Goal: Task Accomplishment & Management: Use online tool/utility

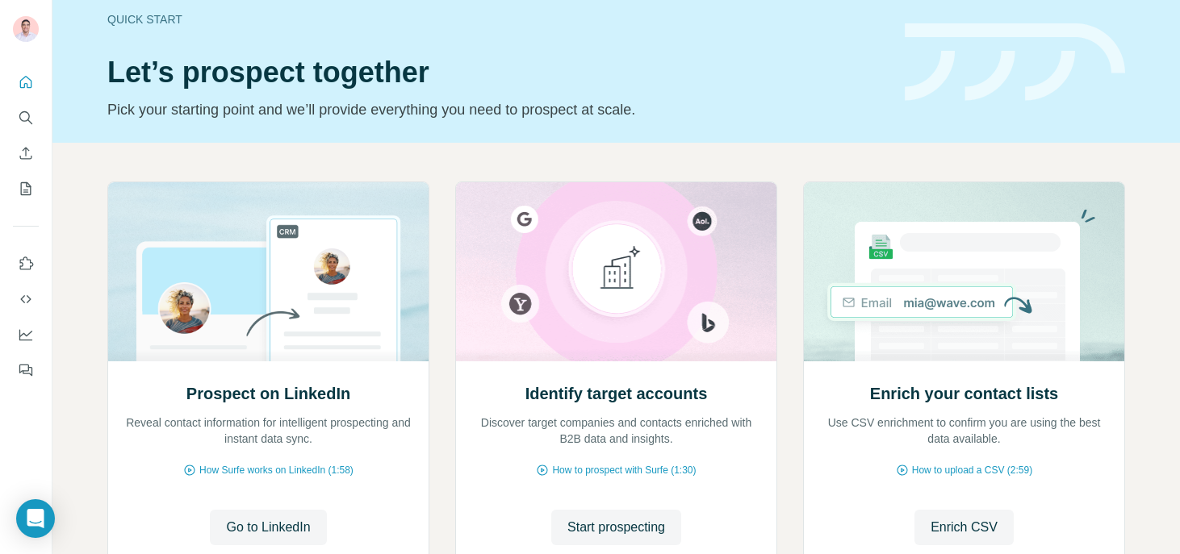
scroll to position [52, 0]
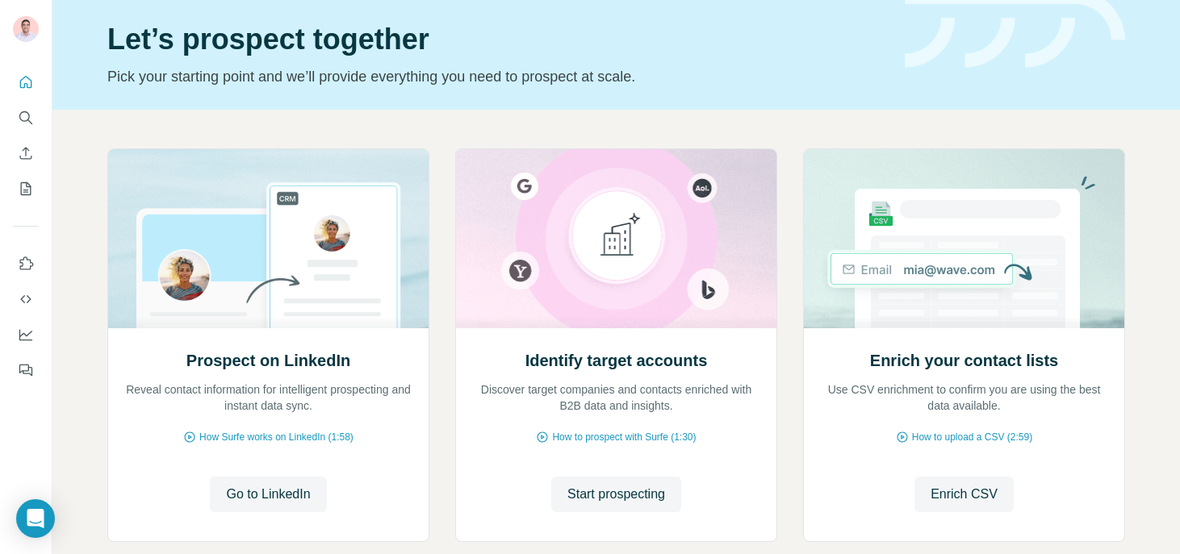
click at [304, 89] on div "Quick start Let’s prospect together Pick your starting point and we’ll provide …" at bounding box center [615, 28] width 1127 height 161
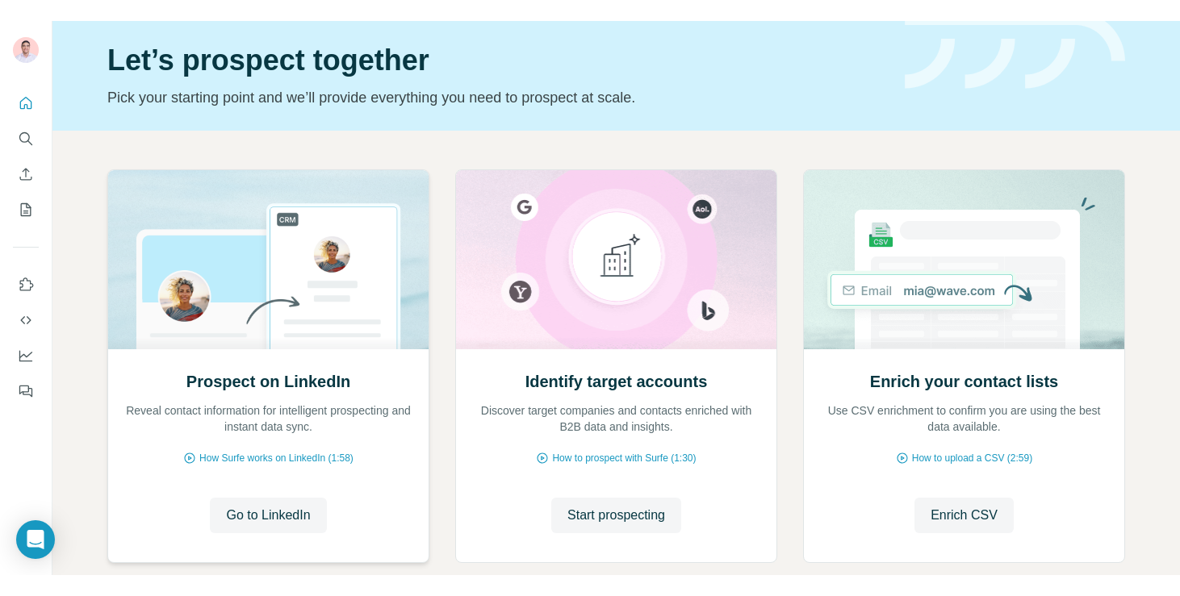
scroll to position [143, 0]
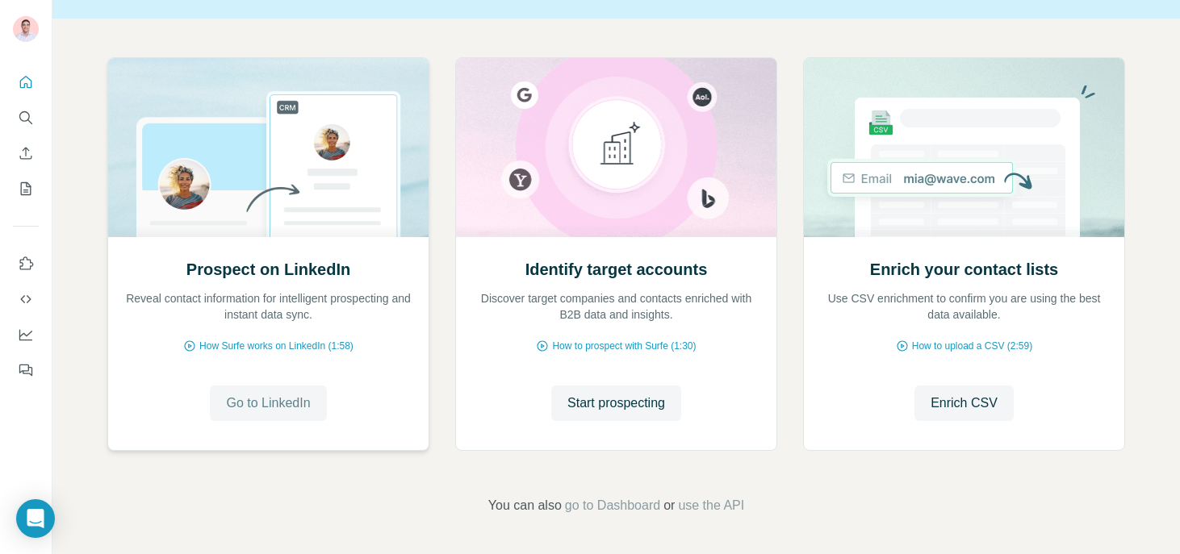
click at [270, 400] on span "Go to LinkedIn" at bounding box center [268, 403] width 84 height 19
click at [304, 411] on span "Go to LinkedIn" at bounding box center [268, 403] width 84 height 19
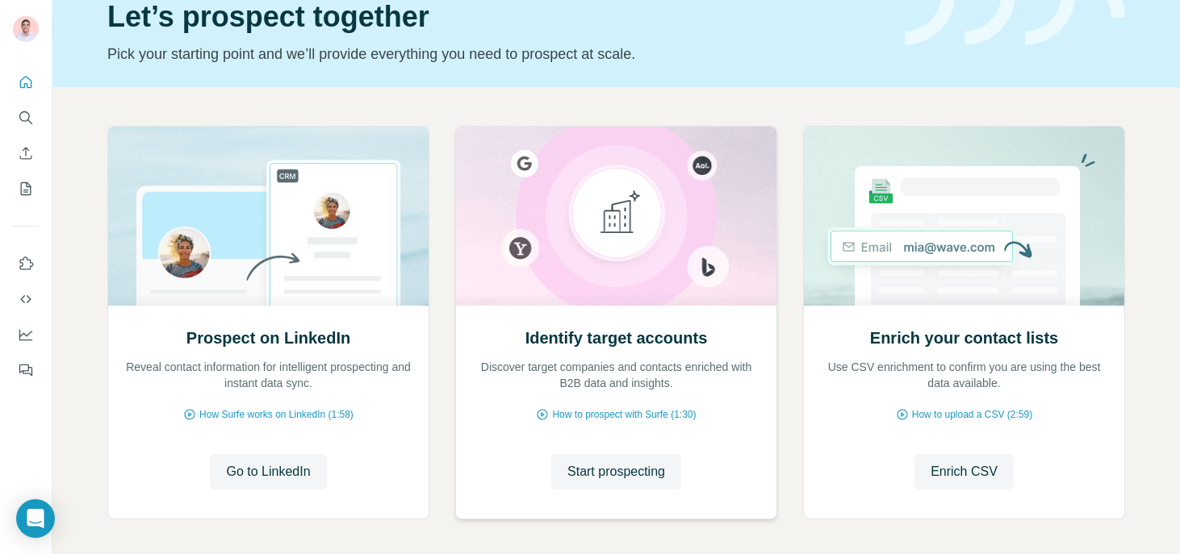
scroll to position [78, 0]
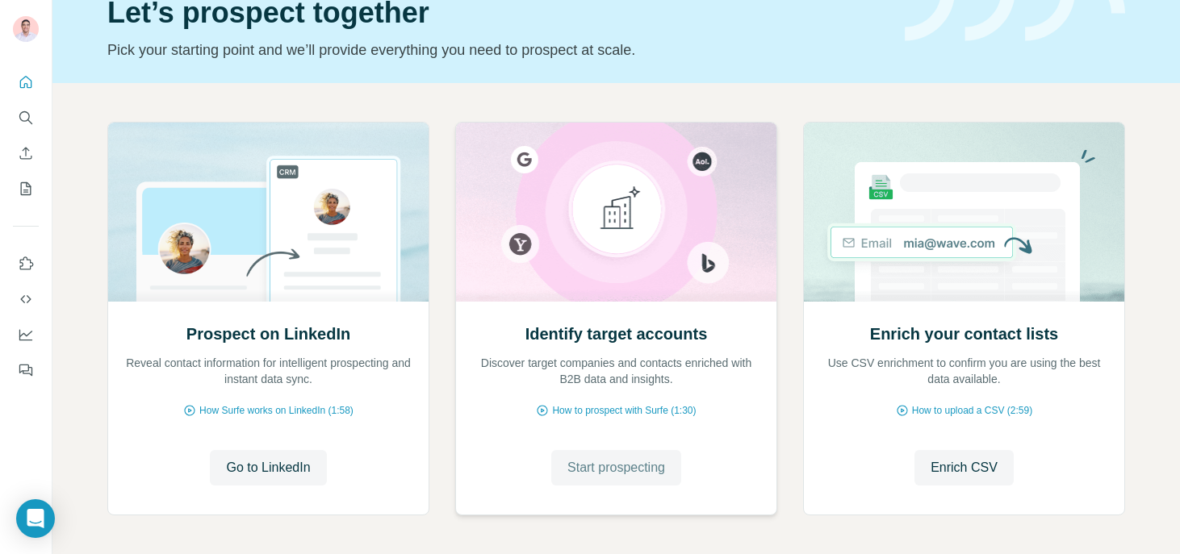
click at [641, 464] on span "Start prospecting" at bounding box center [616, 467] width 98 height 19
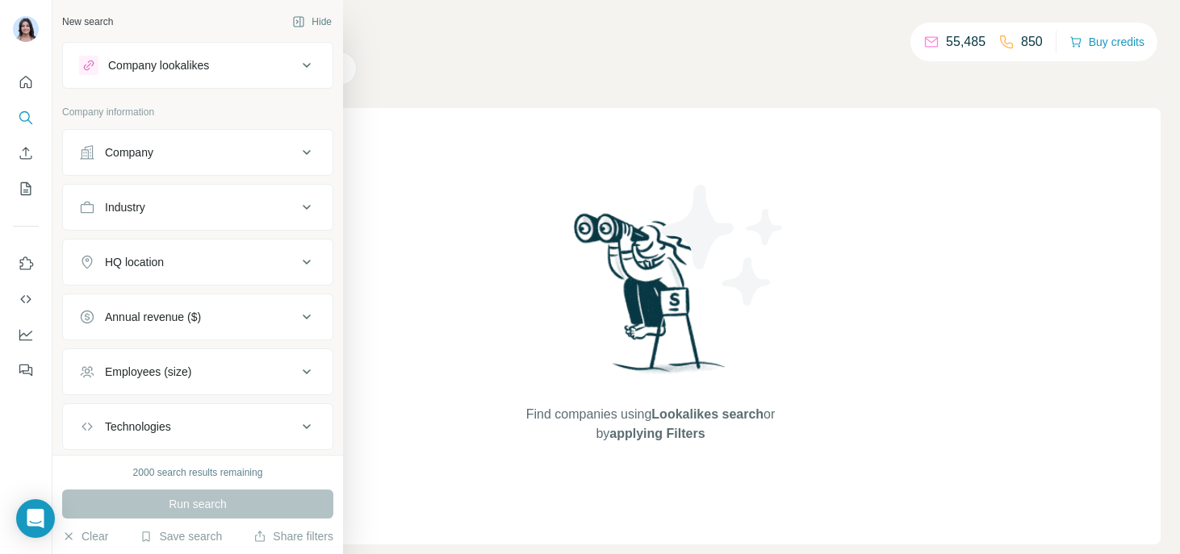
click at [151, 153] on div "Company" at bounding box center [129, 152] width 48 height 16
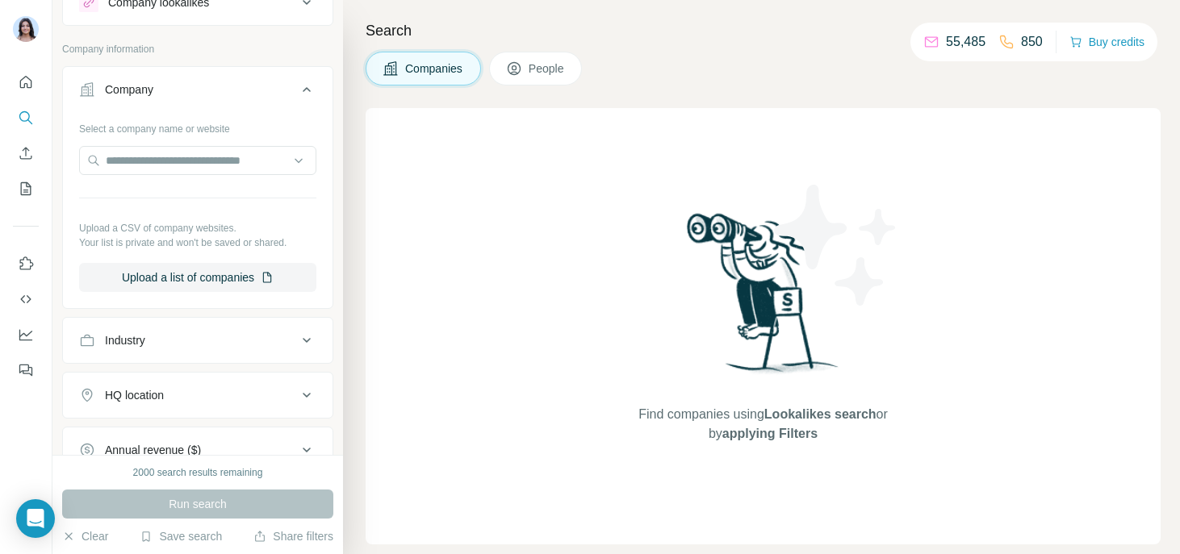
scroll to position [172, 0]
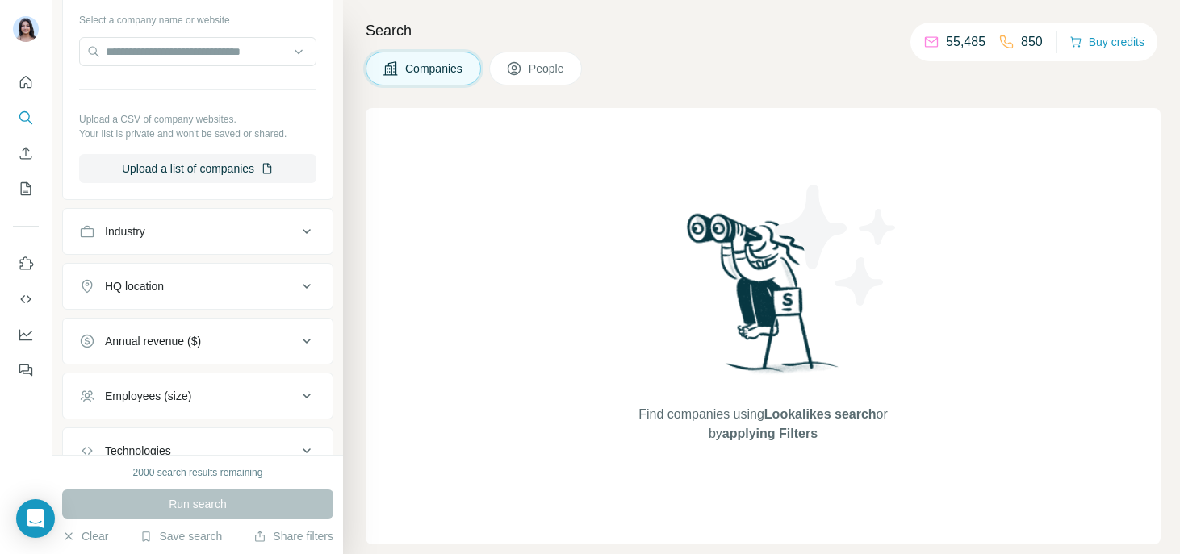
click at [148, 220] on button "Industry" at bounding box center [198, 231] width 270 height 39
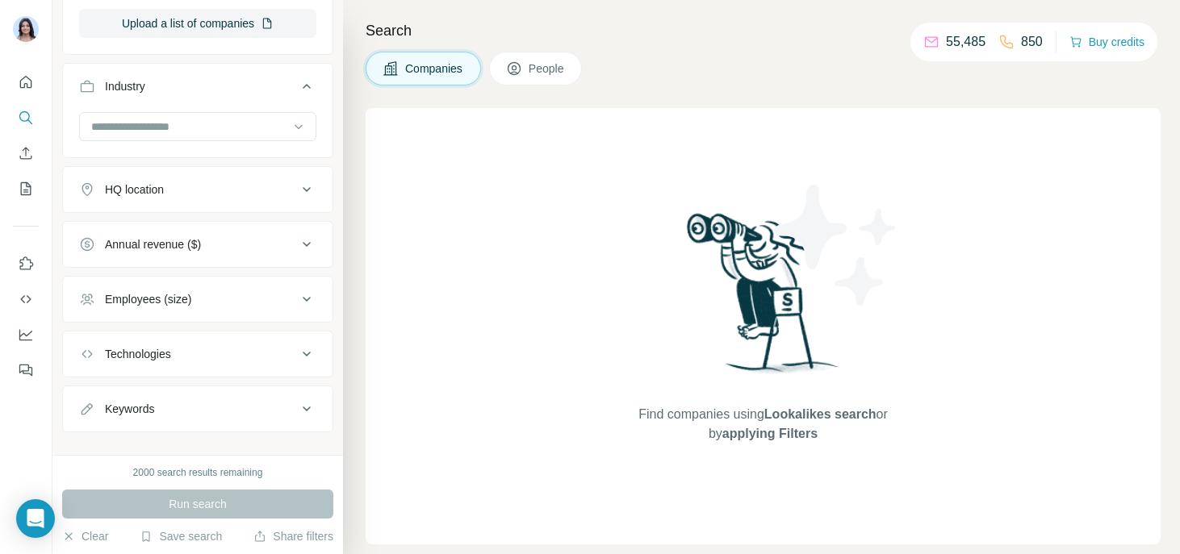
scroll to position [340, 0]
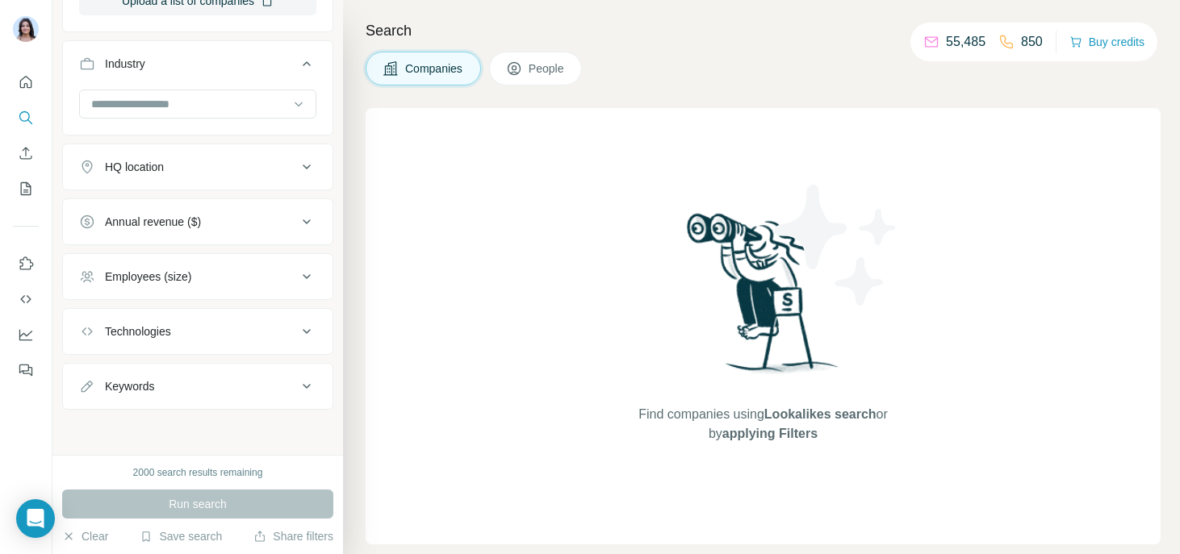
click at [148, 291] on button "Employees (size)" at bounding box center [198, 276] width 270 height 39
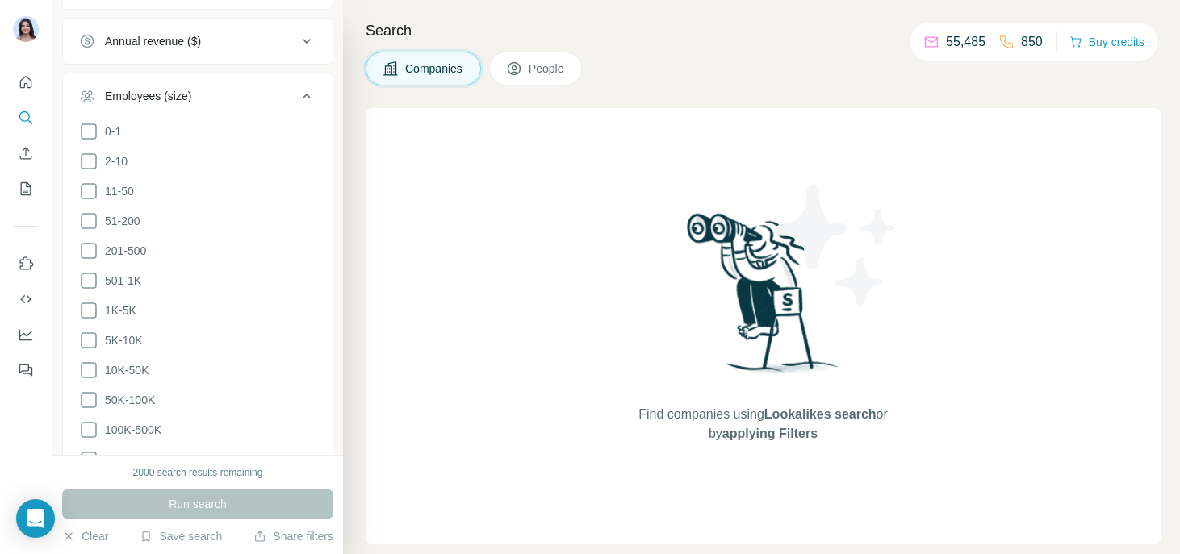
scroll to position [621, 0]
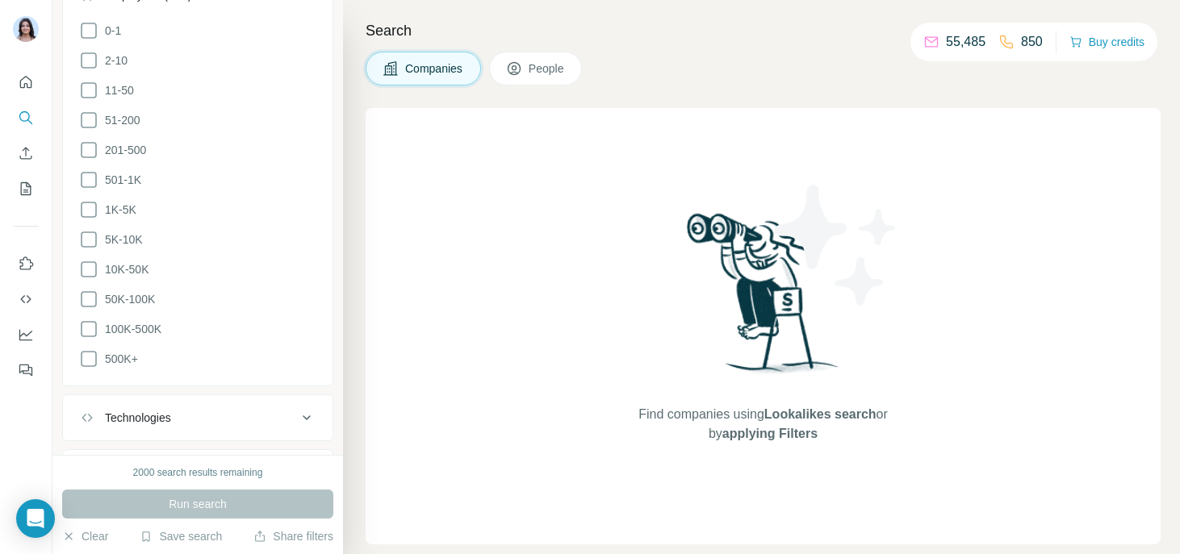
click at [145, 403] on button "Technologies" at bounding box center [198, 418] width 270 height 39
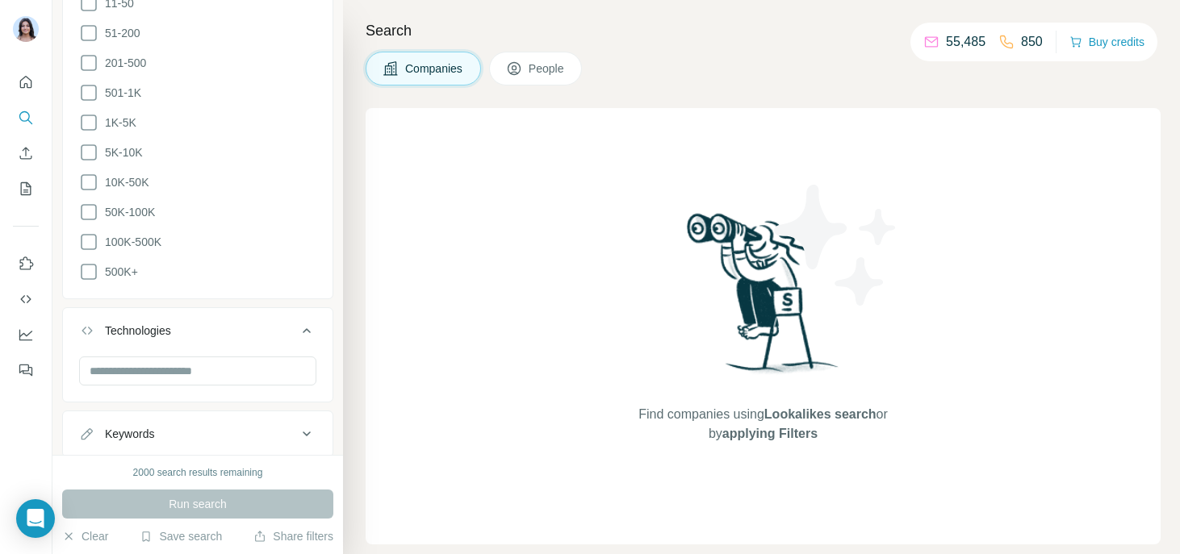
scroll to position [751, 0]
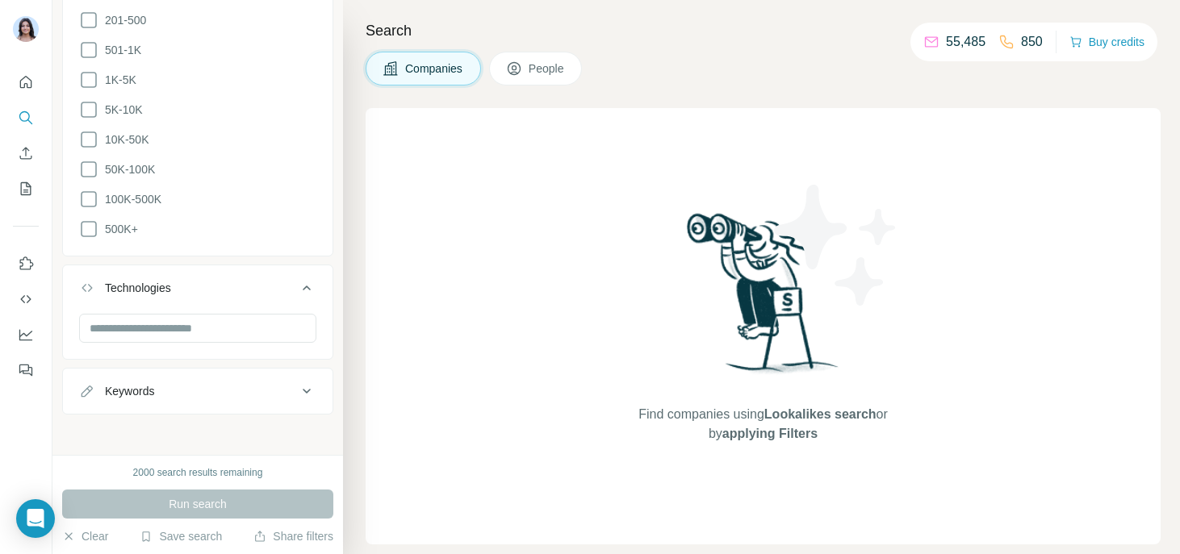
click at [163, 392] on div "Keywords" at bounding box center [188, 391] width 218 height 16
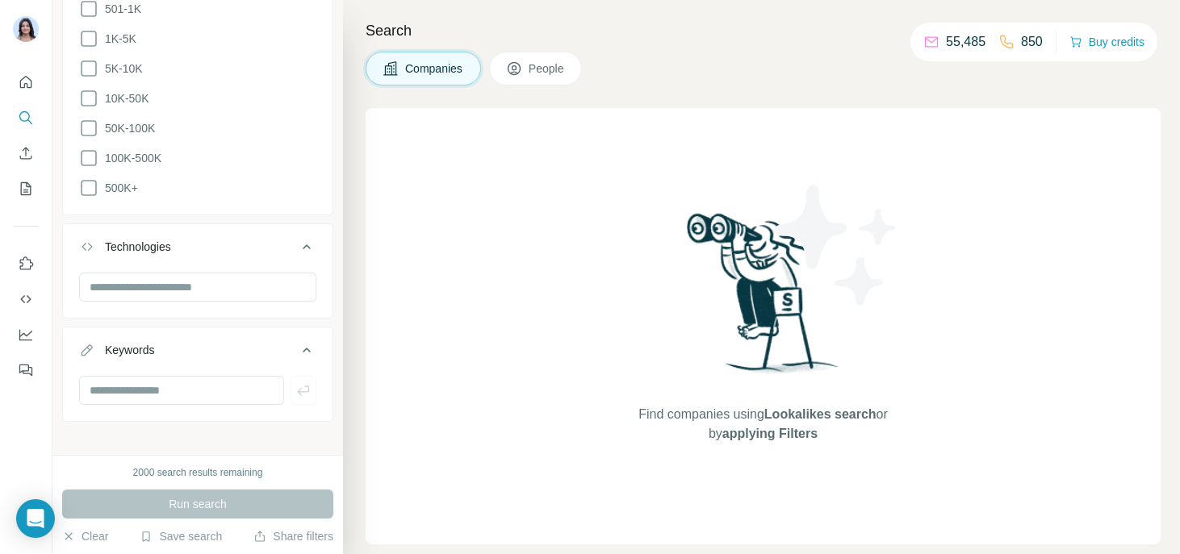
scroll to position [800, 0]
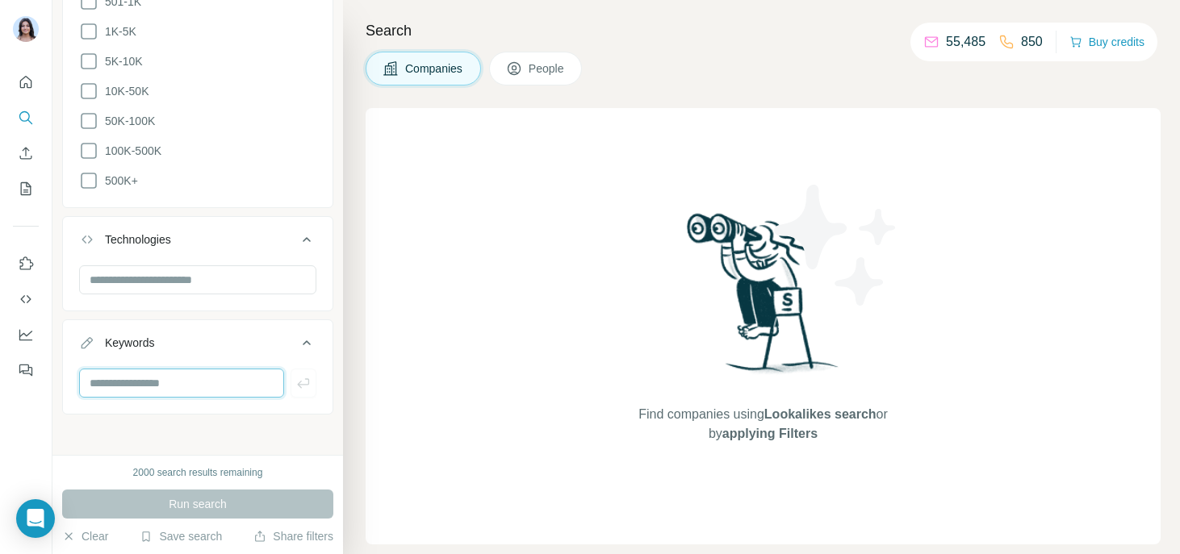
click at [123, 386] on input "text" at bounding box center [181, 383] width 205 height 29
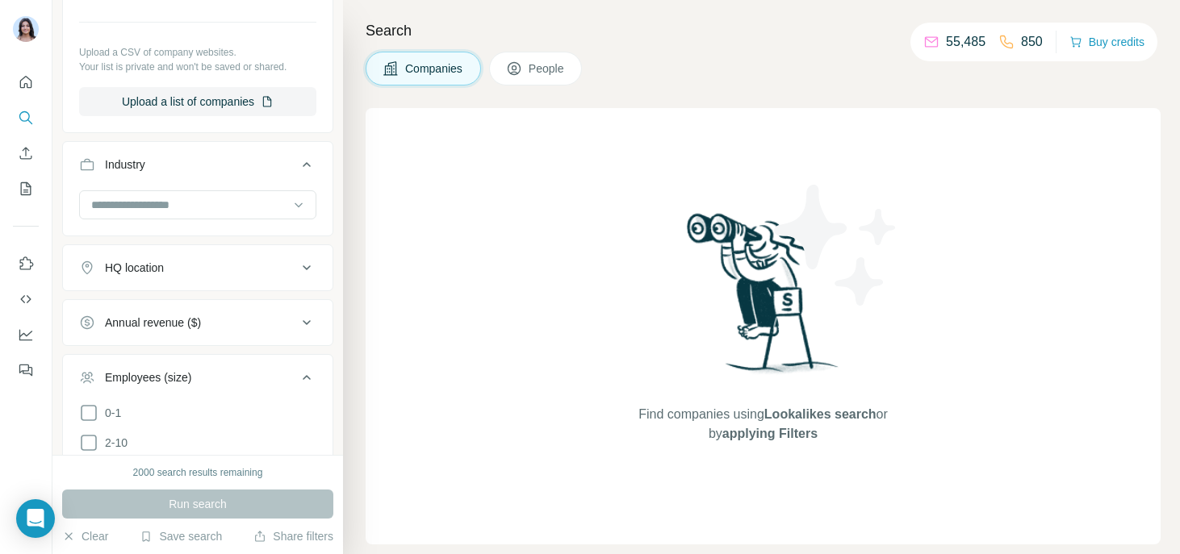
scroll to position [0, 0]
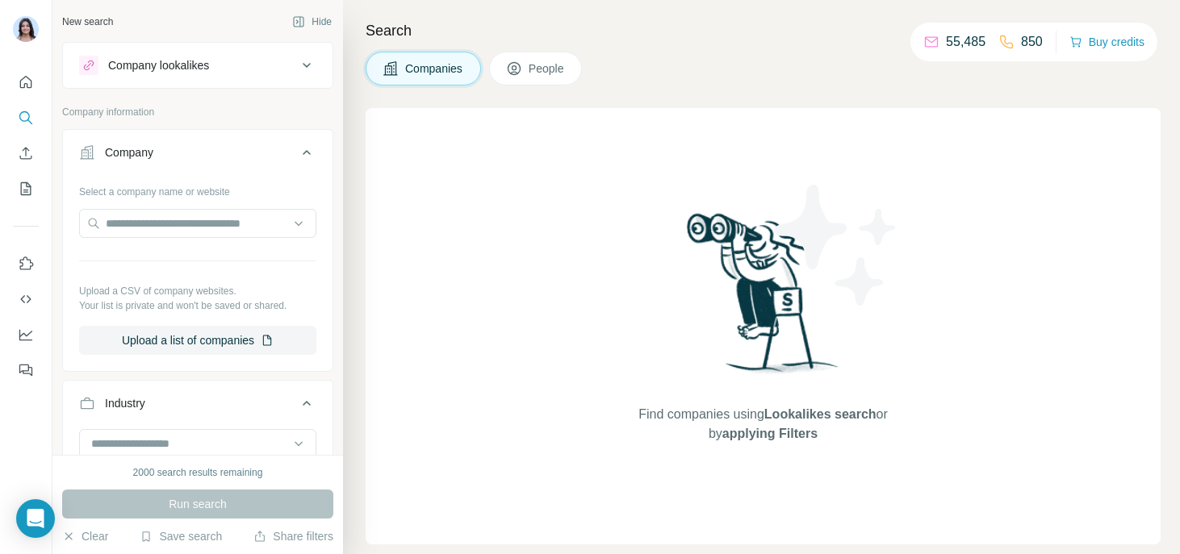
click at [164, 57] on div "Company lookalikes" at bounding box center [158, 65] width 101 height 16
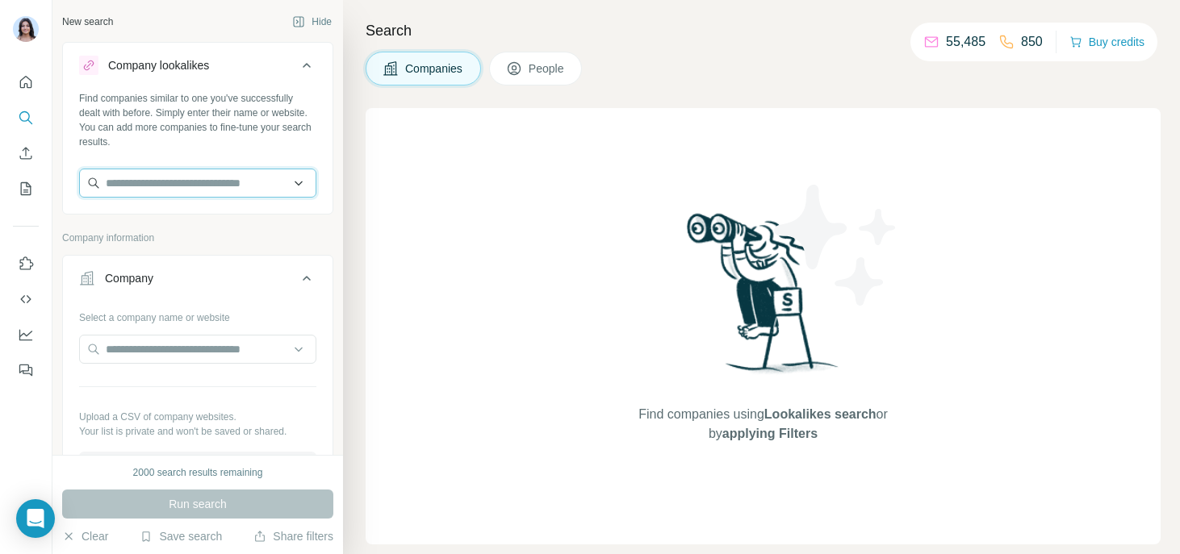
click at [202, 178] on input "text" at bounding box center [197, 183] width 237 height 29
type input "*"
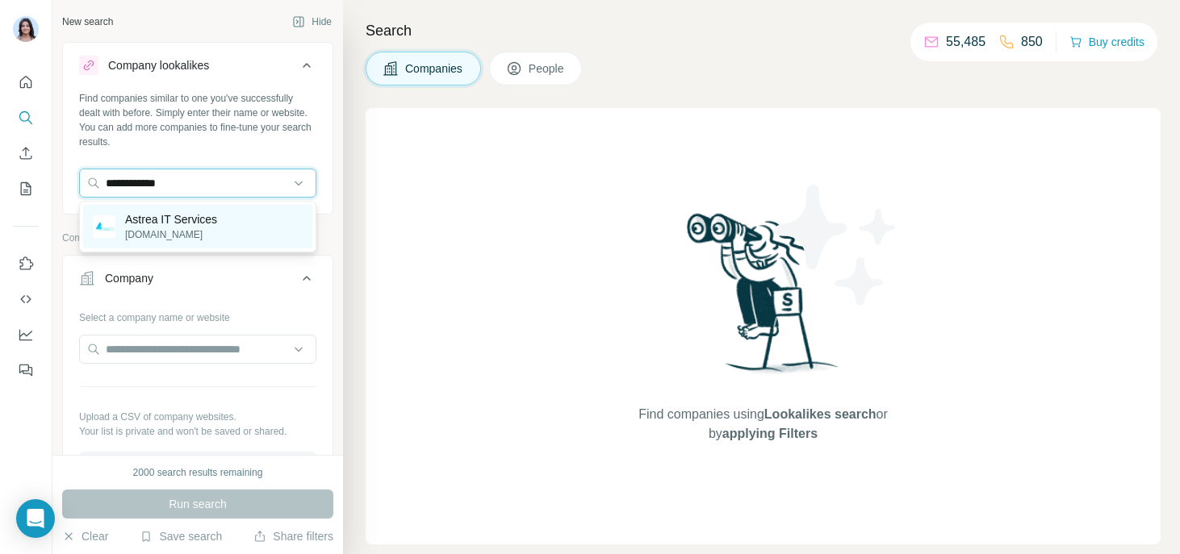
type input "**********"
click at [161, 223] on p "Astrea IT Services" at bounding box center [171, 219] width 92 height 16
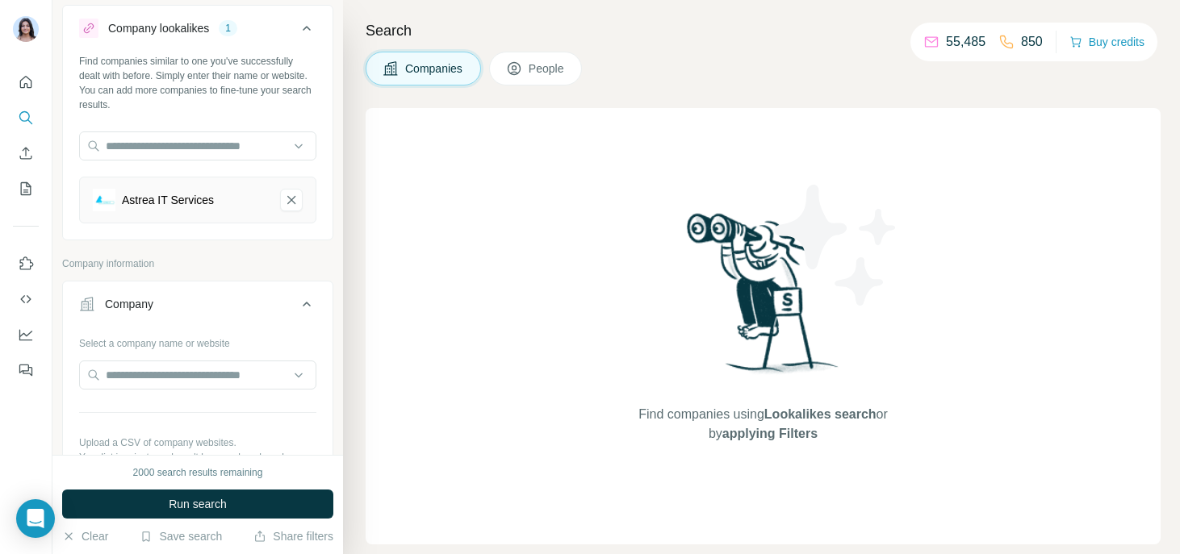
scroll to position [76, 0]
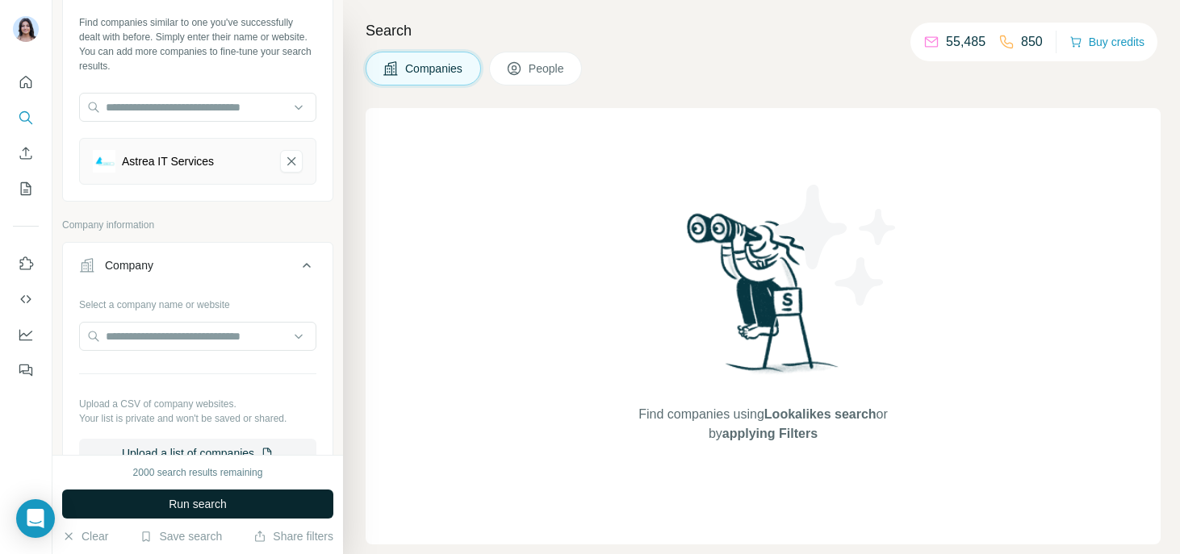
click at [200, 512] on span "Run search" at bounding box center [198, 504] width 58 height 16
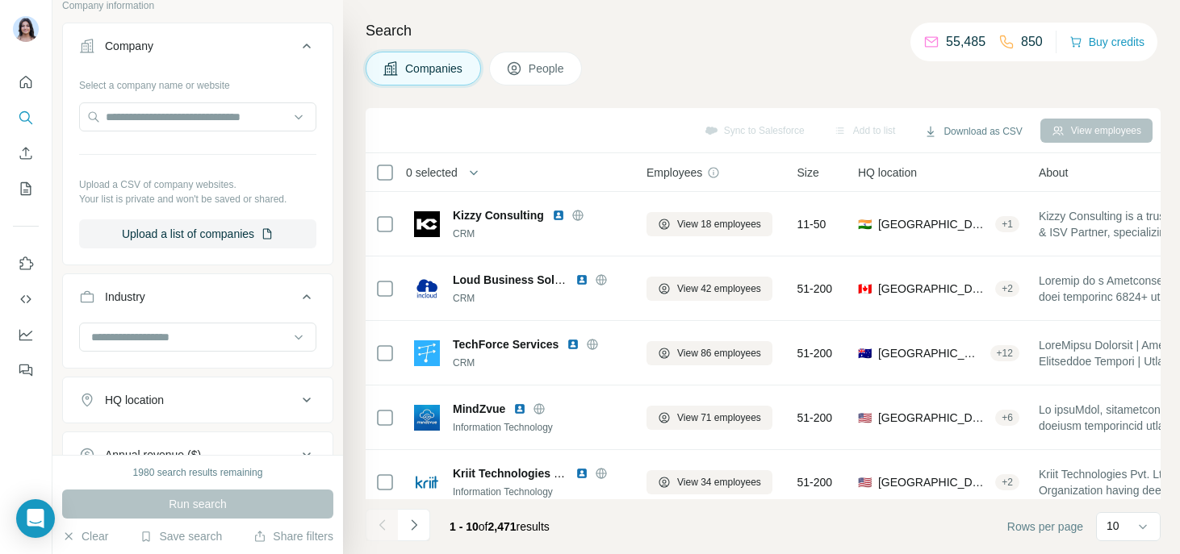
scroll to position [284, 0]
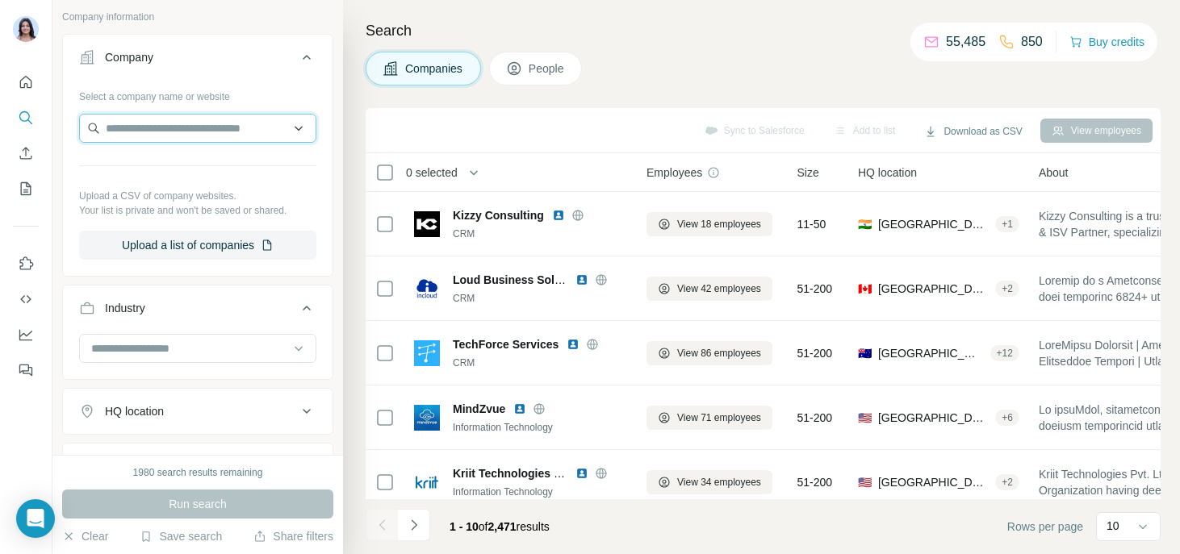
click at [137, 126] on input "text" at bounding box center [197, 128] width 237 height 29
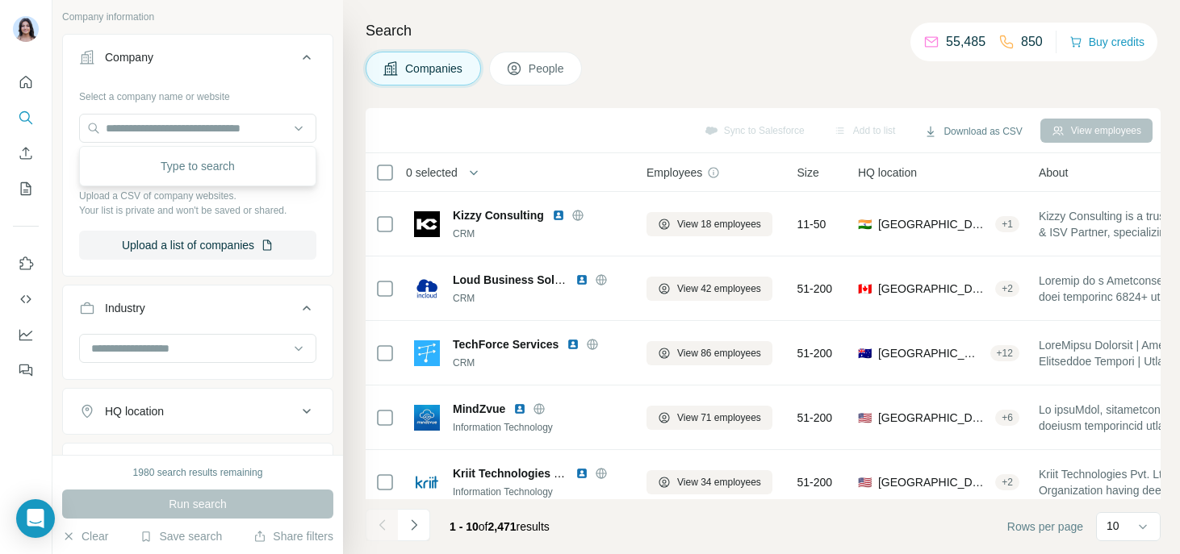
click at [215, 202] on p "Upload a CSV of company websites." at bounding box center [197, 196] width 237 height 15
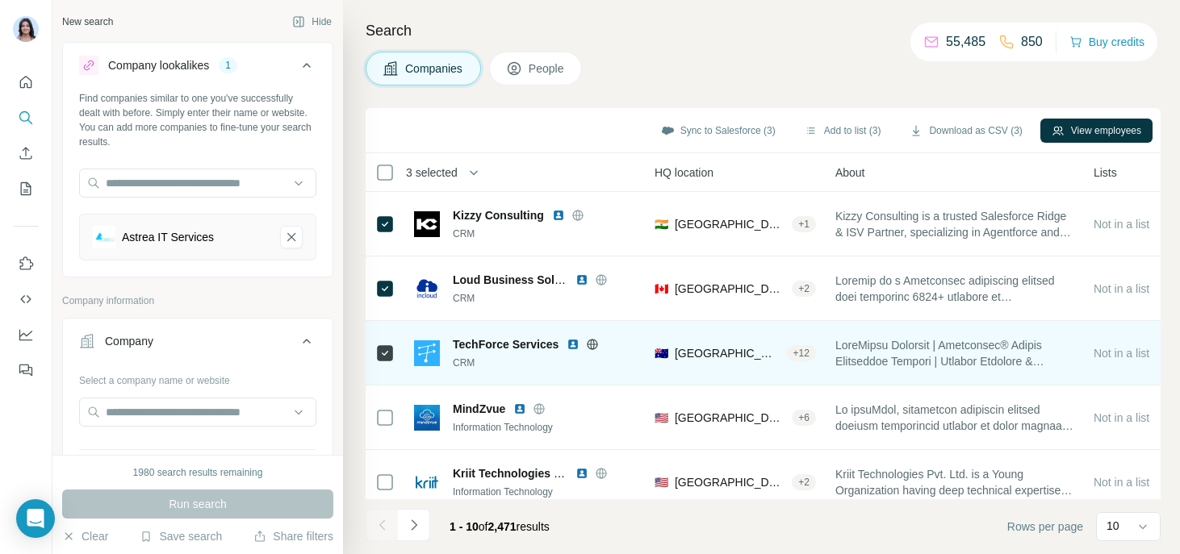
scroll to position [0, 0]
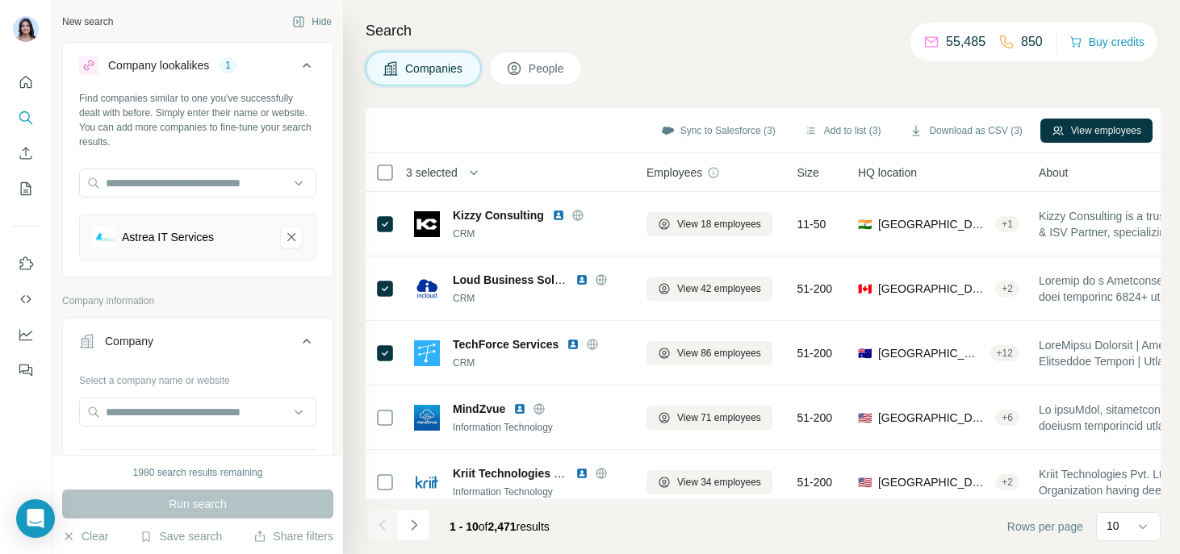
click at [532, 65] on span "People" at bounding box center [547, 69] width 37 height 16
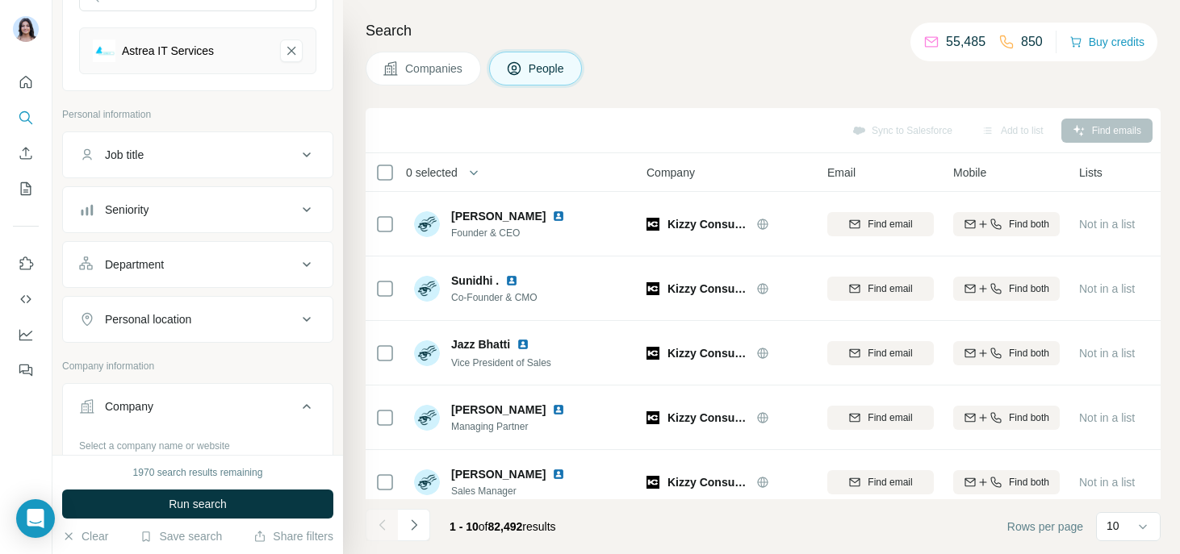
scroll to position [193, 0]
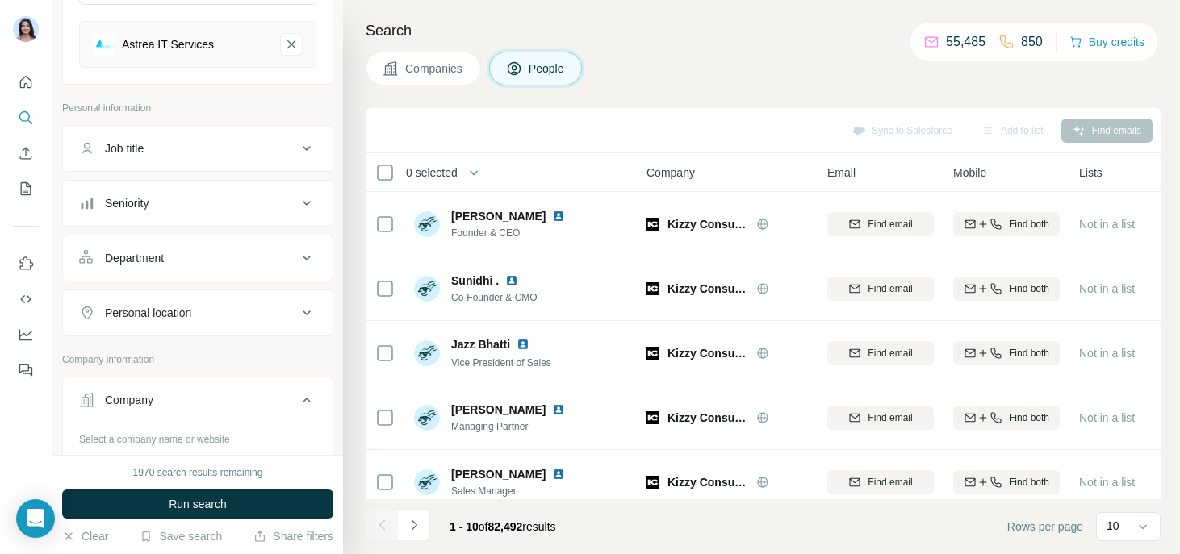
click at [168, 140] on button "Job title" at bounding box center [198, 148] width 270 height 39
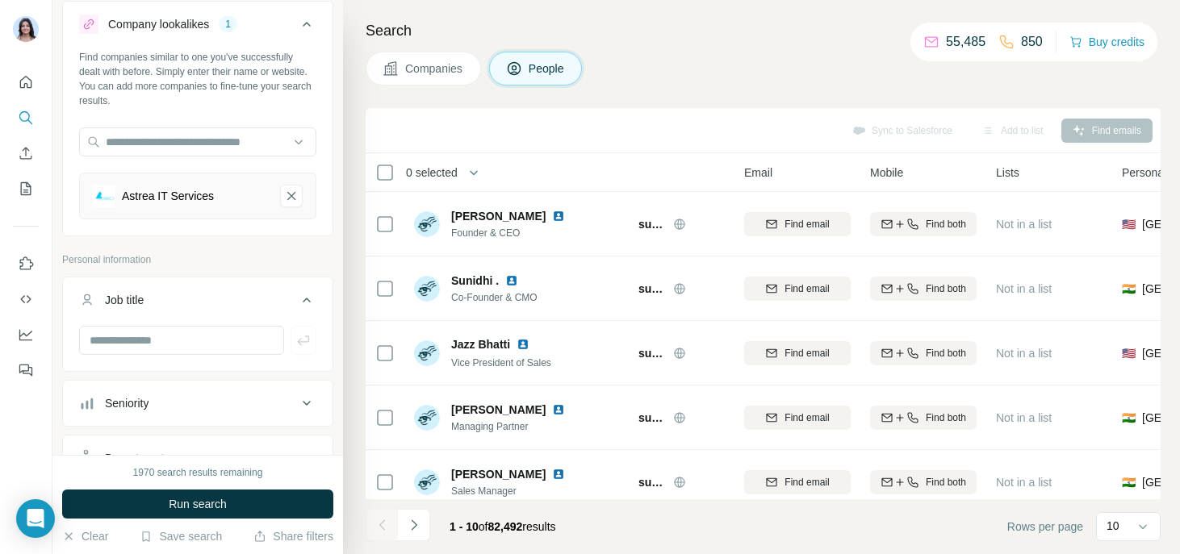
scroll to position [0, 0]
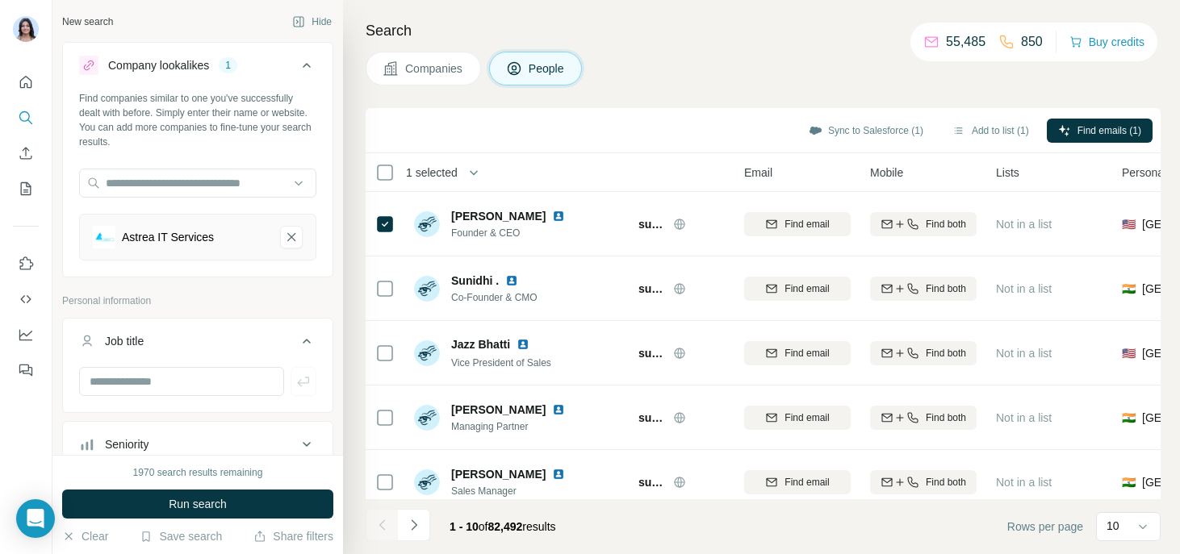
click at [421, 75] on span "Companies" at bounding box center [434, 69] width 59 height 16
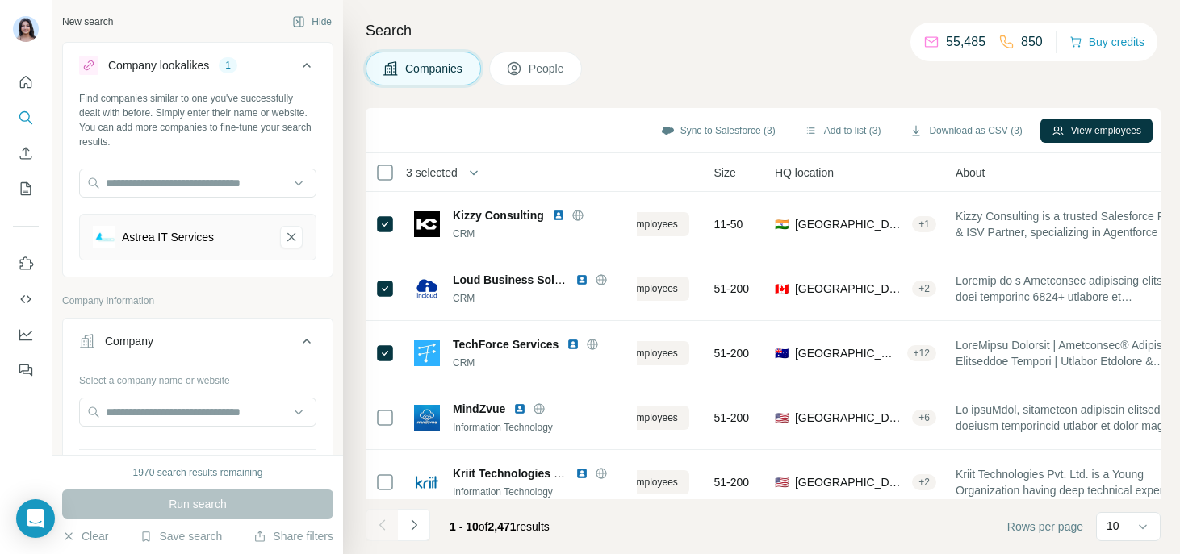
click at [406, 70] on span "Companies" at bounding box center [434, 69] width 59 height 16
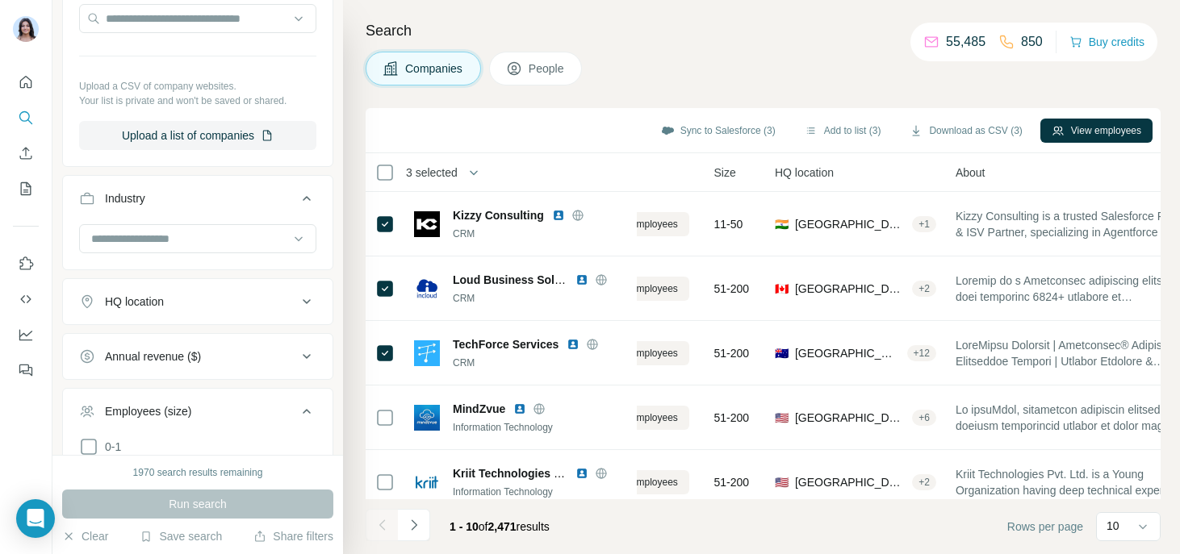
scroll to position [405, 0]
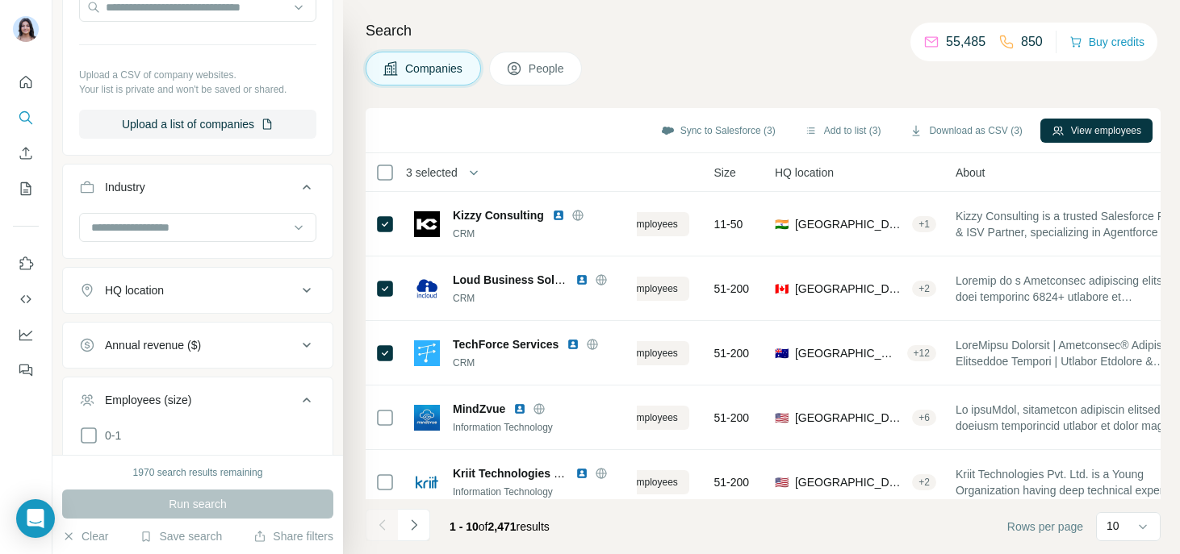
click at [172, 299] on button "HQ location" at bounding box center [198, 290] width 270 height 39
click at [164, 328] on input "text" at bounding box center [197, 330] width 237 height 29
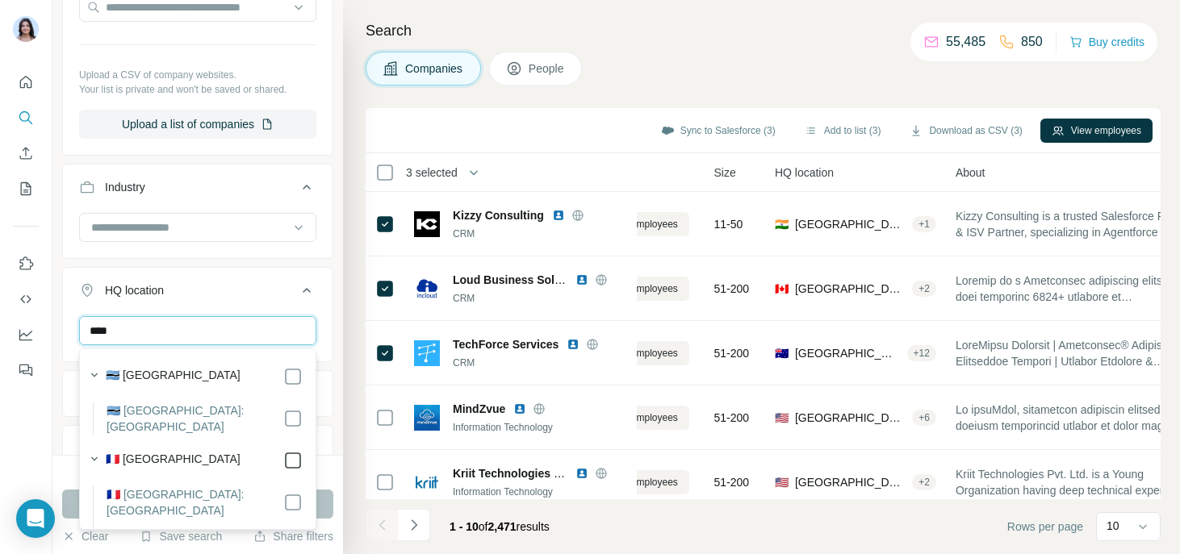
type input "****"
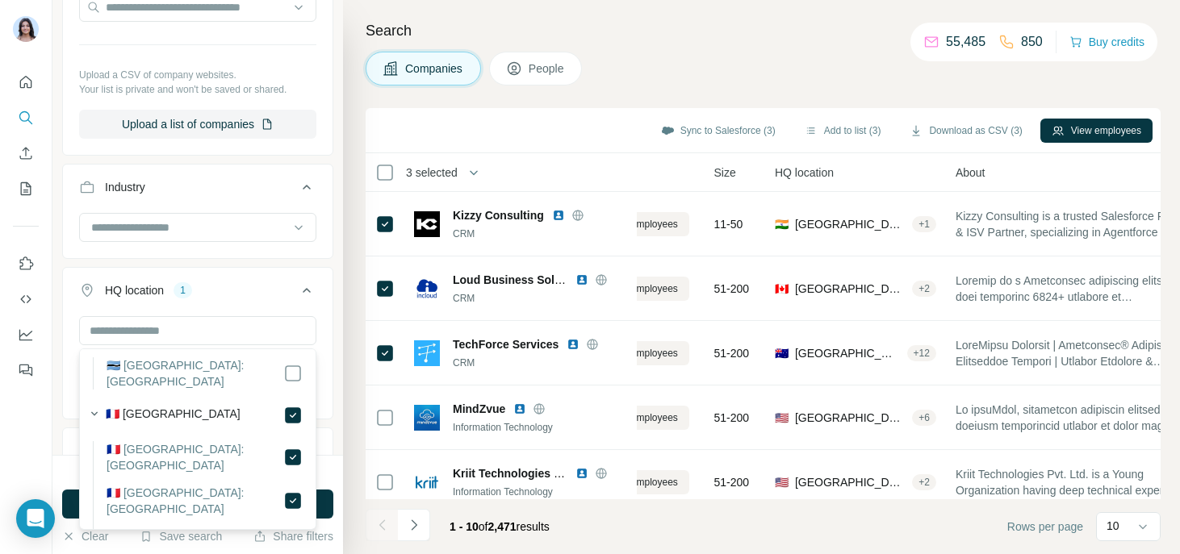
click at [64, 280] on button "HQ location 1" at bounding box center [198, 293] width 270 height 45
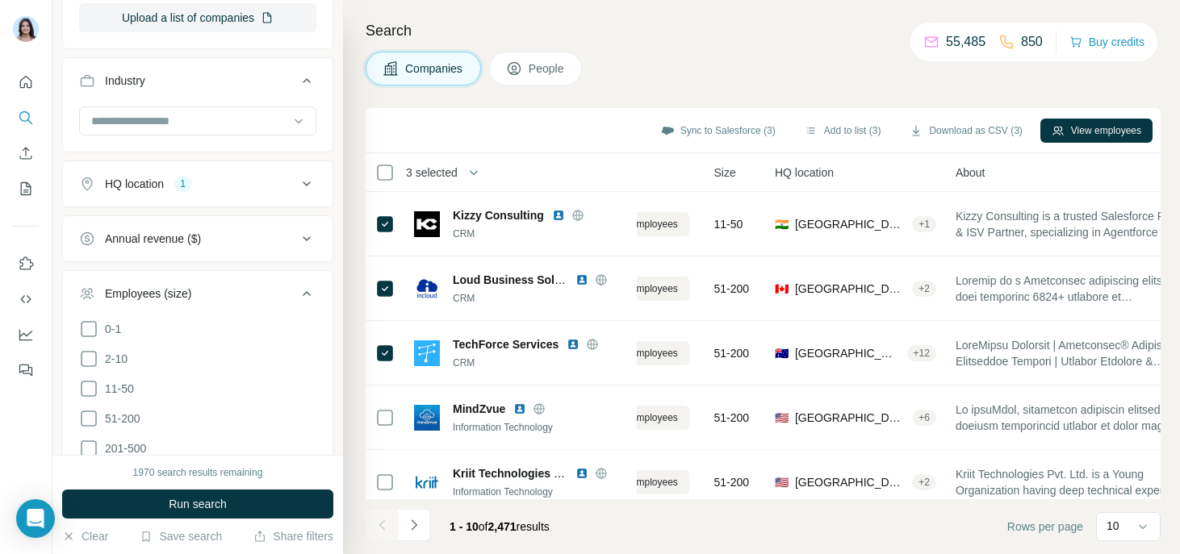
scroll to position [707, 0]
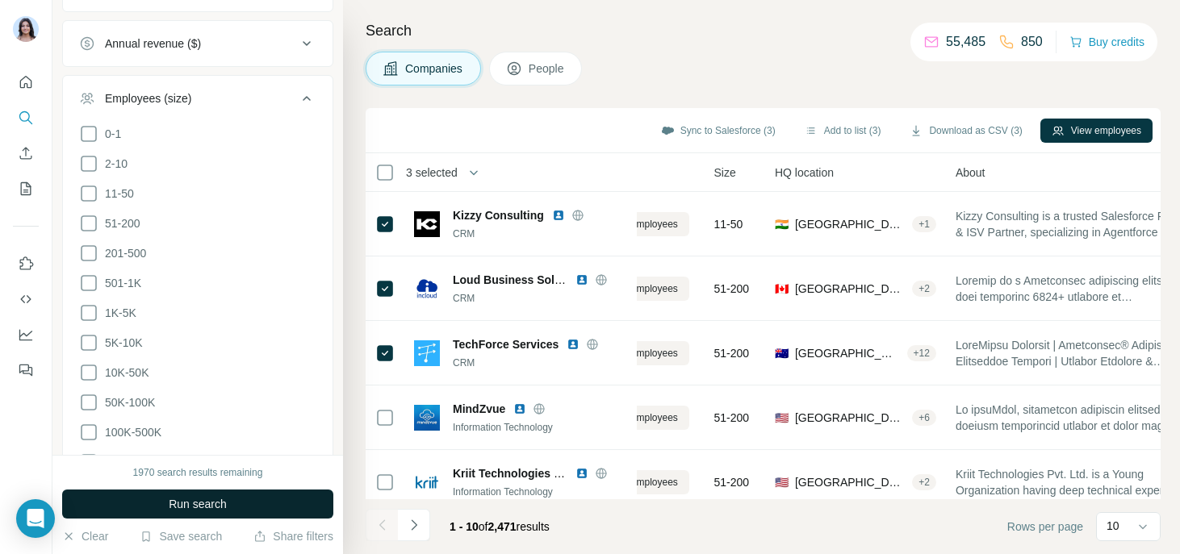
click at [192, 508] on span "Run search" at bounding box center [198, 504] width 58 height 16
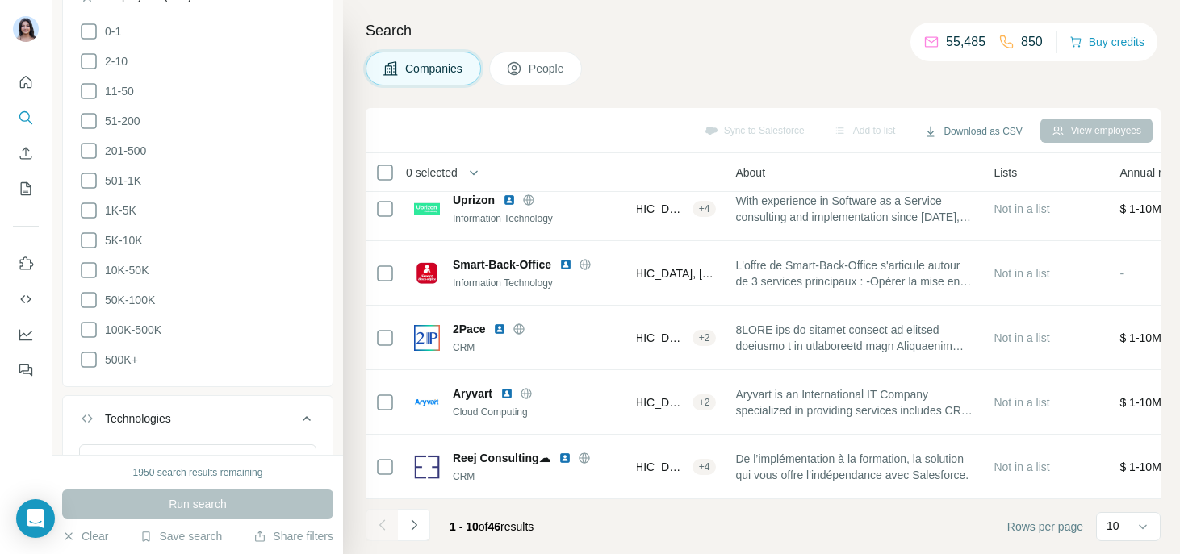
scroll to position [988, 0]
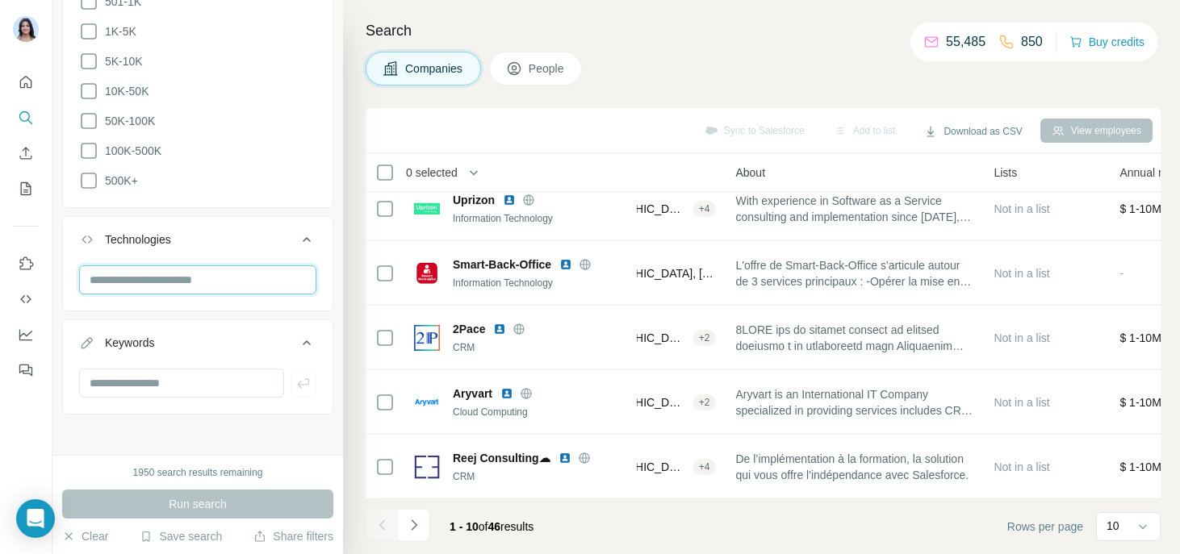
click at [149, 276] on input "text" at bounding box center [197, 279] width 237 height 29
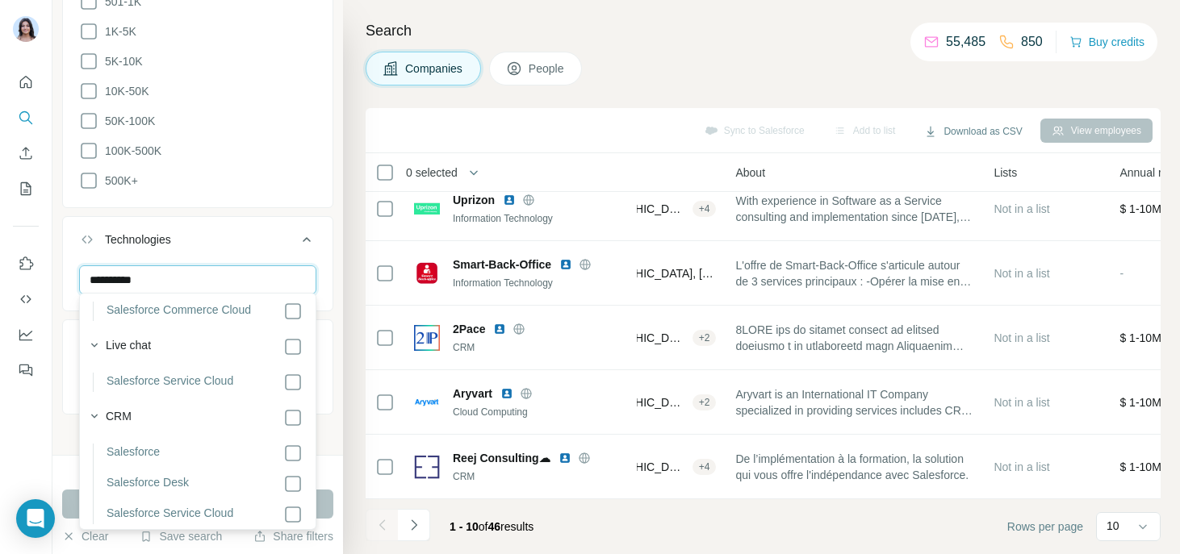
scroll to position [276, 0]
type input "**********"
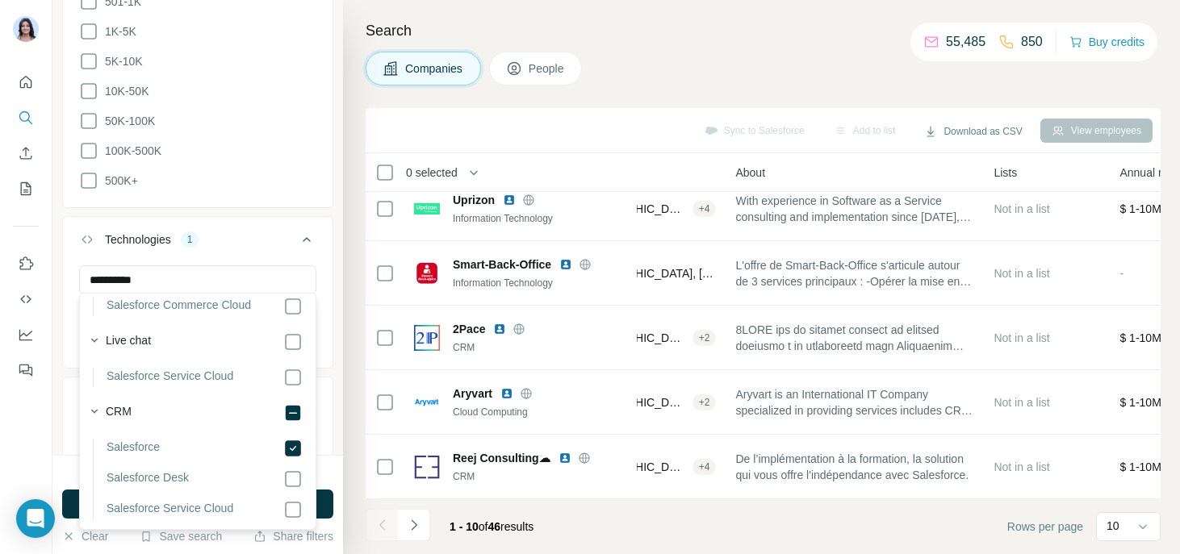
scroll to position [329, 0]
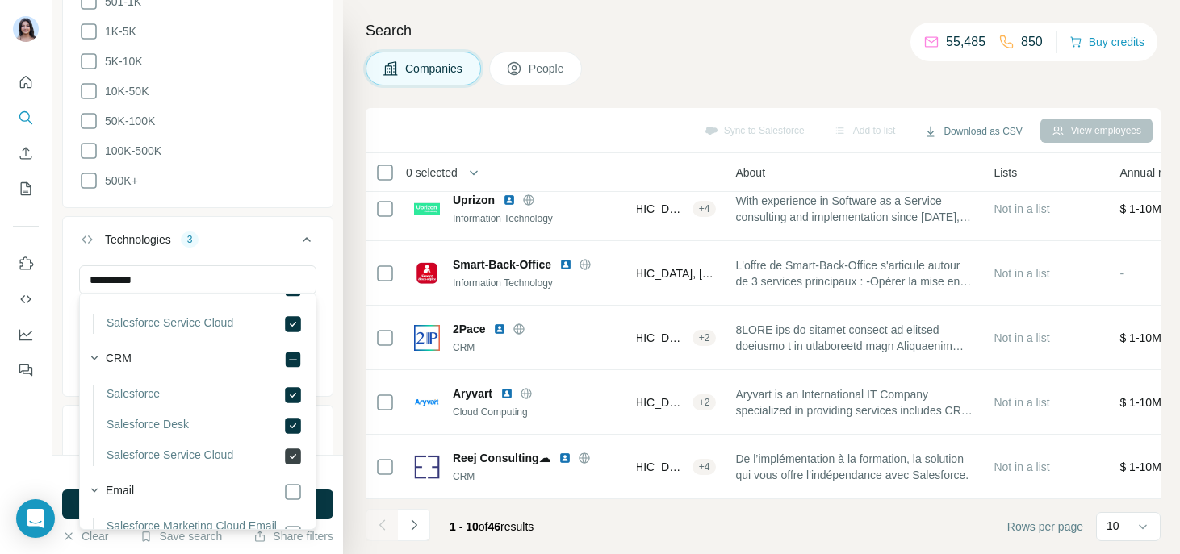
scroll to position [424, 0]
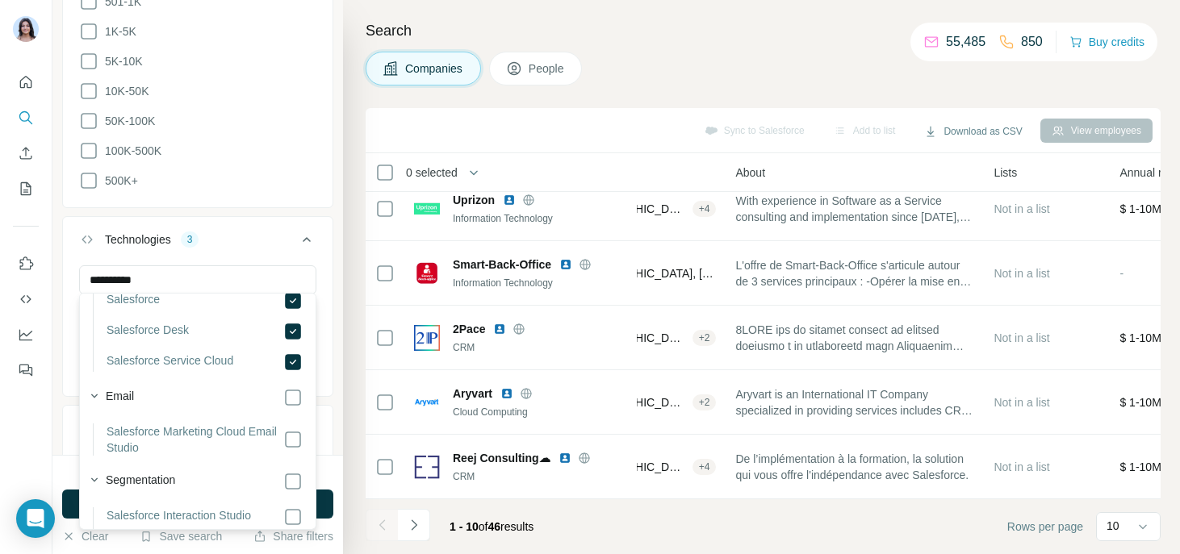
click at [335, 436] on div "**********" at bounding box center [197, 227] width 290 height 455
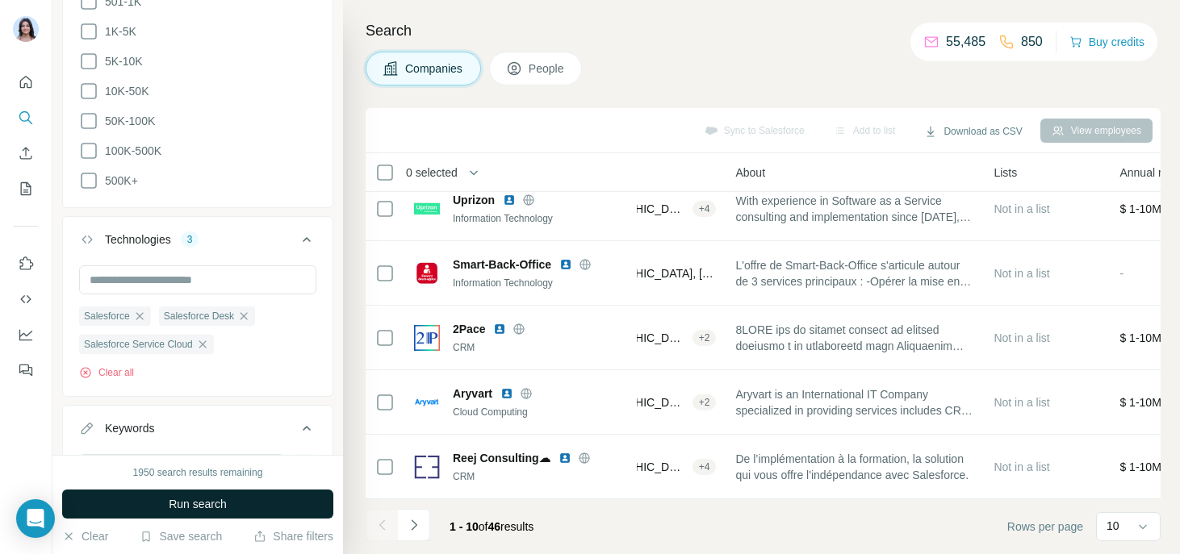
click at [271, 505] on button "Run search" at bounding box center [197, 504] width 271 height 29
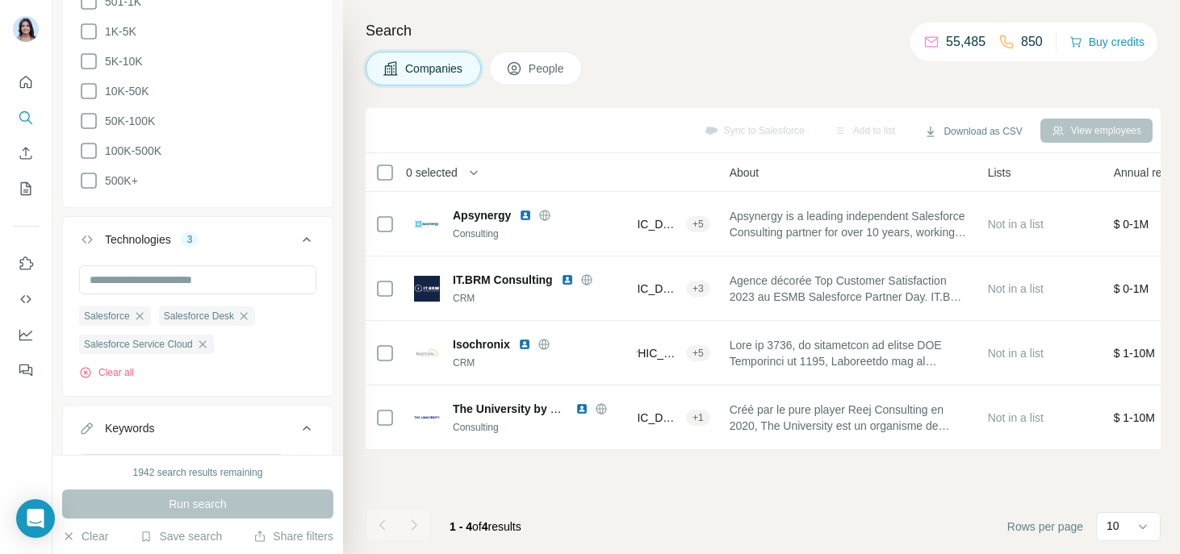
scroll to position [1075, 0]
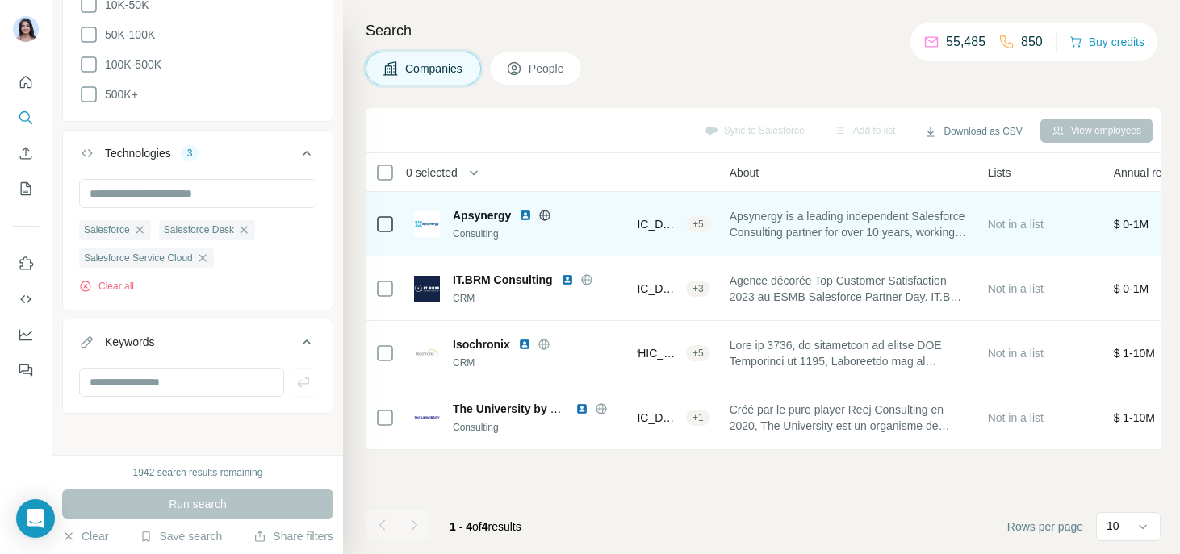
click at [383, 240] on div at bounding box center [384, 224] width 19 height 44
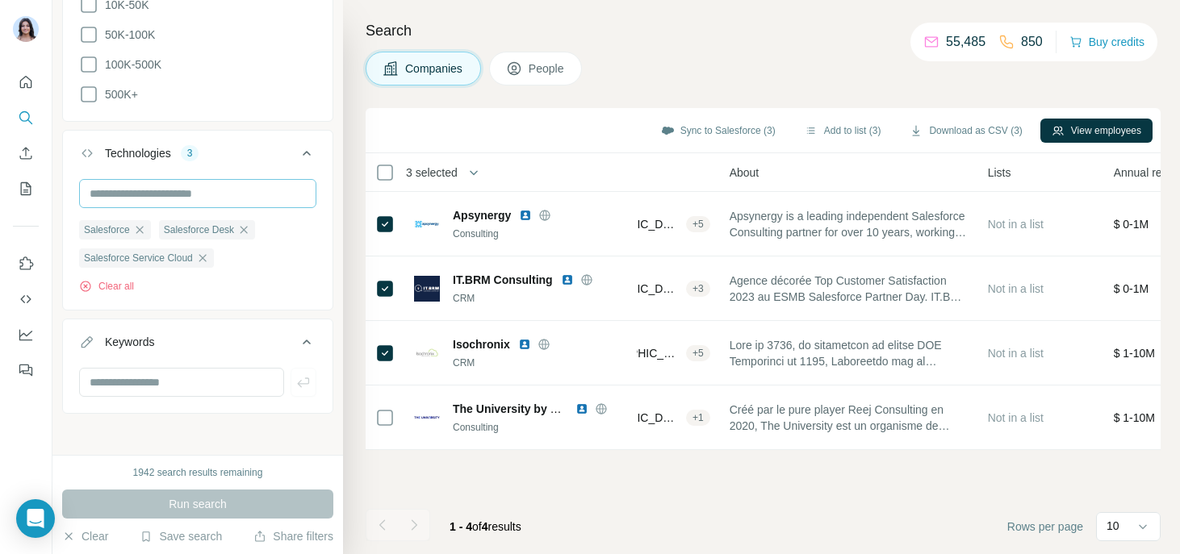
scroll to position [0, 0]
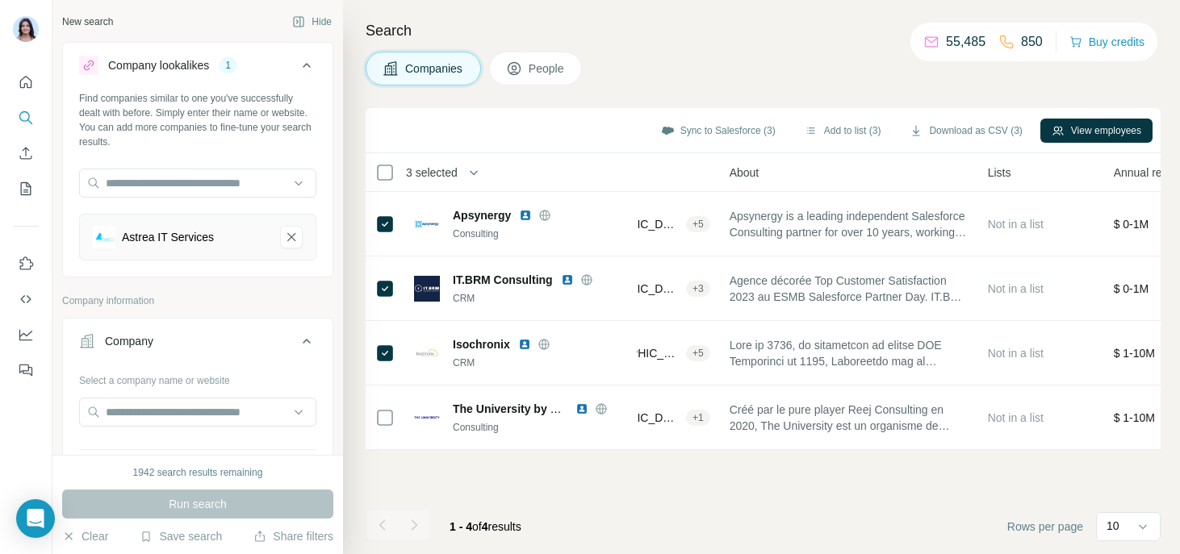
click at [532, 77] on button "People" at bounding box center [536, 69] width 94 height 34
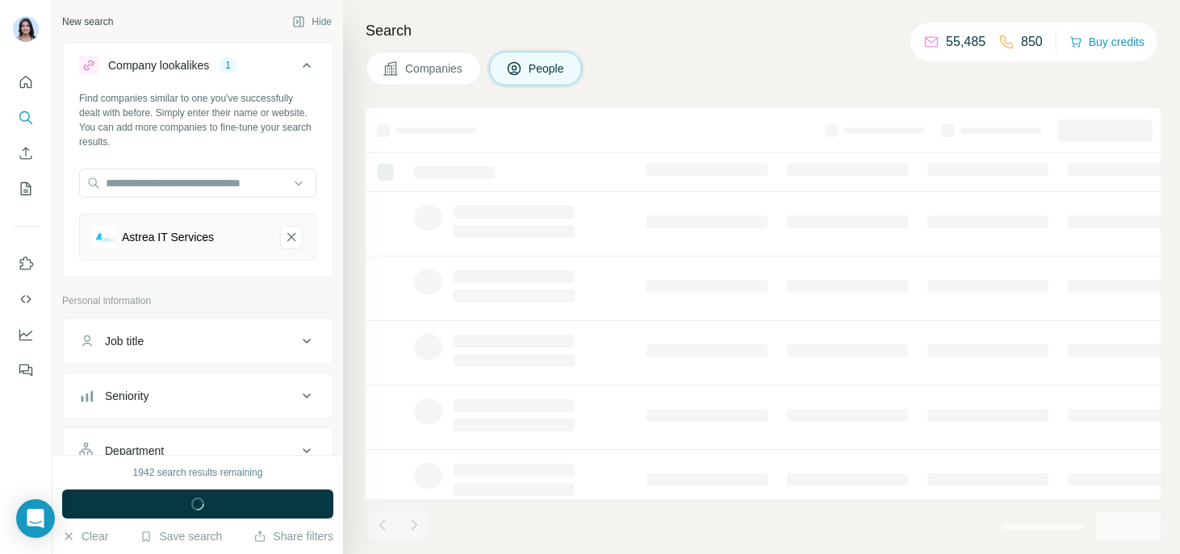
click at [424, 65] on span "Companies" at bounding box center [434, 69] width 59 height 16
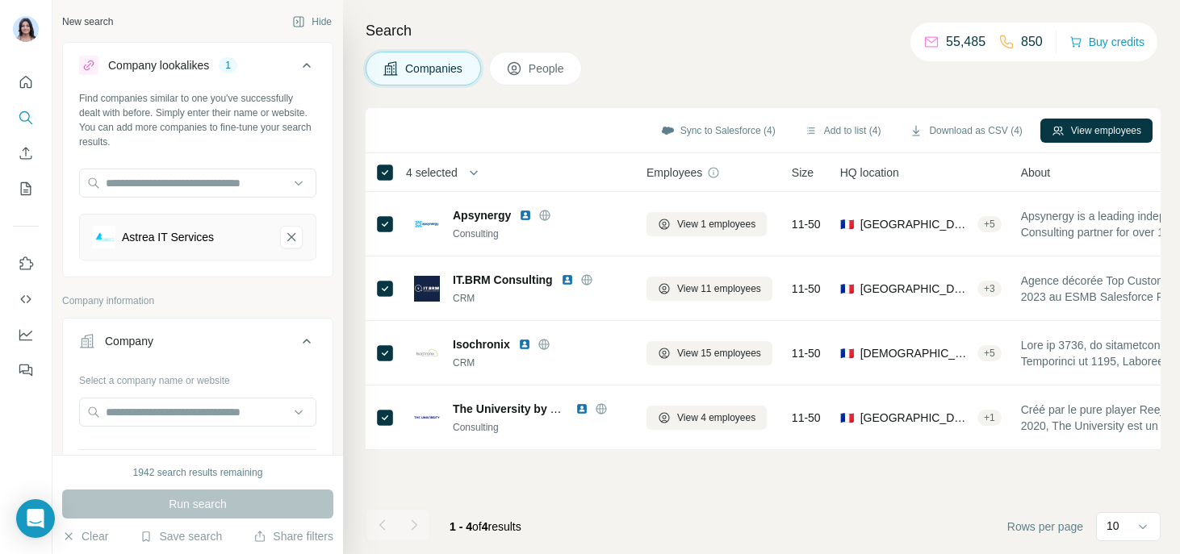
click at [531, 81] on button "People" at bounding box center [536, 69] width 94 height 34
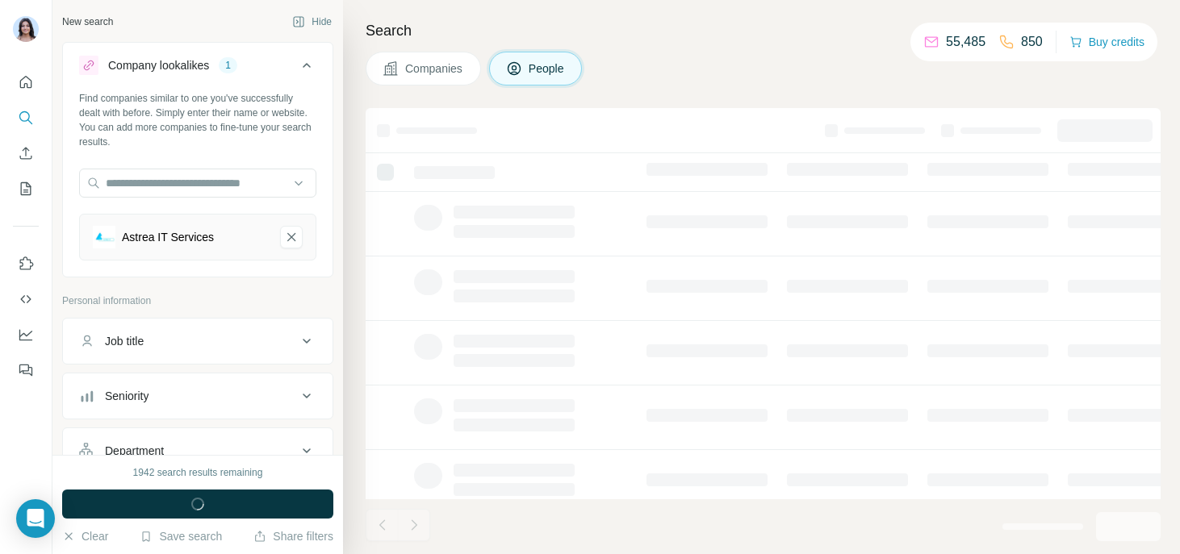
click at [426, 82] on button "Companies" at bounding box center [423, 69] width 115 height 34
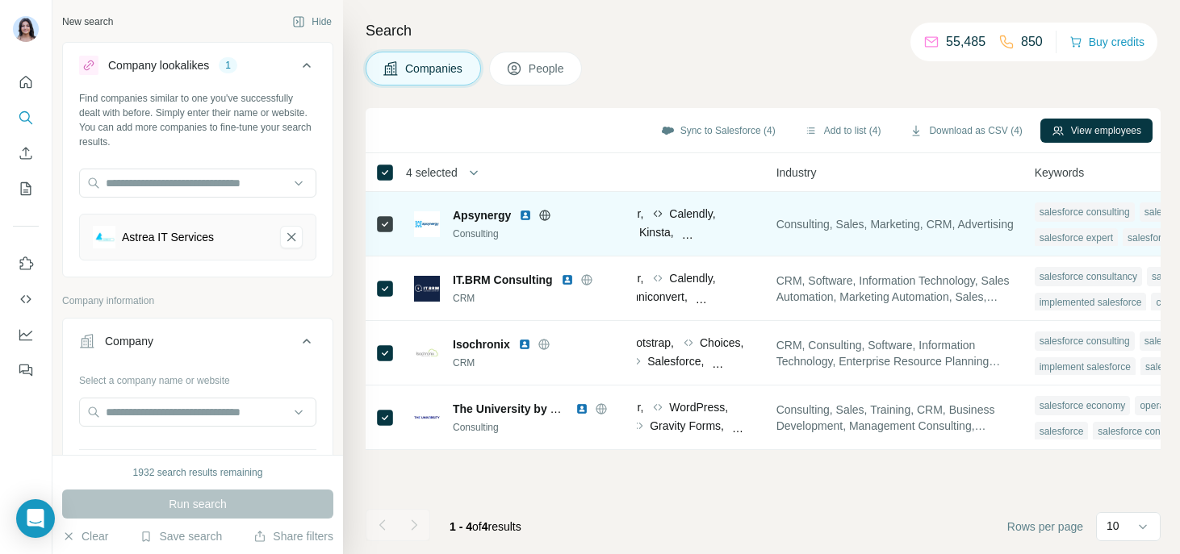
scroll to position [0, 1139]
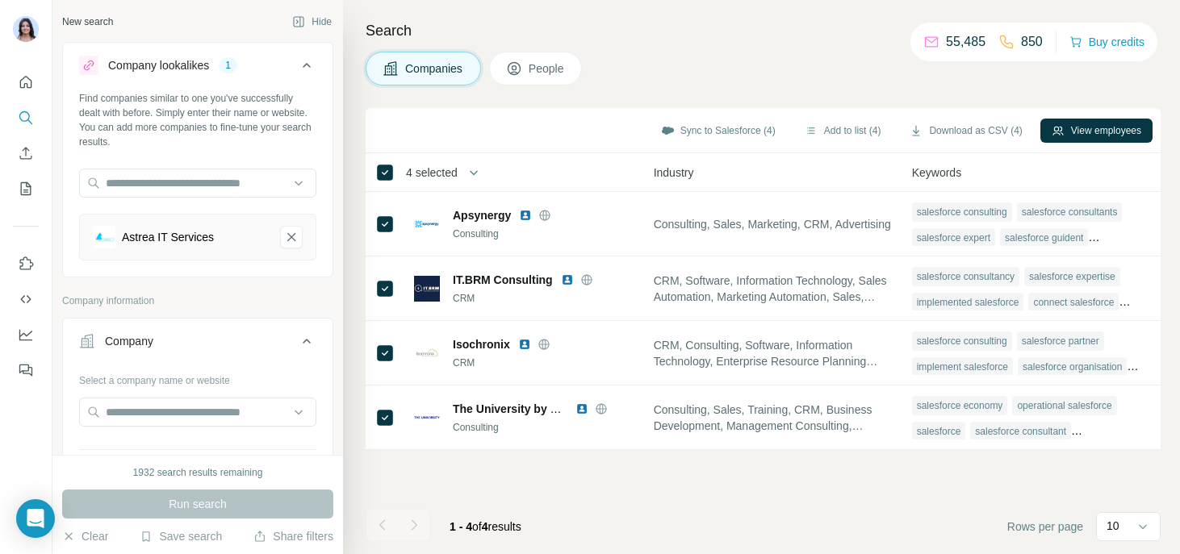
click at [532, 77] on button "People" at bounding box center [536, 69] width 94 height 34
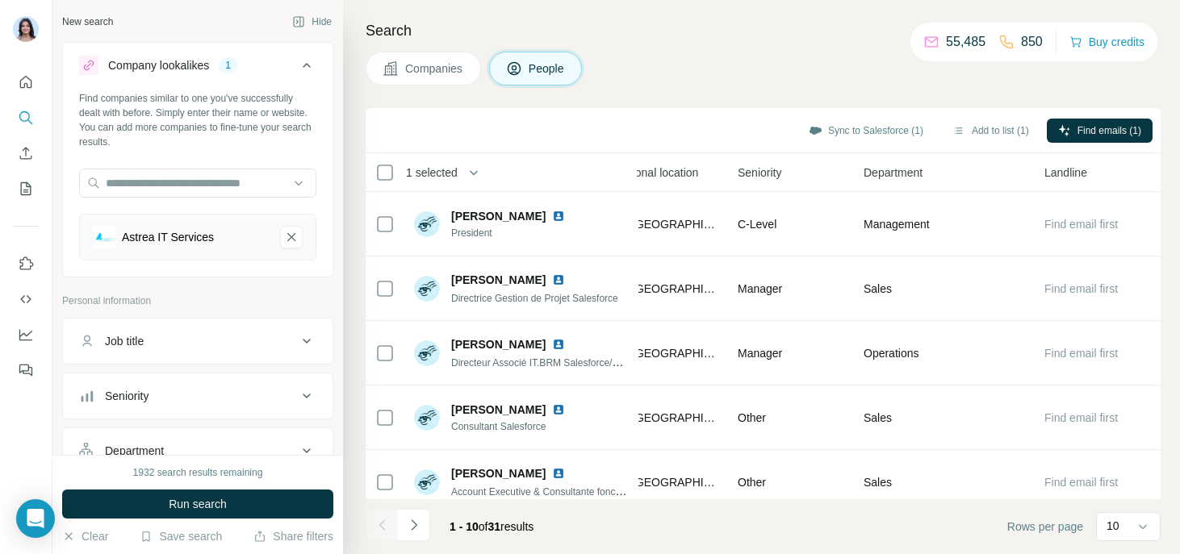
scroll to position [0, 593]
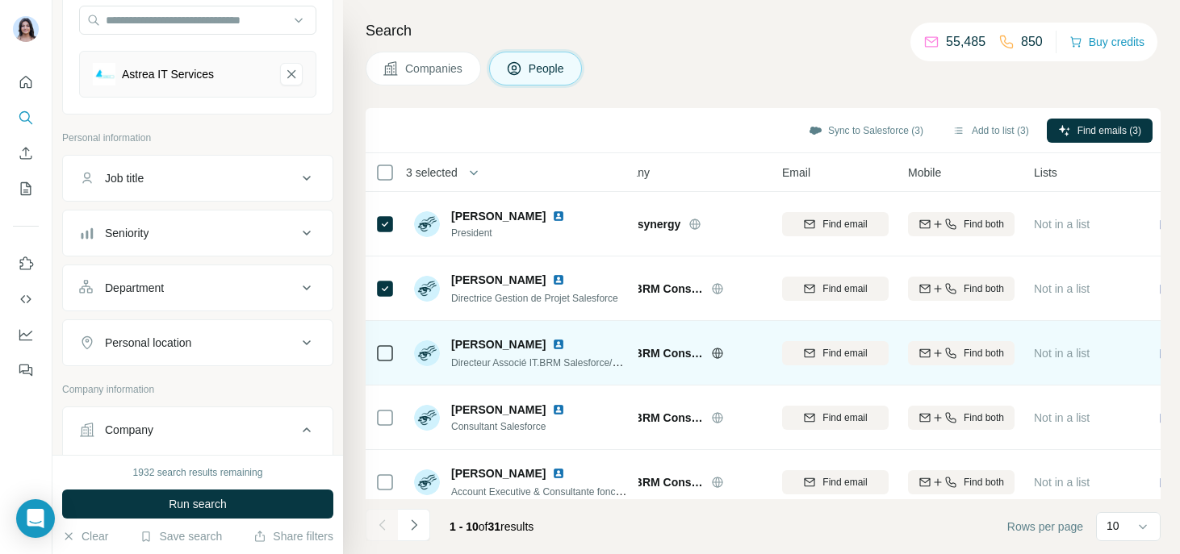
scroll to position [0, 51]
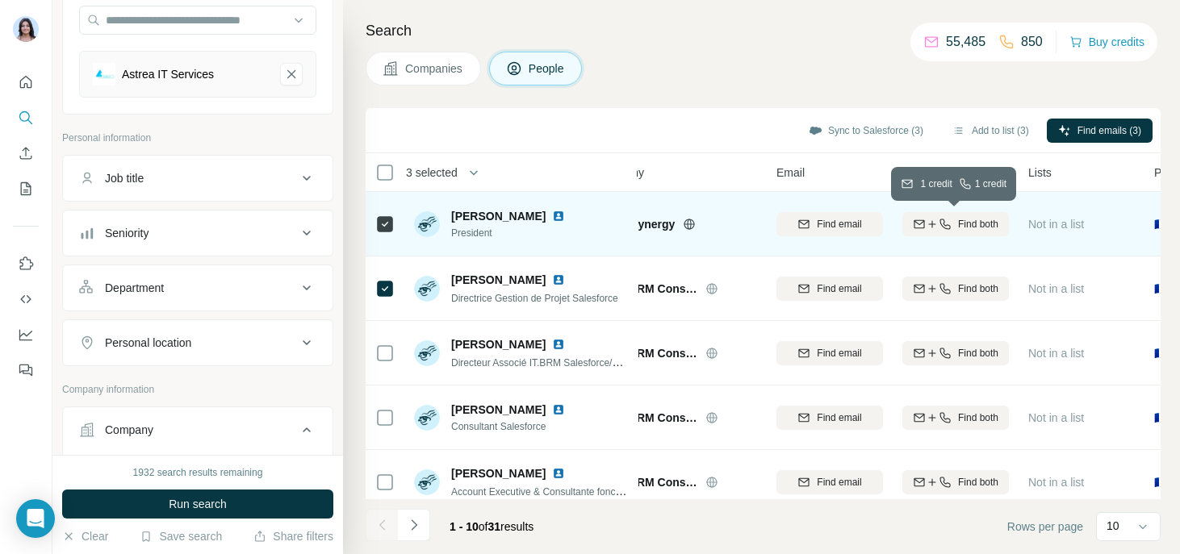
click at [945, 228] on icon "button" at bounding box center [944, 224] width 13 height 13
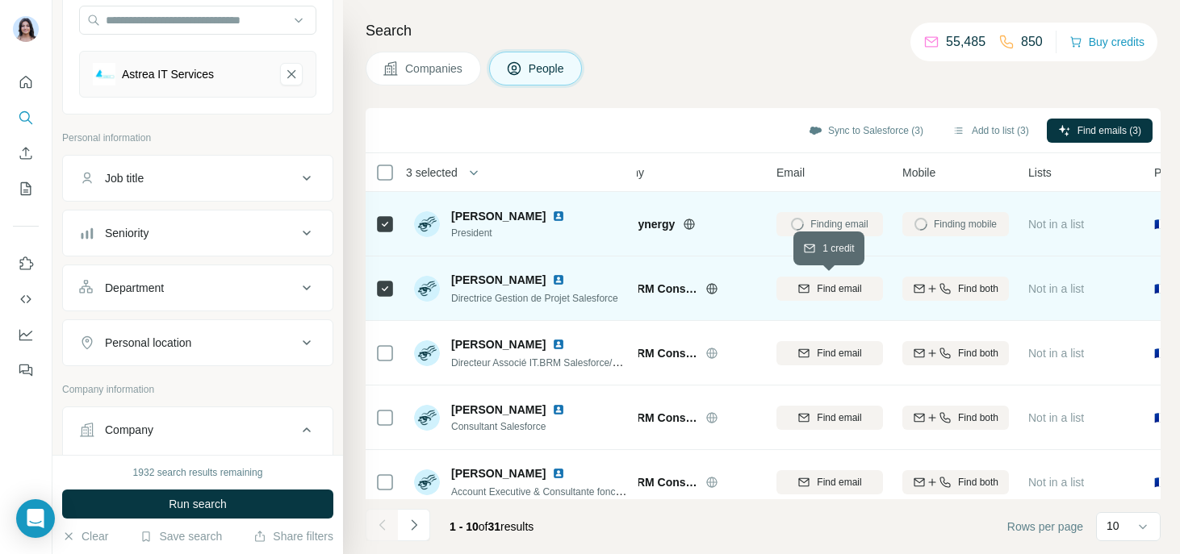
click at [834, 290] on span "Find email" at bounding box center [839, 289] width 44 height 15
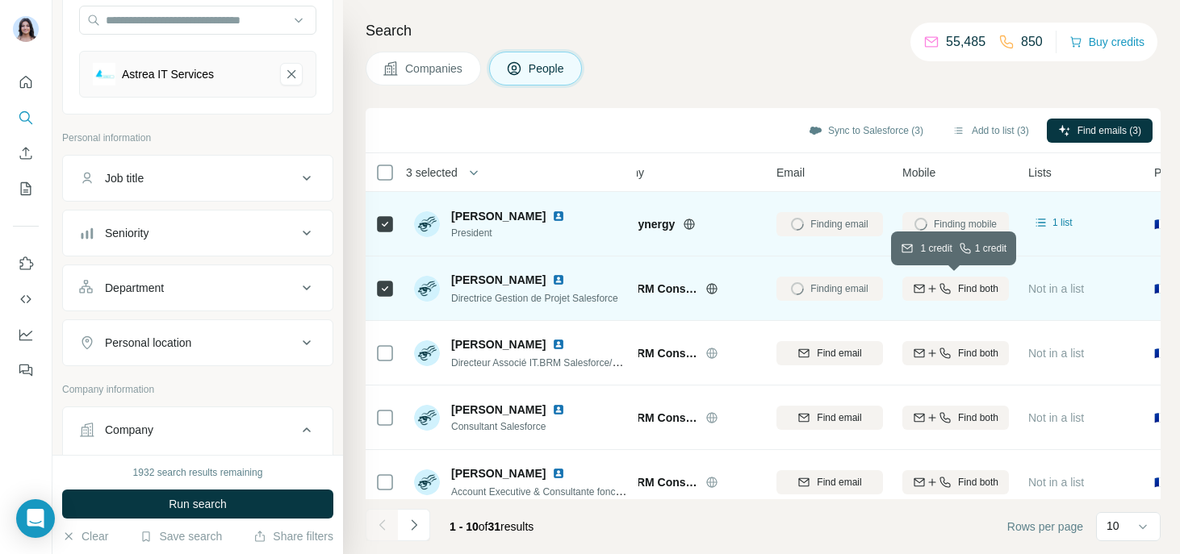
click at [930, 292] on icon "button" at bounding box center [932, 288] width 13 height 13
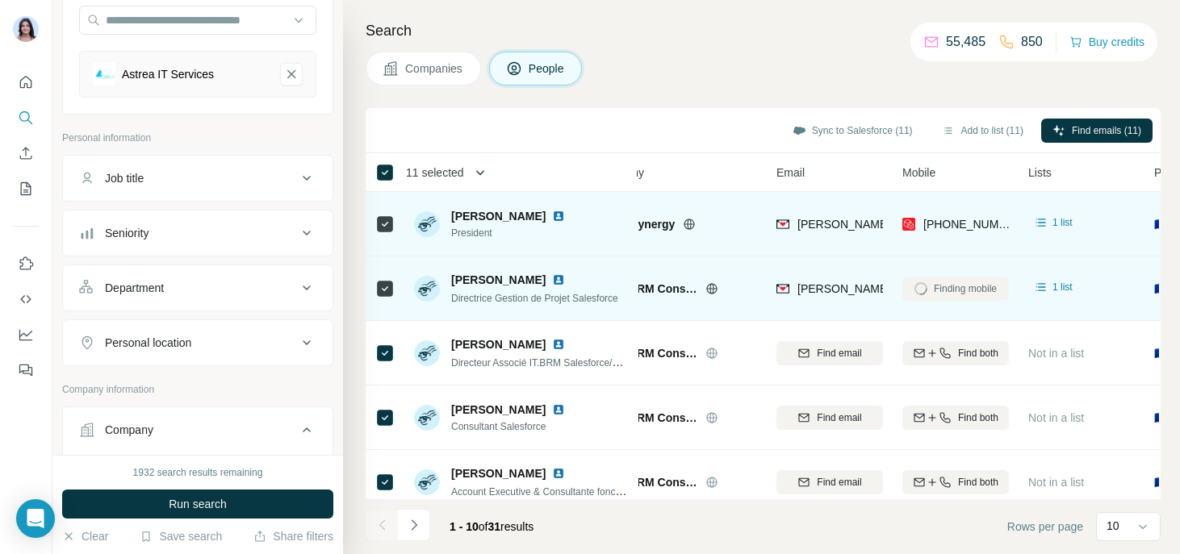
click at [482, 173] on icon "button" at bounding box center [480, 172] width 8 height 5
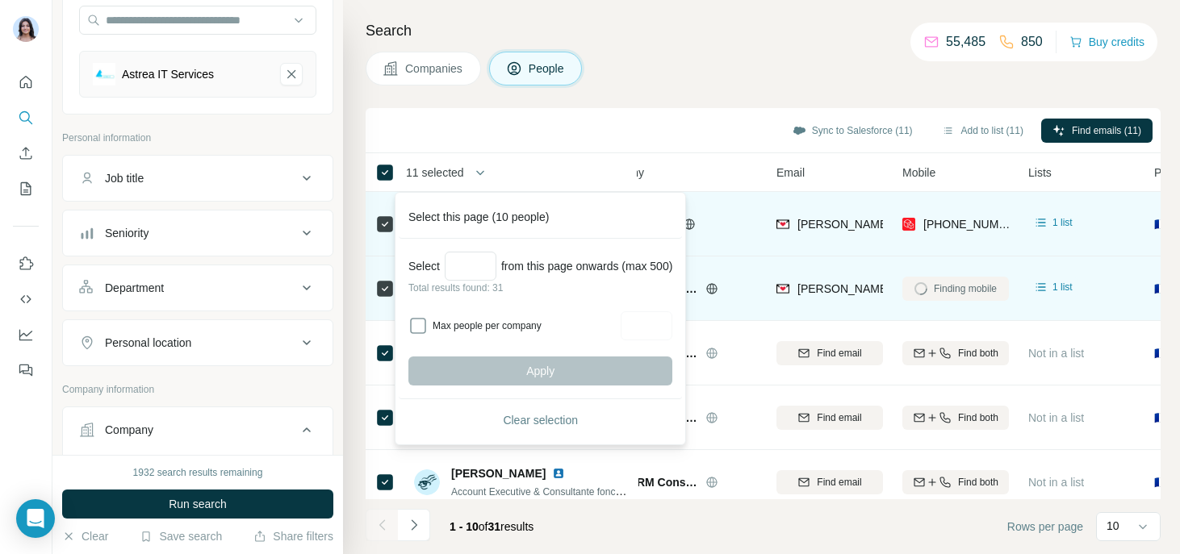
click at [540, 129] on div "Sync to Salesforce (11) Add to list (11) Find emails (11)" at bounding box center [763, 130] width 779 height 28
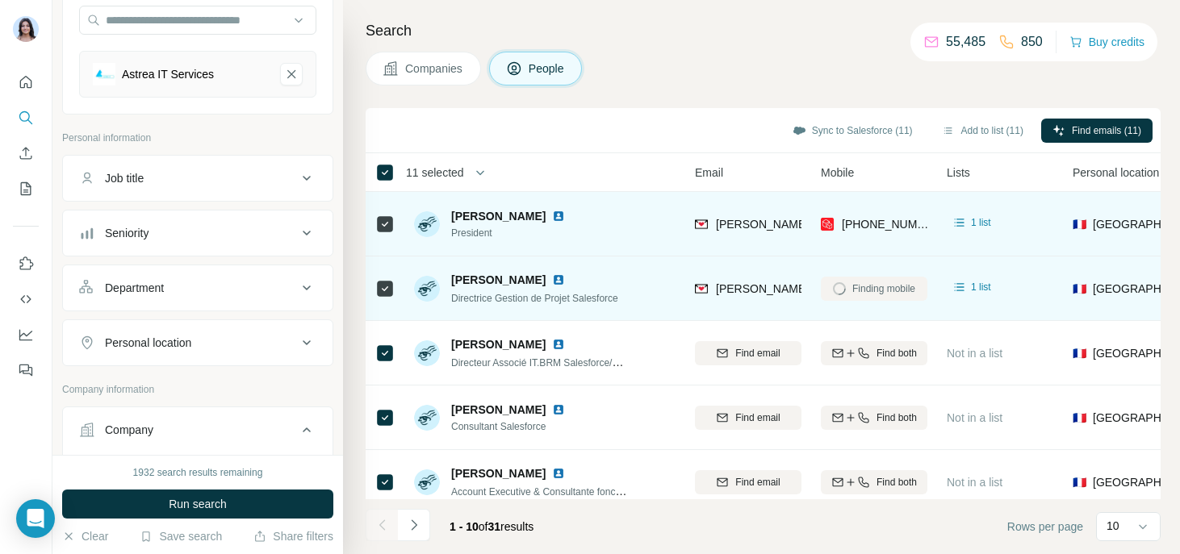
scroll to position [0, 135]
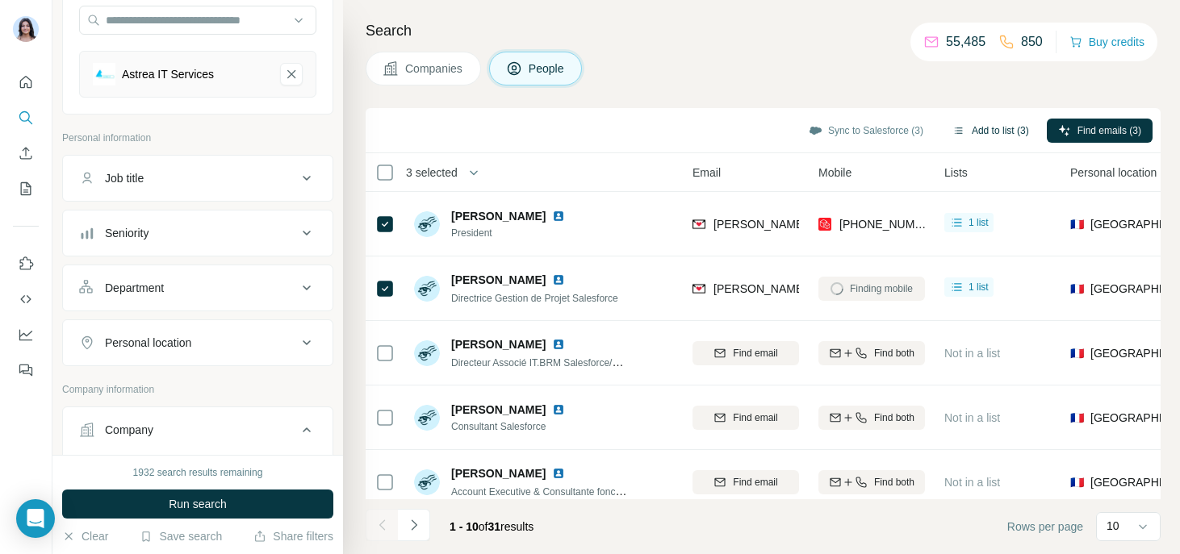
click at [977, 124] on button "Add to list (3)" at bounding box center [990, 131] width 99 height 24
click at [956, 138] on button "Add to list (3)" at bounding box center [990, 131] width 99 height 24
click at [977, 130] on button "Add to list (3)" at bounding box center [990, 131] width 99 height 24
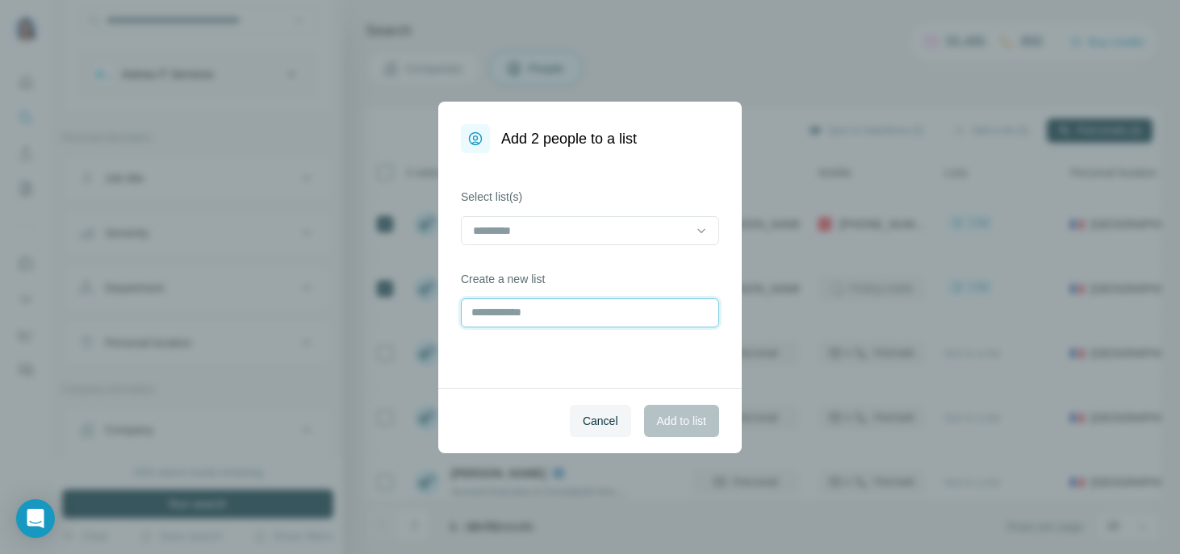
click at [562, 308] on input "text" at bounding box center [590, 313] width 258 height 29
type input "**********"
click at [687, 412] on button "Add to list" at bounding box center [681, 421] width 75 height 32
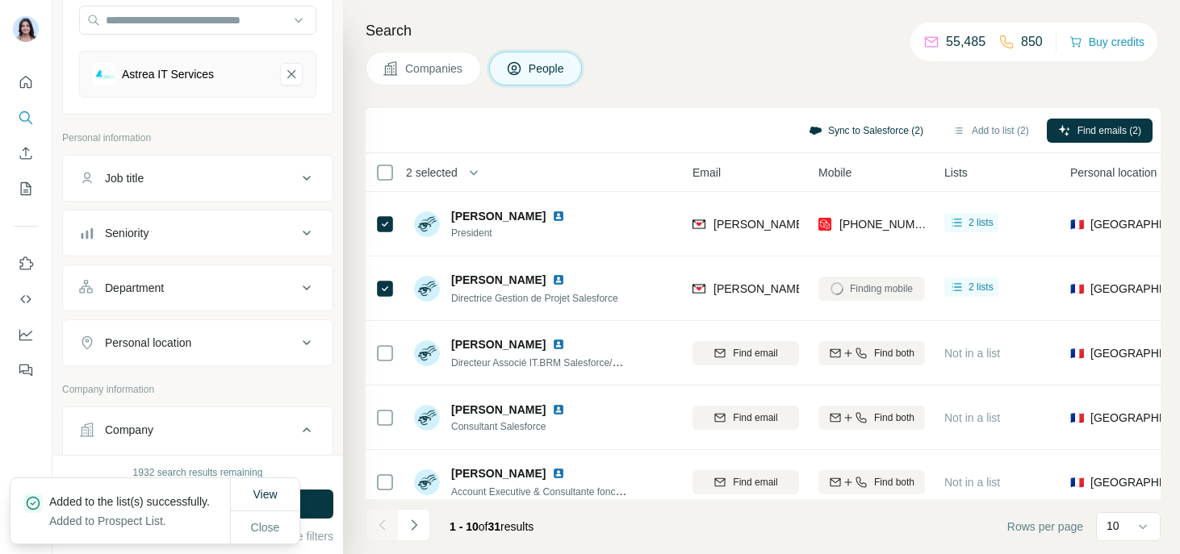
click at [868, 133] on button "Sync to Salesforce (2)" at bounding box center [865, 131] width 137 height 24
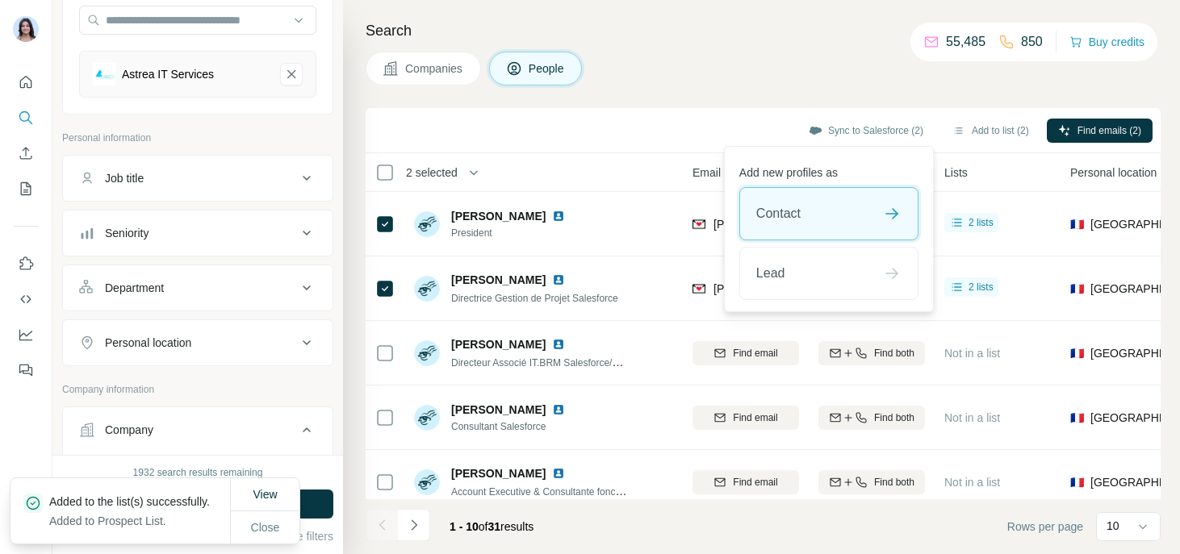
click at [822, 223] on div "Contact" at bounding box center [829, 214] width 178 height 52
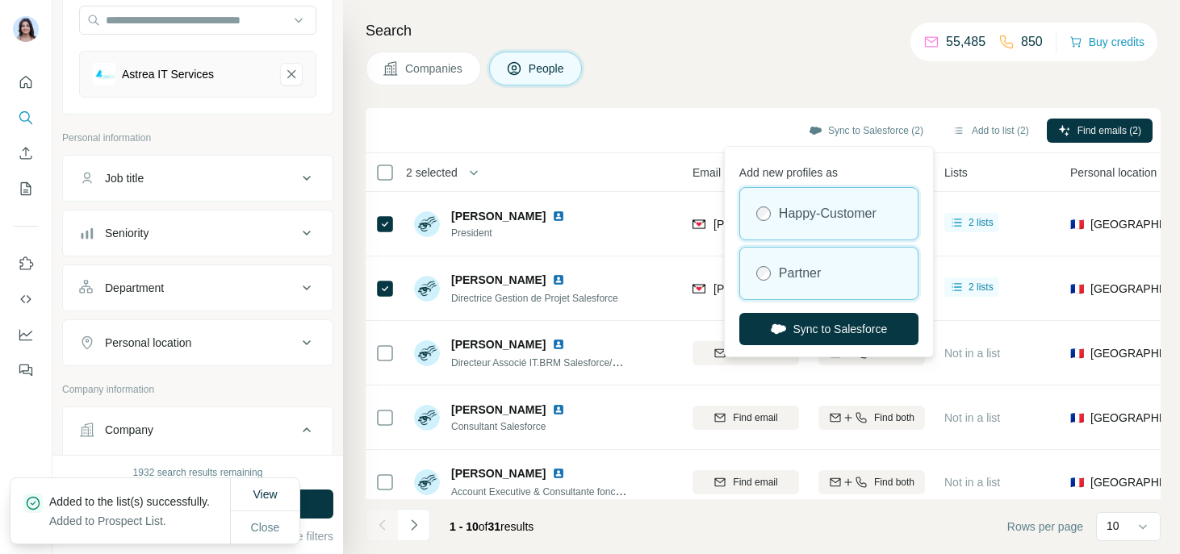
click at [808, 286] on div "Partner" at bounding box center [829, 274] width 178 height 52
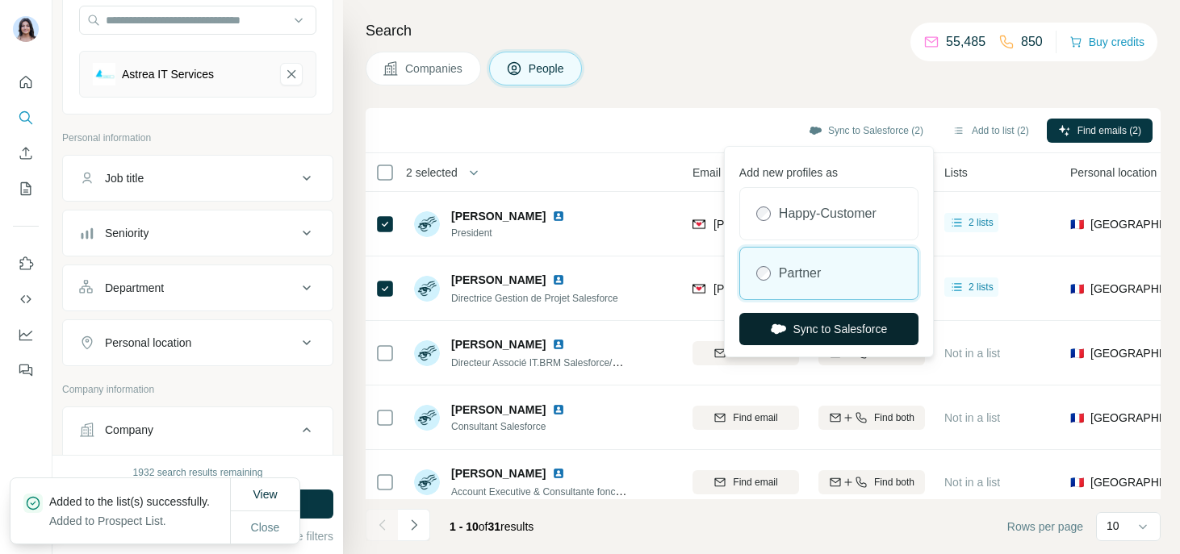
click at [804, 334] on button "Sync to Salesforce" at bounding box center [828, 329] width 179 height 32
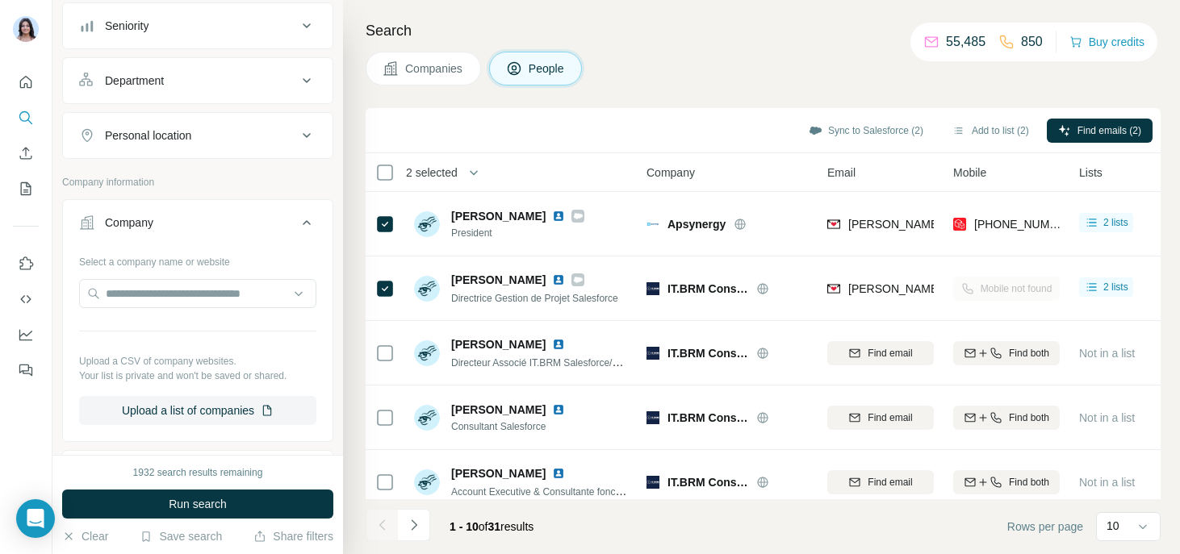
scroll to position [407, 0]
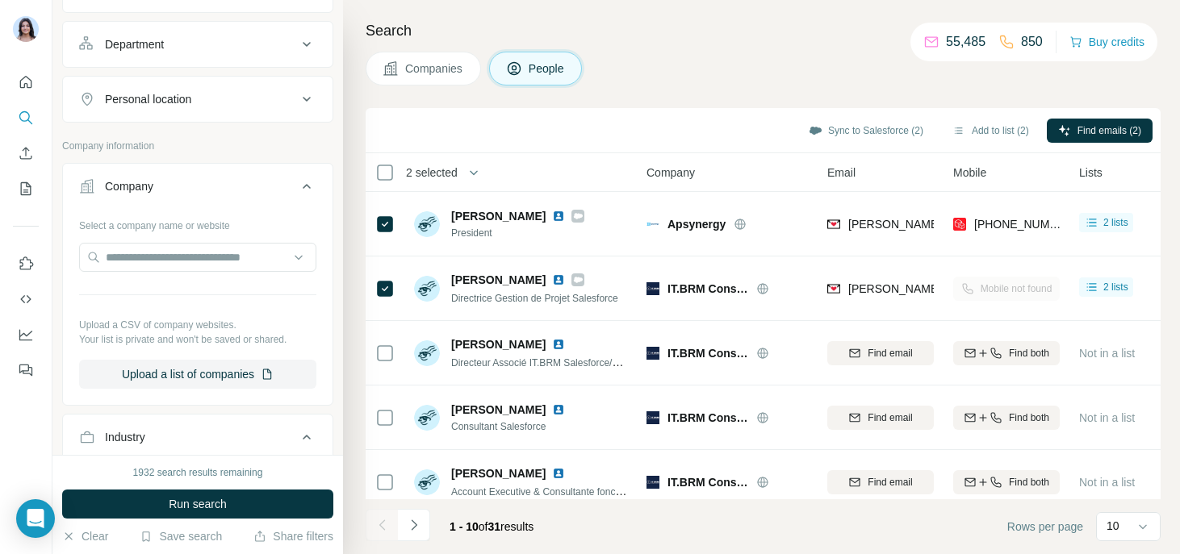
click at [889, 60] on div "Companies People" at bounding box center [763, 69] width 795 height 34
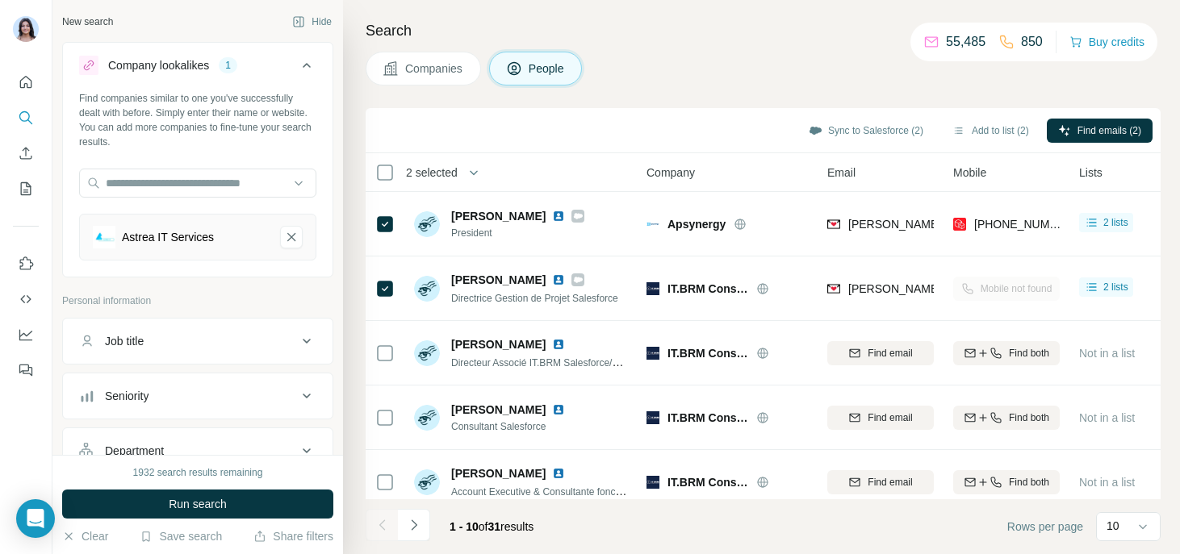
scroll to position [424, 0]
click at [53, 189] on div "New search Hide Company lookalikes 1 Find companies similar to one you've succe…" at bounding box center [197, 227] width 290 height 455
click at [407, 102] on div "Search Companies People Sync to Salesforce (2) Add to list (2) Find emails (2) …" at bounding box center [761, 277] width 837 height 554
click at [438, 102] on div "Search Companies People Sync to Salesforce (2) Add to list (2) Find emails (2) …" at bounding box center [761, 277] width 837 height 554
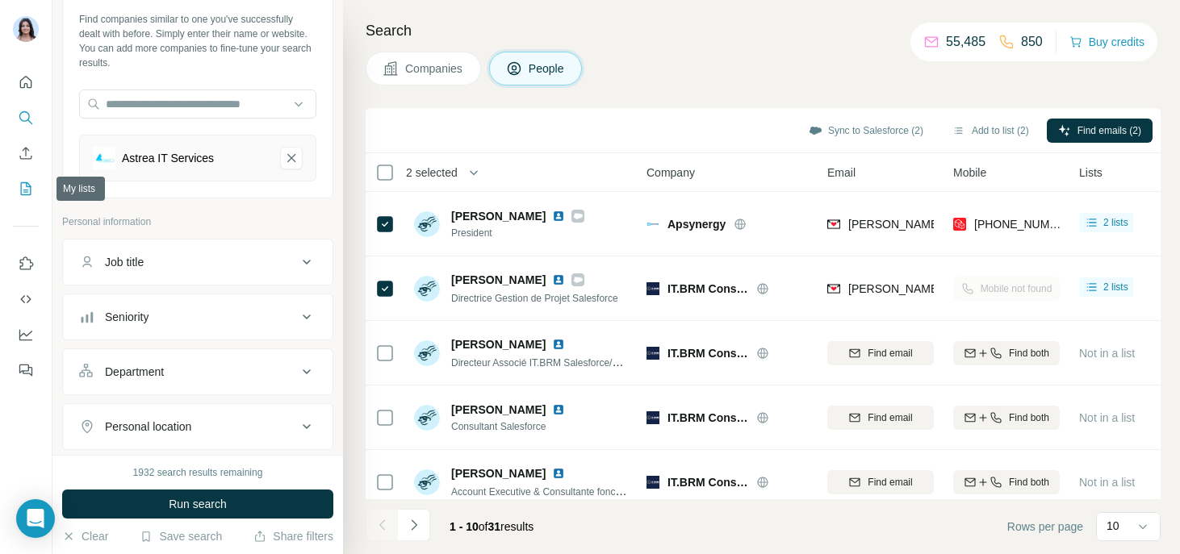
click at [22, 186] on icon "My lists" at bounding box center [26, 189] width 16 height 16
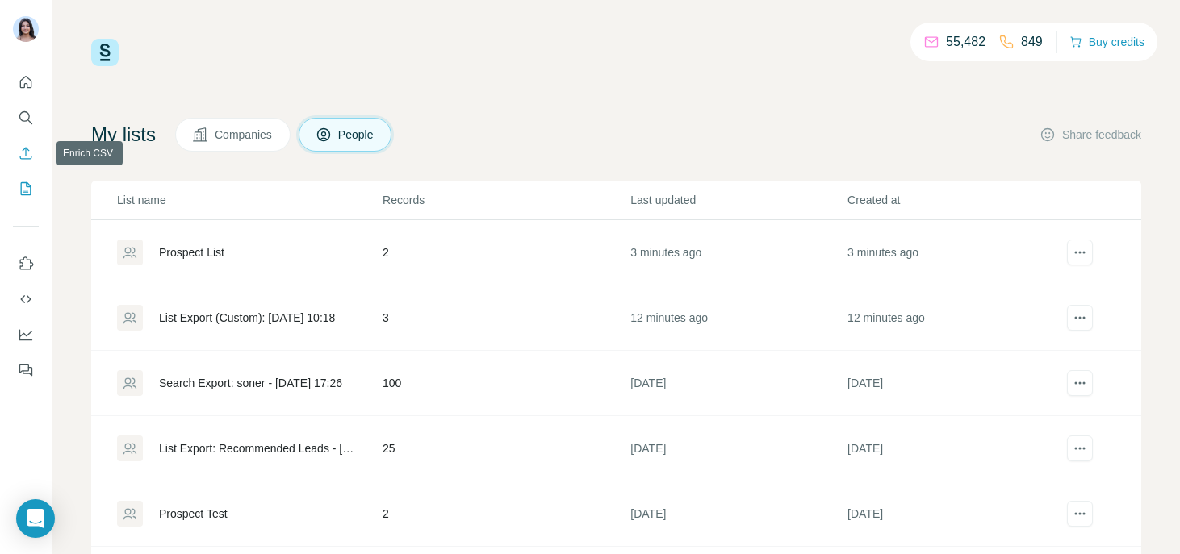
click at [23, 148] on icon "Enrich CSV" at bounding box center [26, 153] width 16 height 16
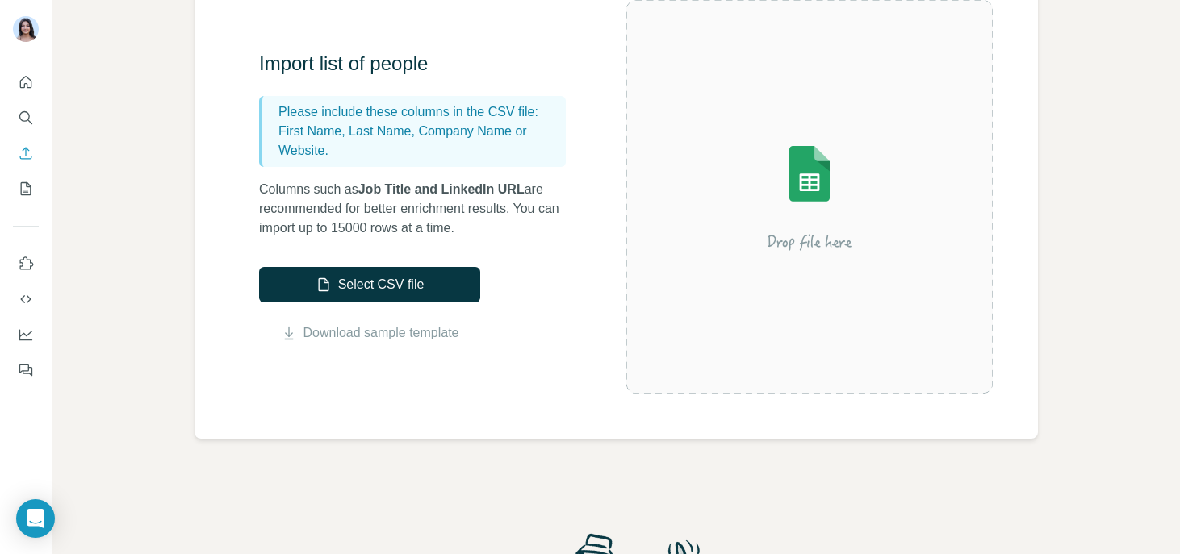
scroll to position [174, 0]
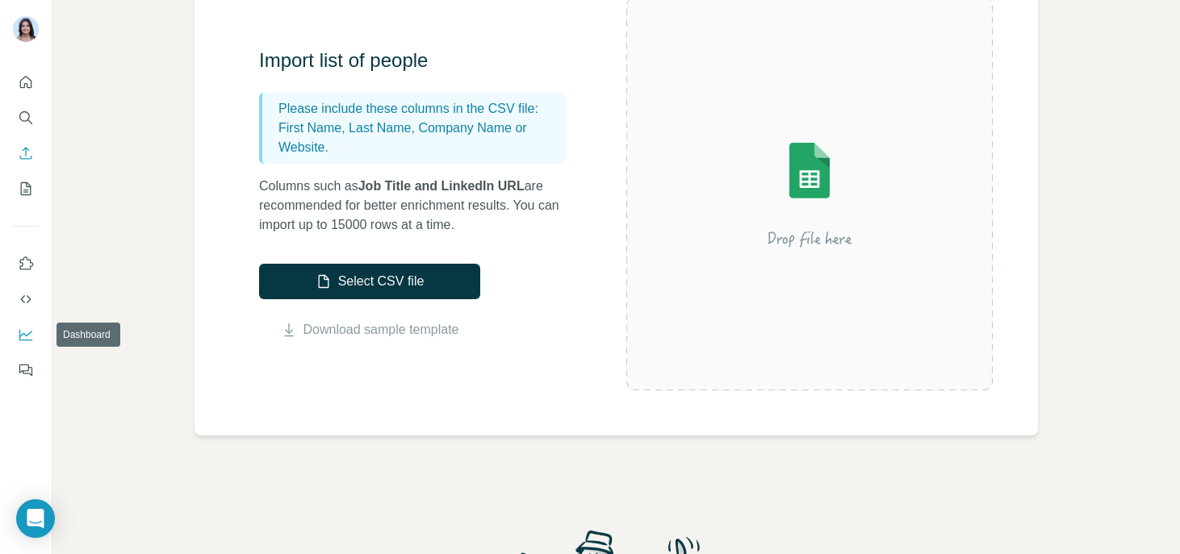
click at [23, 332] on icon "Dashboard" at bounding box center [26, 335] width 16 height 16
click at [25, 155] on icon "Enrich CSV" at bounding box center [26, 153] width 16 height 16
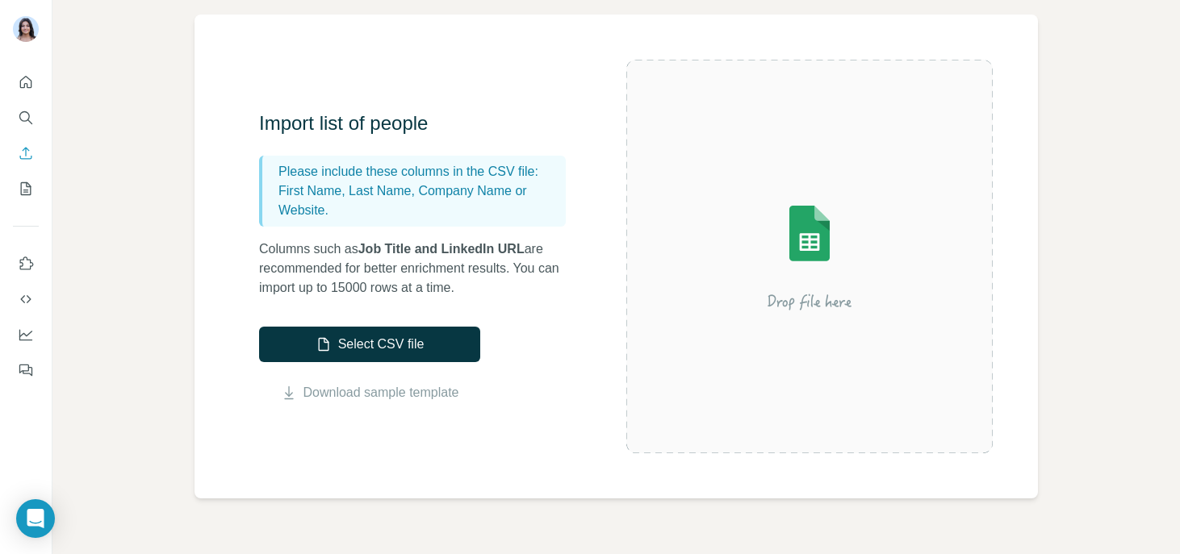
scroll to position [122, 0]
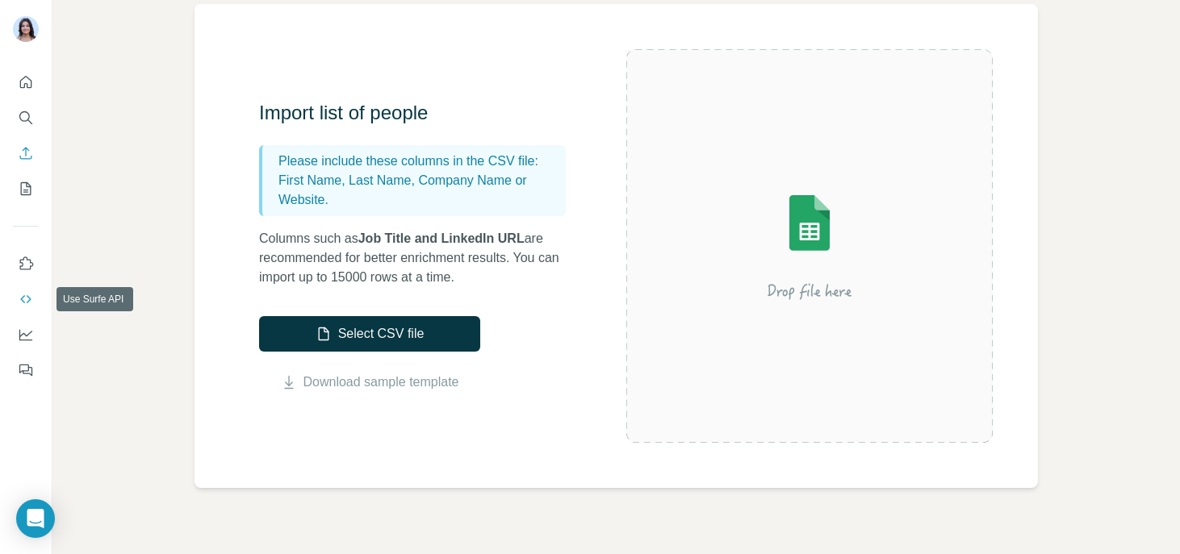
click at [21, 298] on icon "Use Surfe API" at bounding box center [26, 299] width 16 height 16
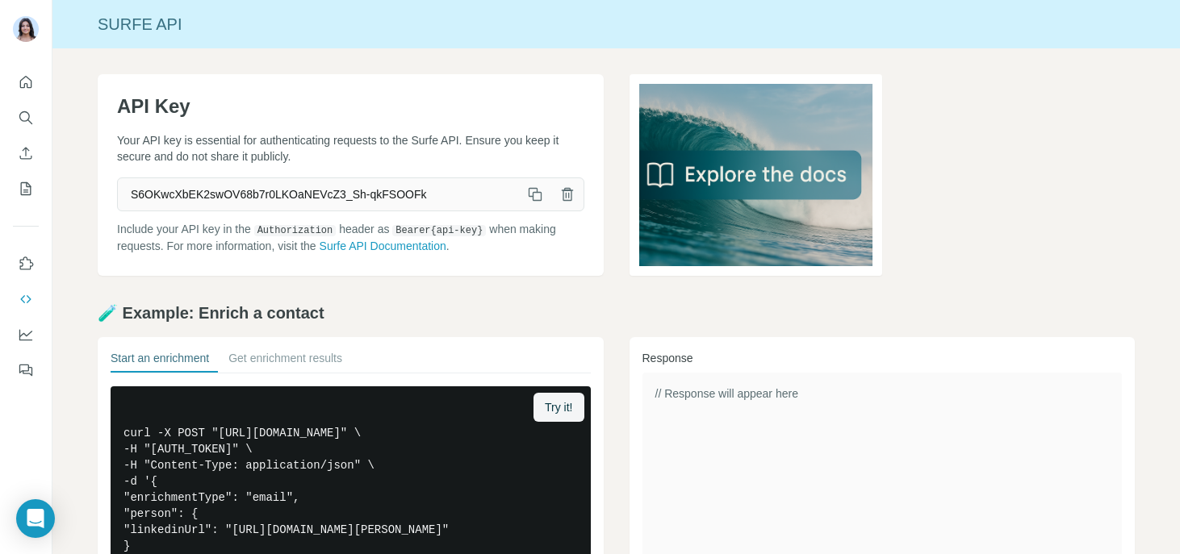
click at [236, 184] on span "S6OKwcXbEK2swOV68b7r0LKOaNEVcZ3_Sh-qkFSOOFk" at bounding box center [318, 194] width 401 height 29
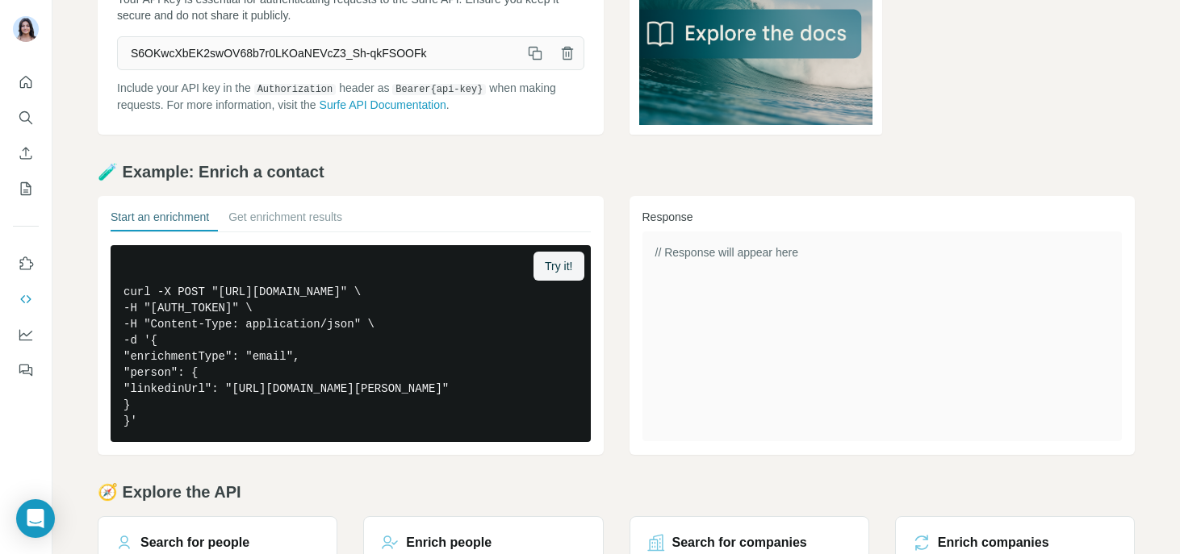
scroll to position [137, 0]
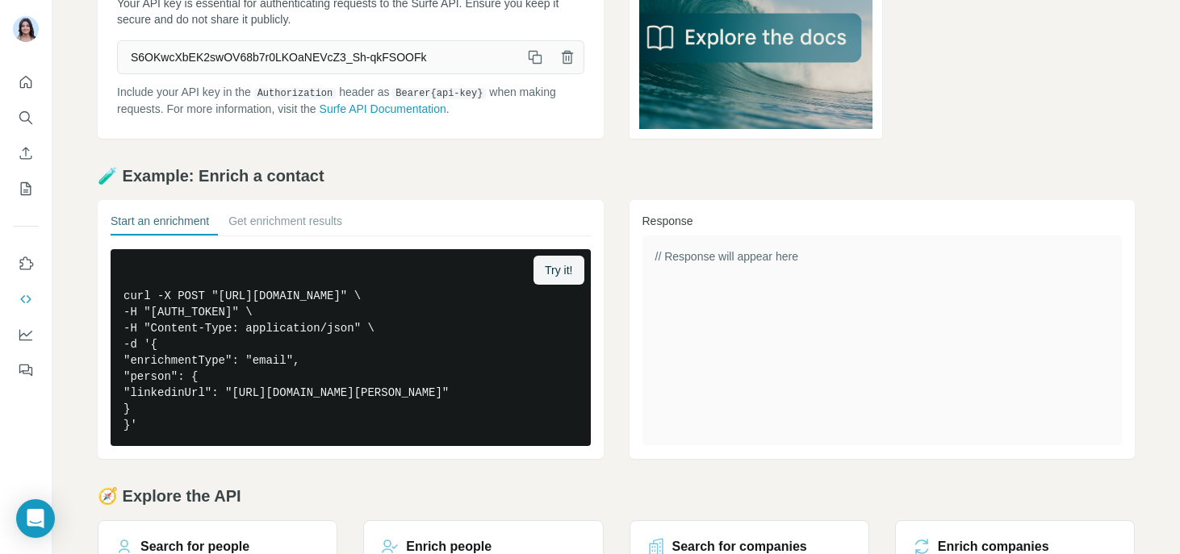
click at [396, 127] on div "API Key Your API key is essential for authenticating requests to the Surfe API.…" at bounding box center [351, 38] width 506 height 202
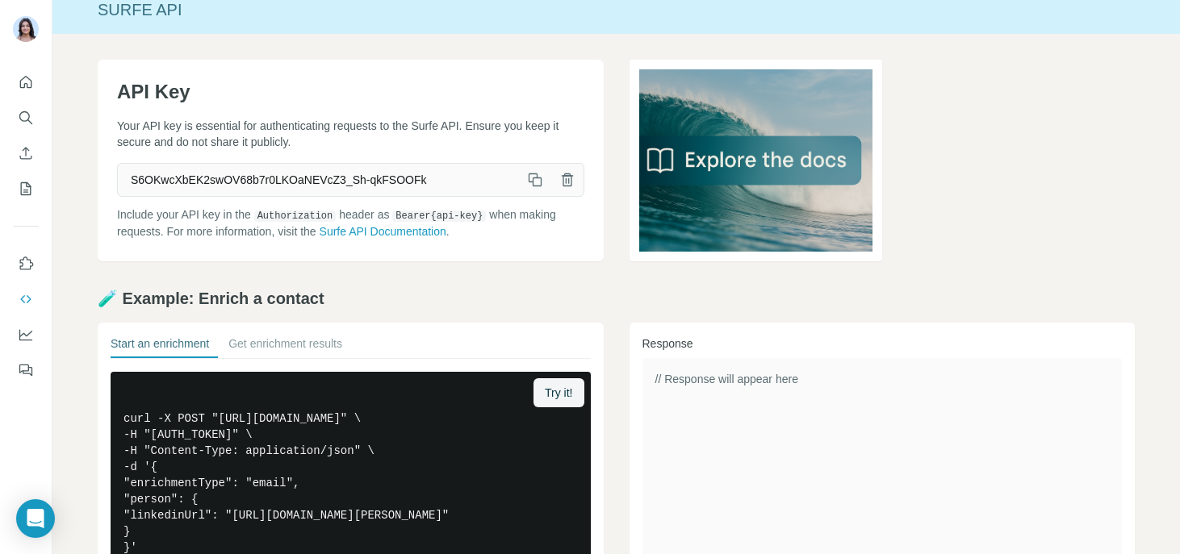
scroll to position [13, 0]
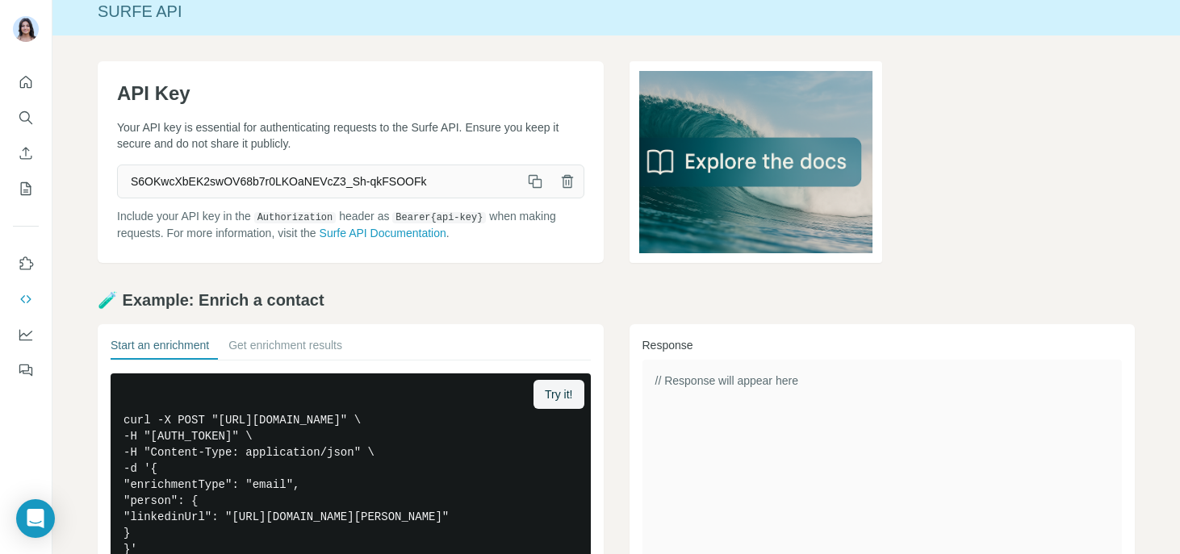
click at [246, 173] on span "S6OKwcXbEK2swOV68b7r0LKOaNEVcZ3_Sh-qkFSOOFk" at bounding box center [318, 181] width 401 height 29
click at [207, 255] on div "API Key Your API key is essential for authenticating requests to the Surfe API.…" at bounding box center [351, 162] width 506 height 202
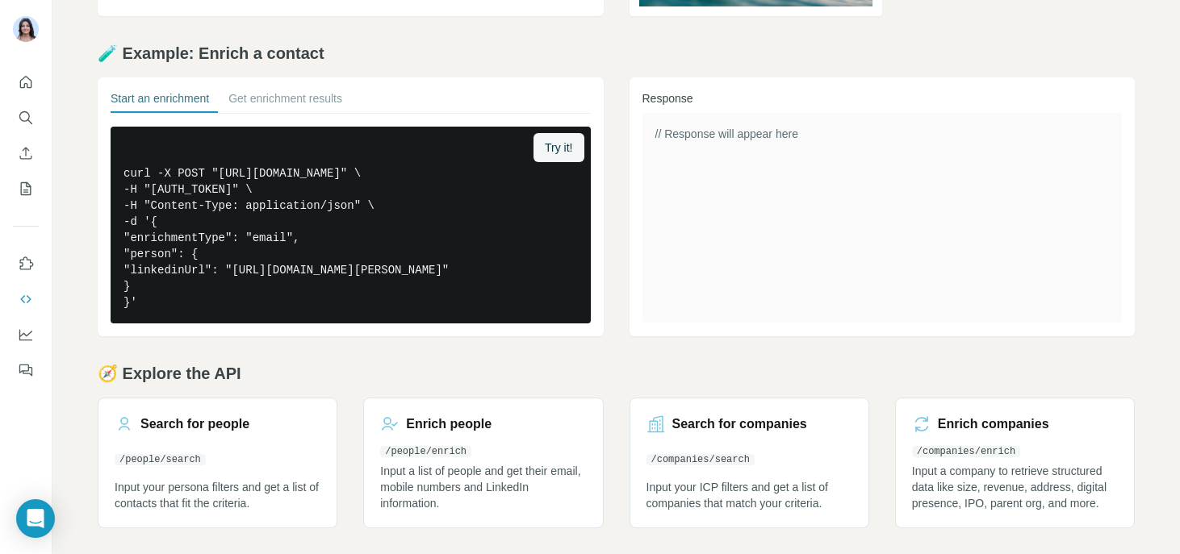
scroll to position [308, 0]
click at [26, 117] on icon "Search" at bounding box center [26, 118] width 16 height 16
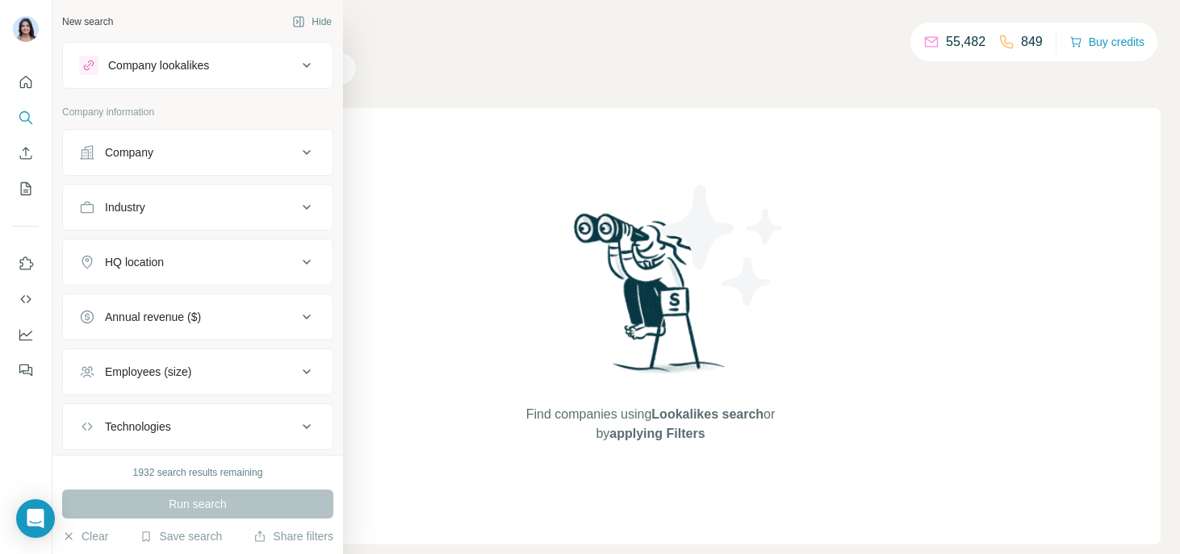
click at [128, 144] on div "Company" at bounding box center [129, 152] width 48 height 16
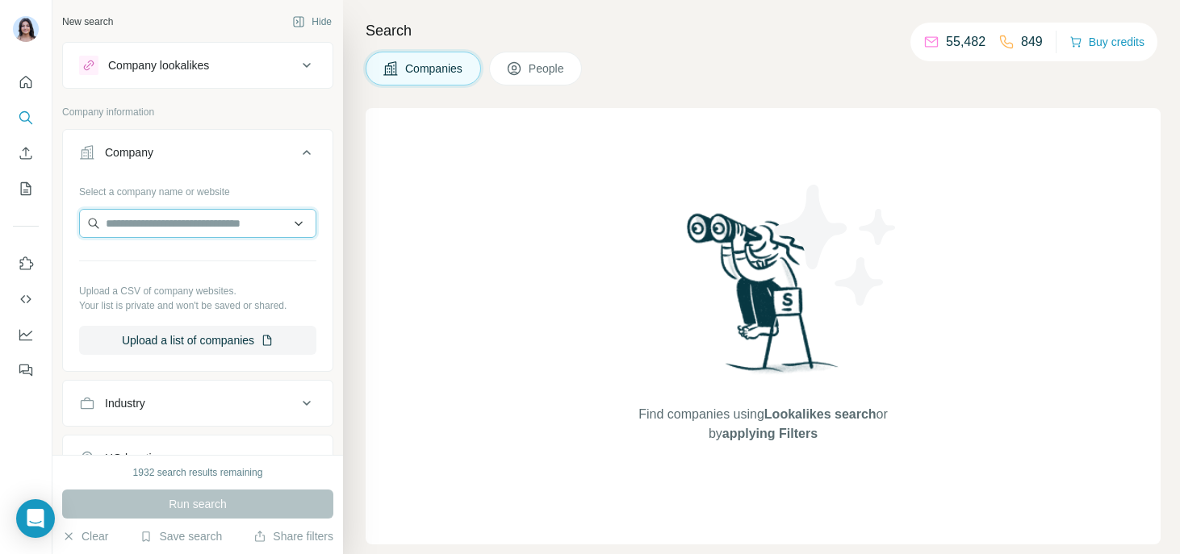
click at [146, 225] on input "text" at bounding box center [197, 223] width 237 height 29
click at [169, 231] on input "text" at bounding box center [197, 223] width 237 height 29
click at [212, 240] on div at bounding box center [197, 225] width 237 height 32
click at [205, 225] on input "text" at bounding box center [197, 223] width 237 height 29
click at [209, 70] on div "Company lookalikes" at bounding box center [158, 65] width 101 height 16
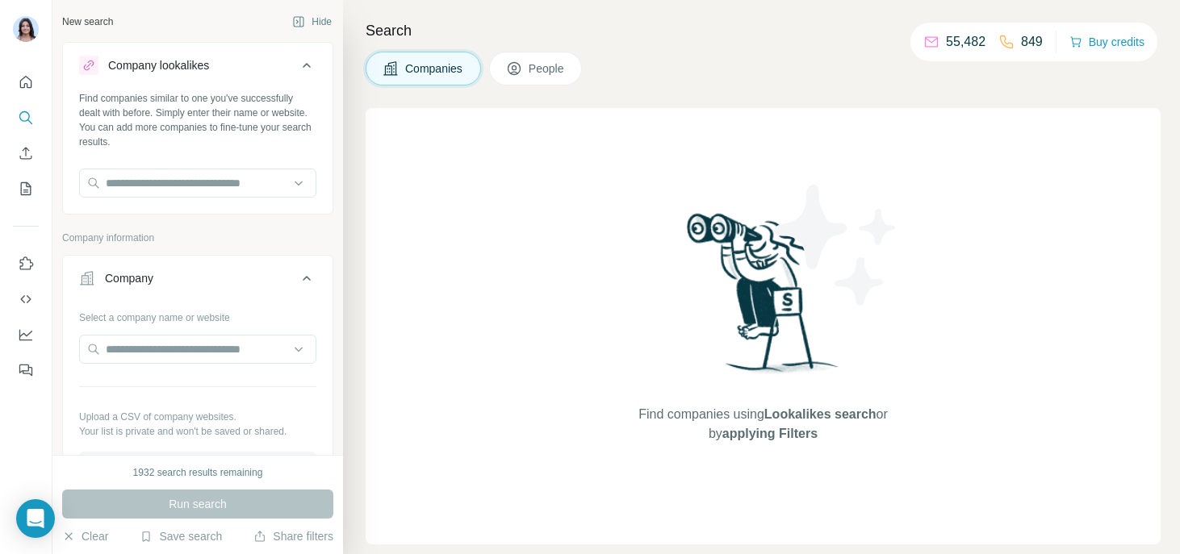
click at [153, 203] on div "Find companies similar to one you've successfully dealt with before. Simply ent…" at bounding box center [198, 150] width 270 height 119
click at [130, 182] on input "text" at bounding box center [197, 183] width 237 height 29
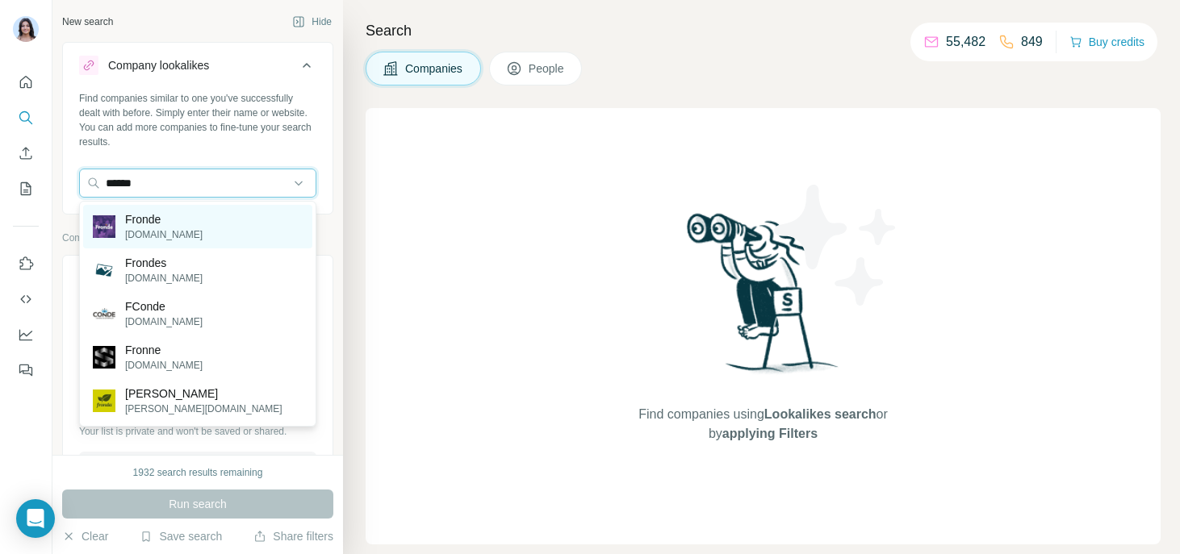
type input "******"
click at [154, 232] on p "fronde.com" at bounding box center [163, 235] width 77 height 15
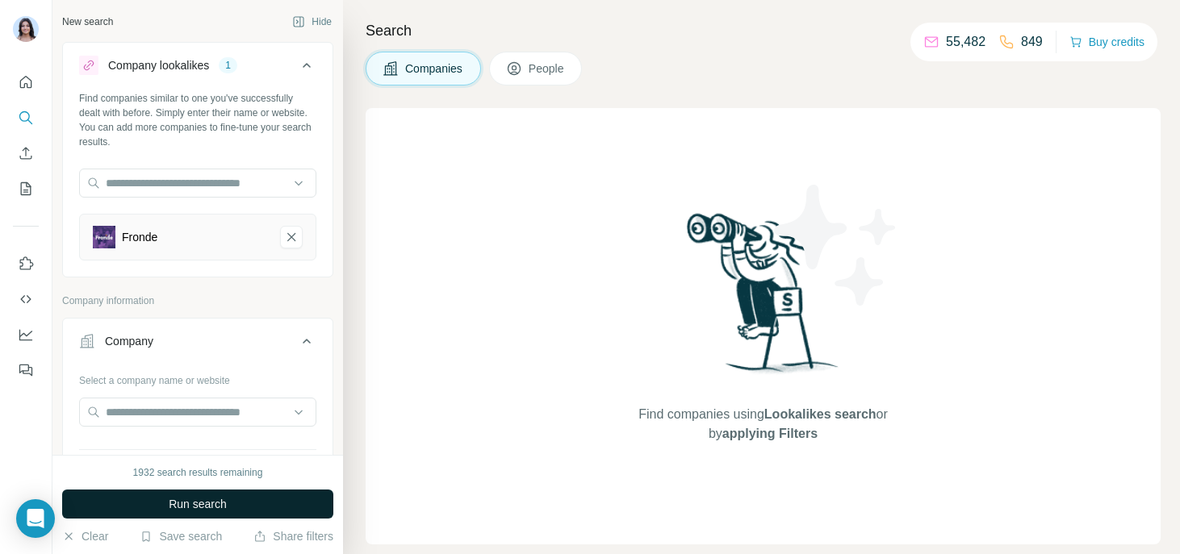
click at [179, 503] on span "Run search" at bounding box center [198, 504] width 58 height 16
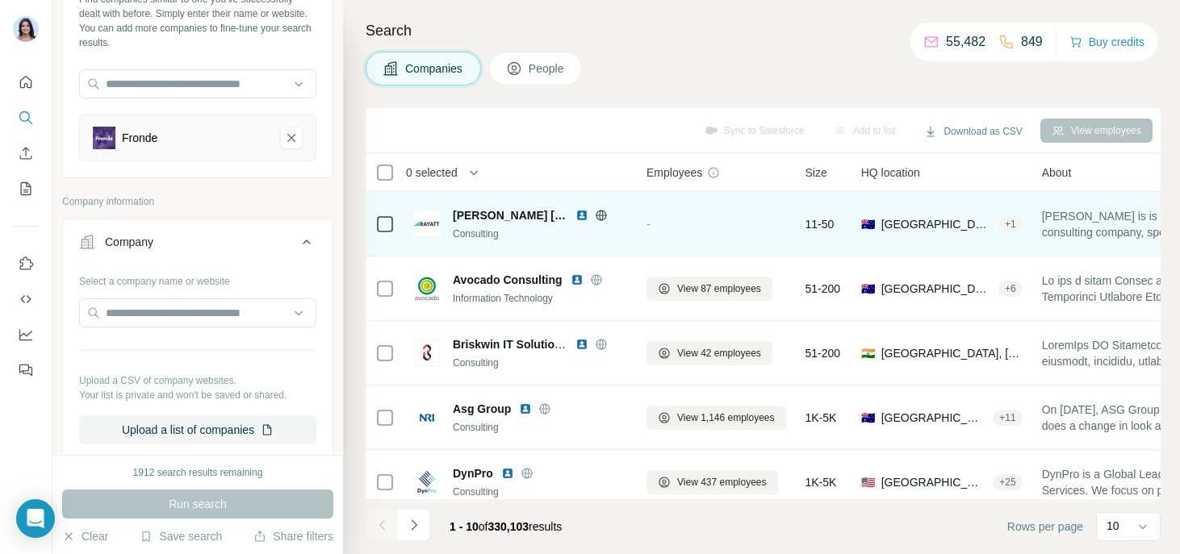
scroll to position [27, 0]
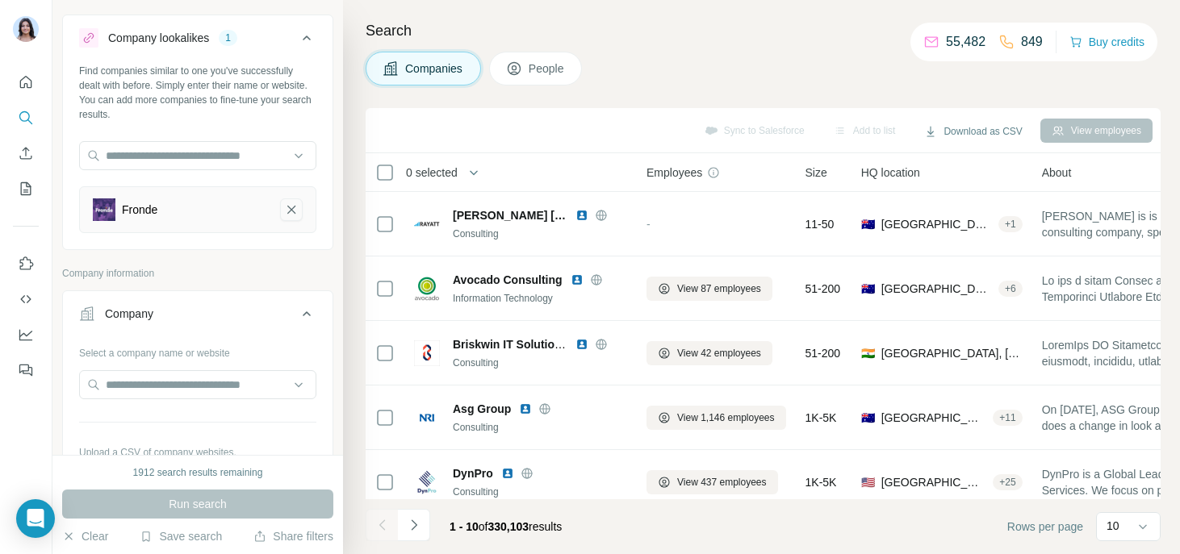
click at [293, 211] on icon "Fronde-remove-button" at bounding box center [291, 210] width 8 height 8
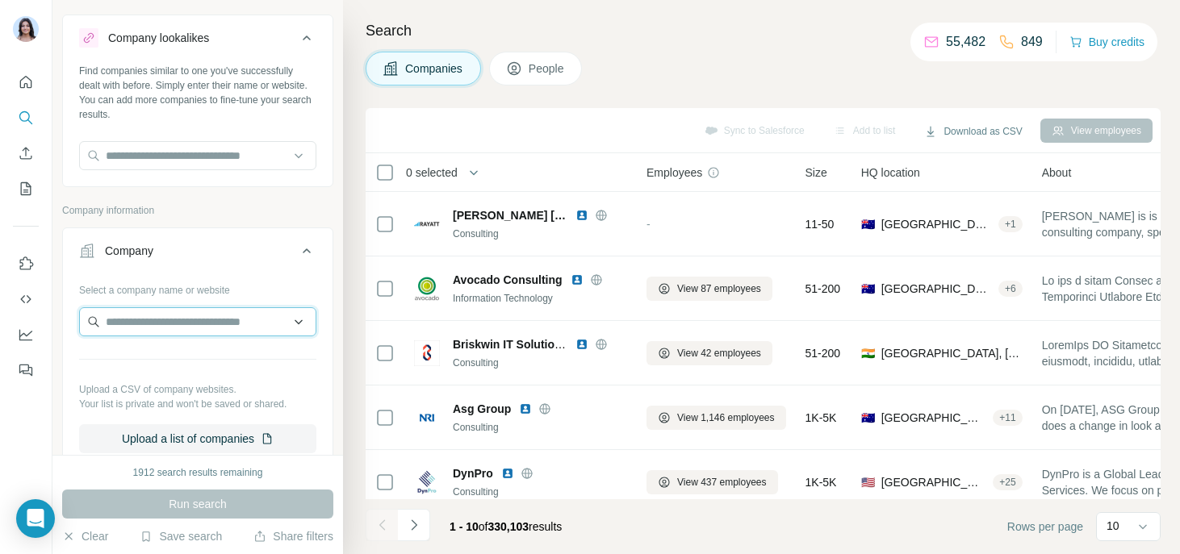
click at [177, 312] on input "text" at bounding box center [197, 321] width 237 height 29
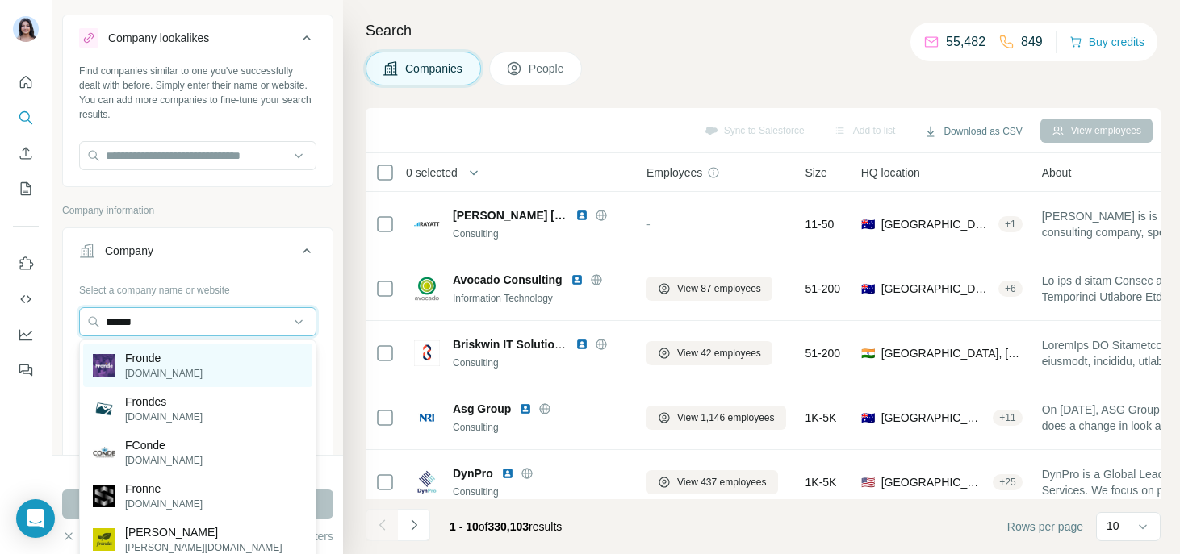
type input "******"
click at [182, 354] on div "Fronde fronde.com" at bounding box center [197, 366] width 229 height 44
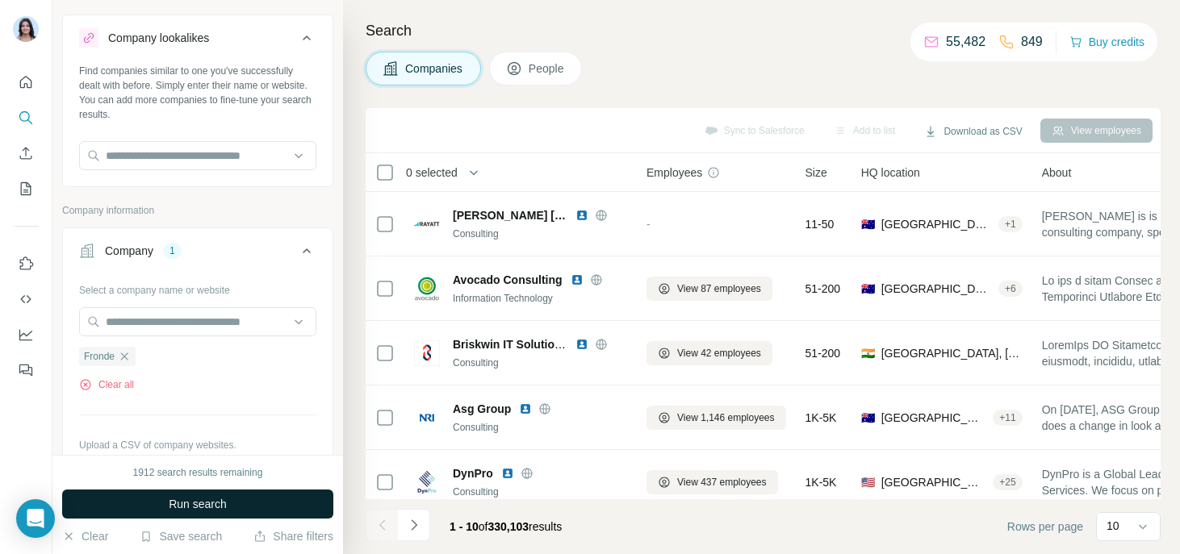
click at [181, 507] on span "Run search" at bounding box center [198, 504] width 58 height 16
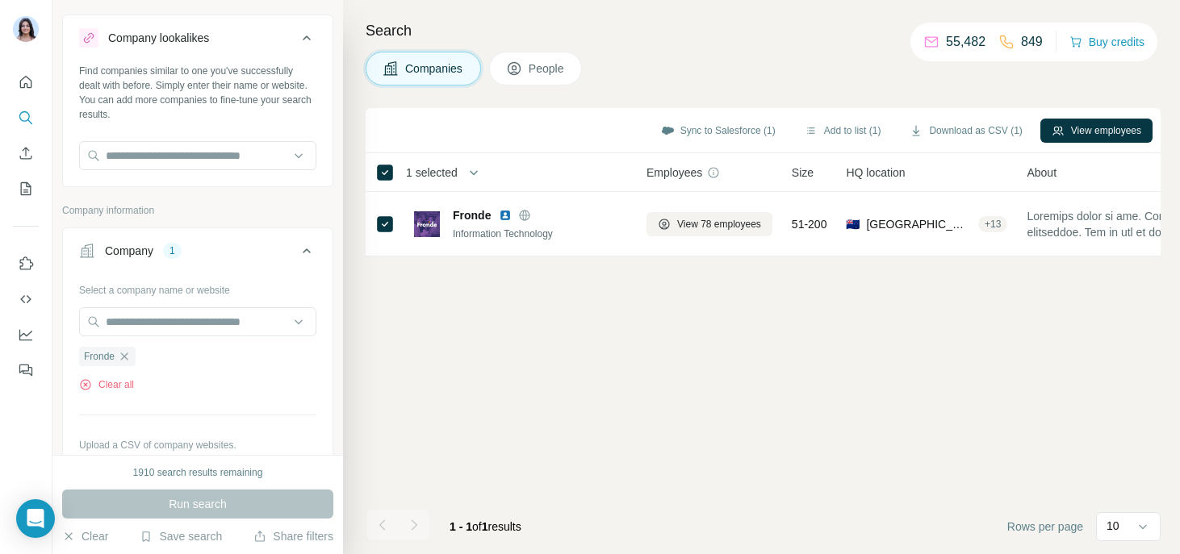
click at [517, 62] on icon at bounding box center [514, 68] width 13 height 13
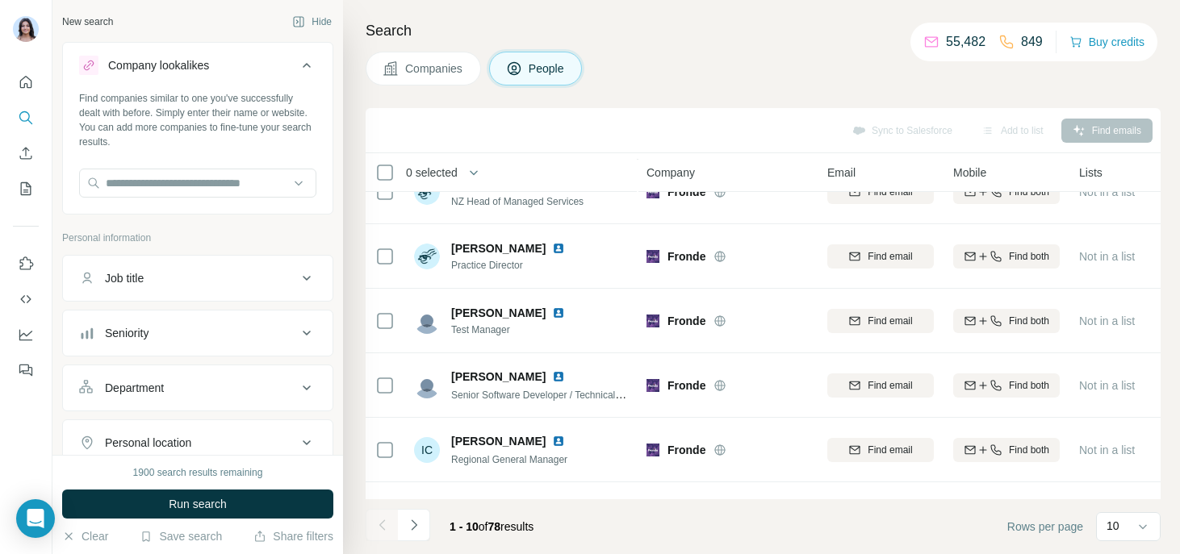
click at [833, 61] on div "Companies People" at bounding box center [763, 69] width 795 height 34
click at [1124, 49] on button "Buy credits" at bounding box center [1106, 42] width 75 height 23
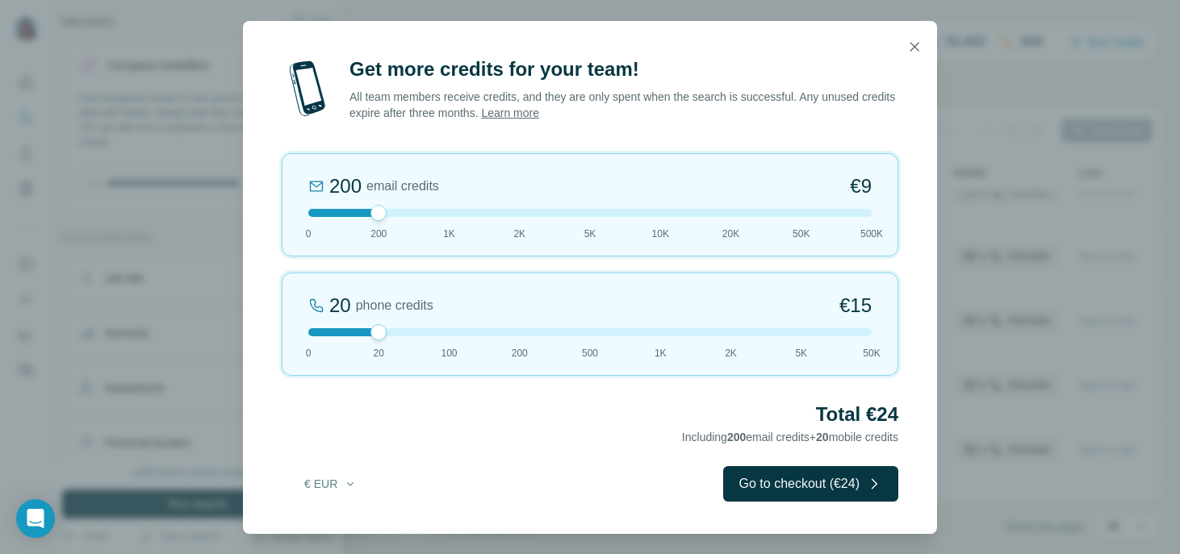
click at [444, 215] on div at bounding box center [589, 213] width 563 height 8
click at [524, 215] on div at bounding box center [589, 213] width 563 height 8
drag, startPoint x: 375, startPoint y: 326, endPoint x: 358, endPoint y: 326, distance: 16.9
click at [358, 326] on div "20 phone credits €15 0 20 100 200 500 1K 2K 5K 50K" at bounding box center [590, 324] width 616 height 103
click at [915, 48] on icon "button" at bounding box center [914, 46] width 9 height 9
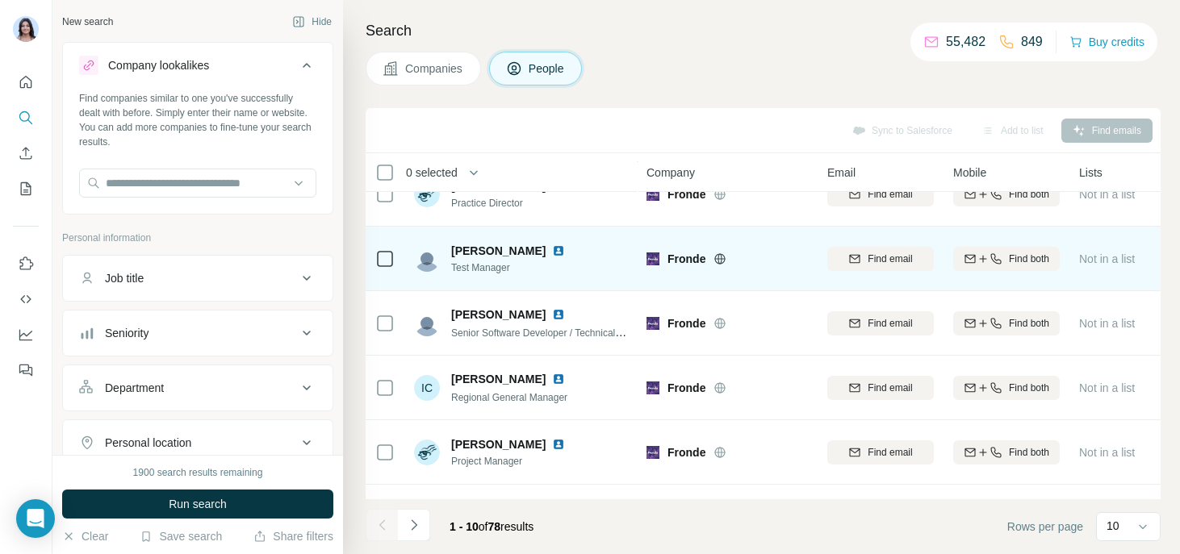
scroll to position [166, 0]
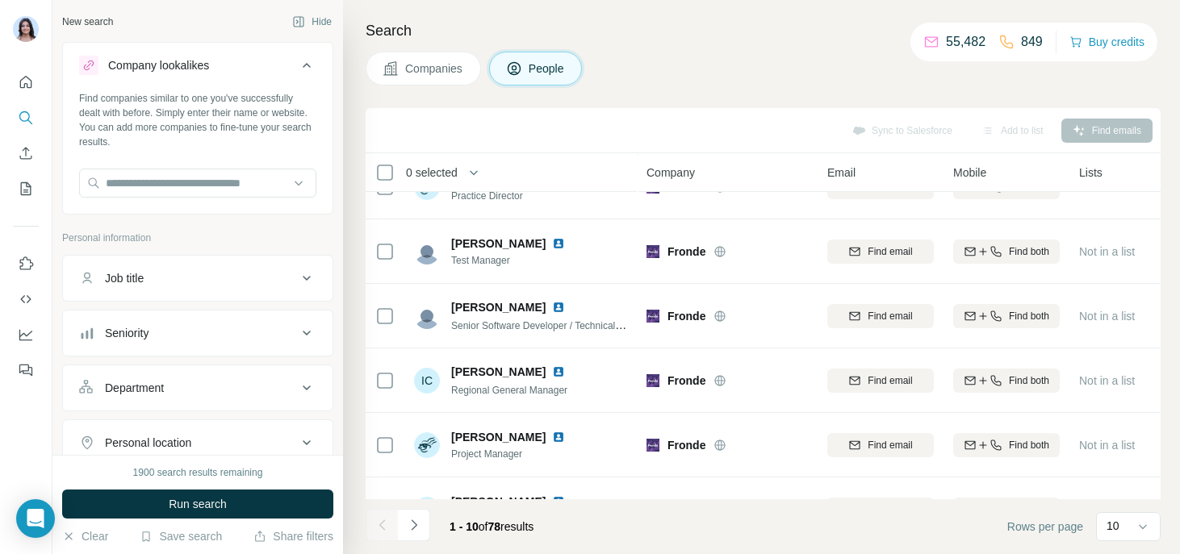
click at [171, 474] on div "1900 search results remaining" at bounding box center [198, 473] width 130 height 15
click at [187, 17] on div "New search Hide" at bounding box center [197, 22] width 271 height 24
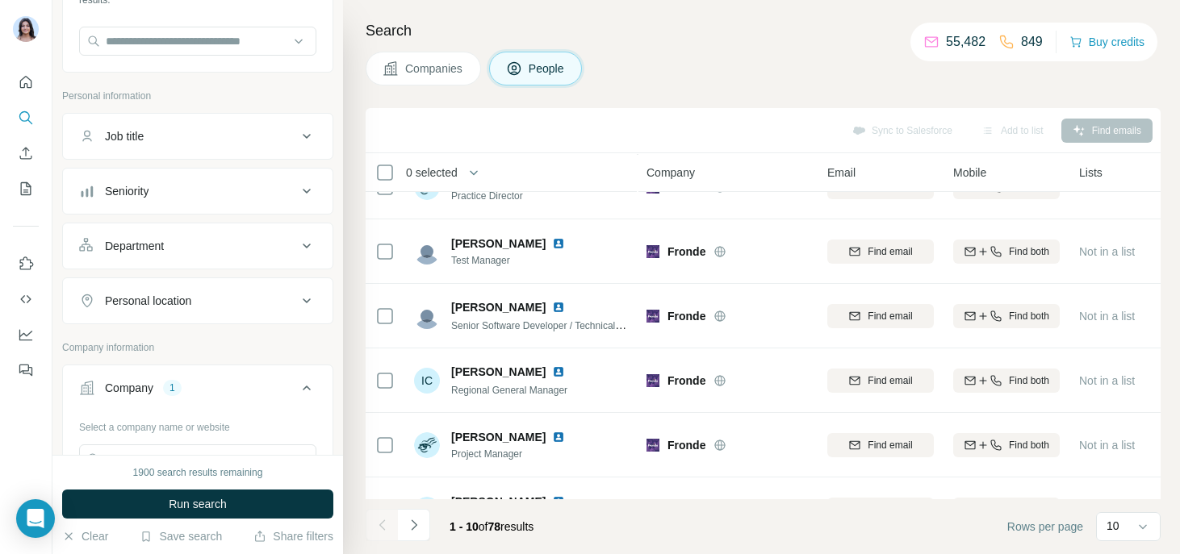
scroll to position [0, 0]
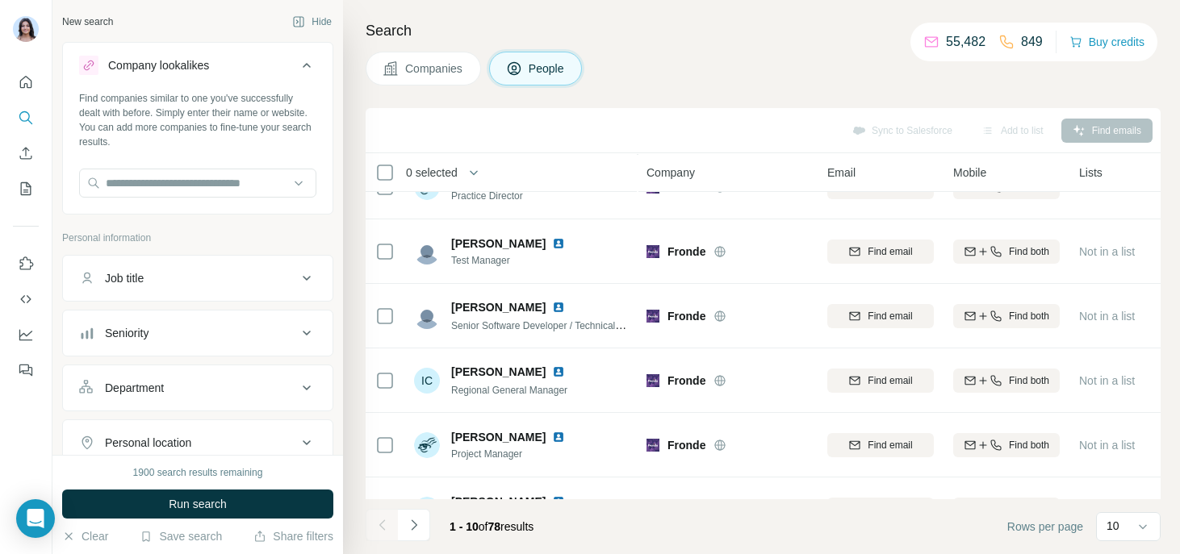
click at [1030, 97] on div "Search Companies People Sync to Salesforce Add to list Find emails 0 selected P…" at bounding box center [761, 277] width 837 height 554
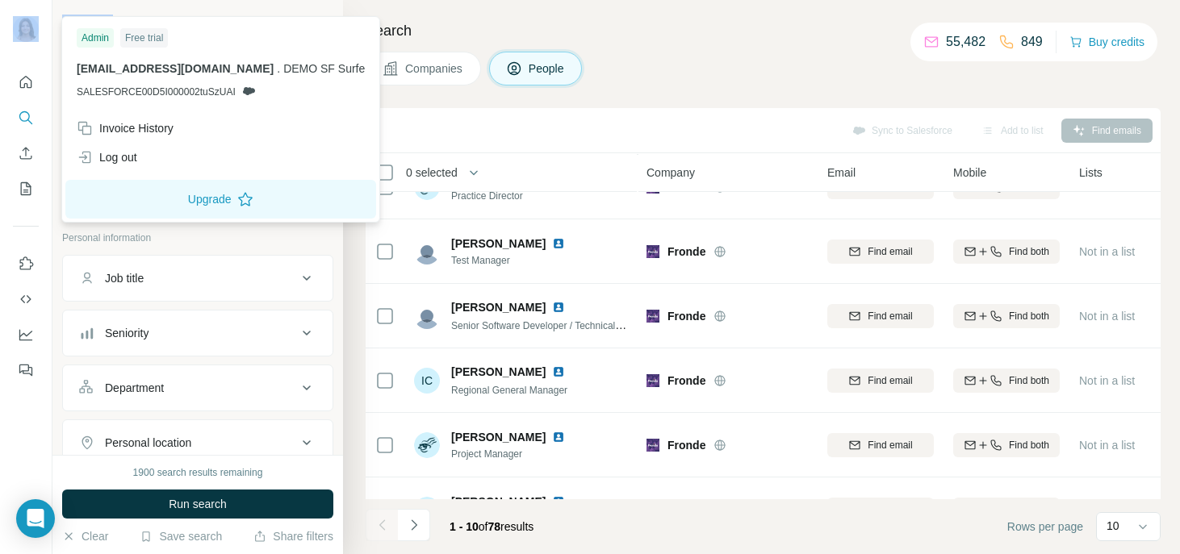
drag, startPoint x: 140, startPoint y: 19, endPoint x: 49, endPoint y: 19, distance: 91.2
click at [48, 19] on div "New search Hide Company lookalikes Find companies similar to one you've success…" at bounding box center [590, 277] width 1180 height 554
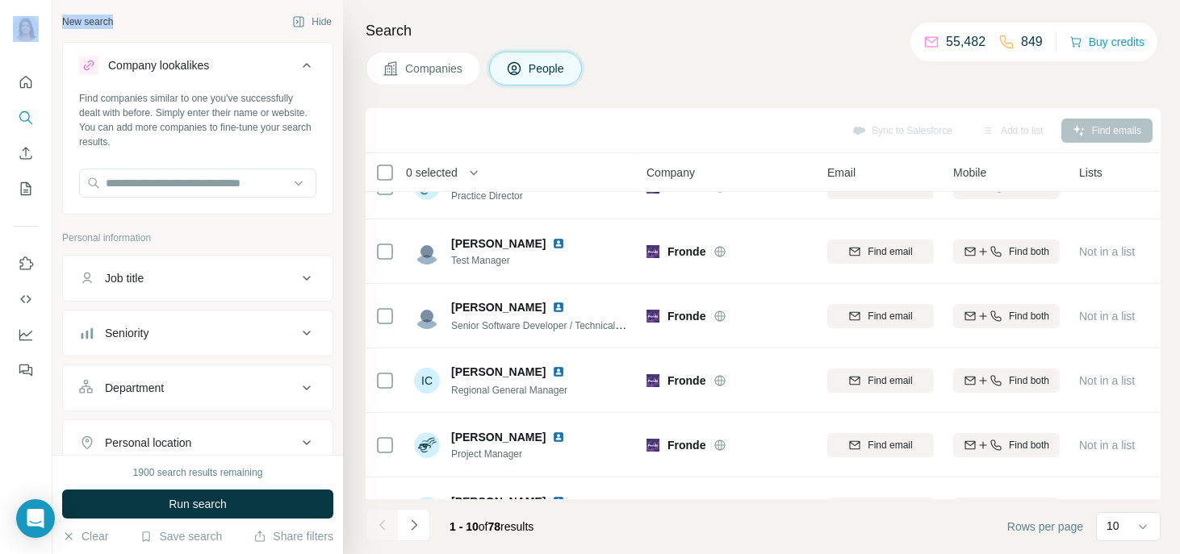
click at [197, 14] on div "New search Hide" at bounding box center [197, 22] width 271 height 24
click at [904, 66] on div "Companies People" at bounding box center [763, 69] width 795 height 34
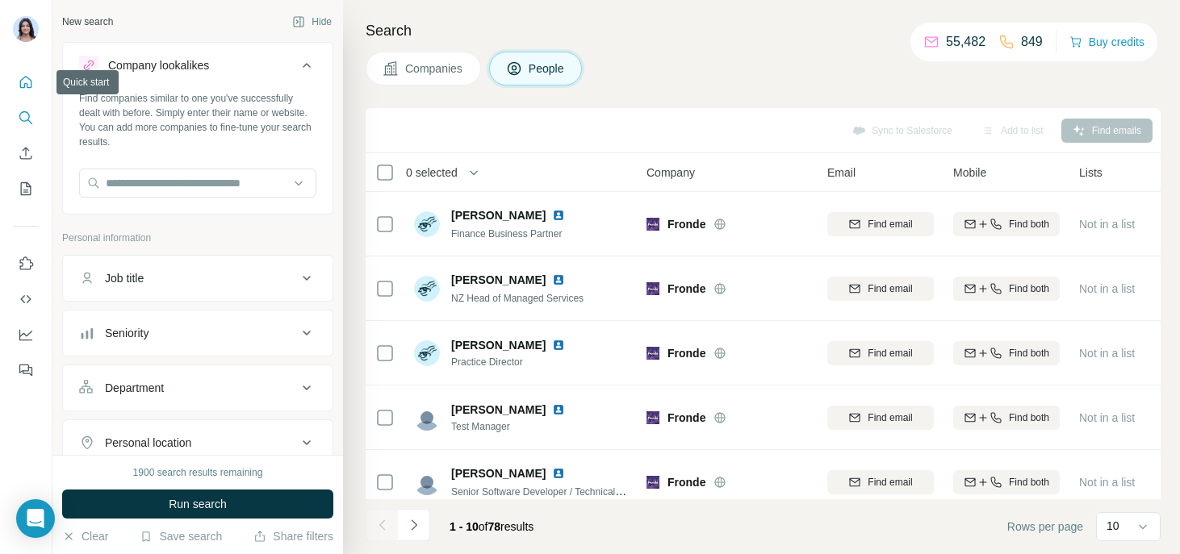
click at [25, 87] on icon "Quick start" at bounding box center [26, 82] width 16 height 16
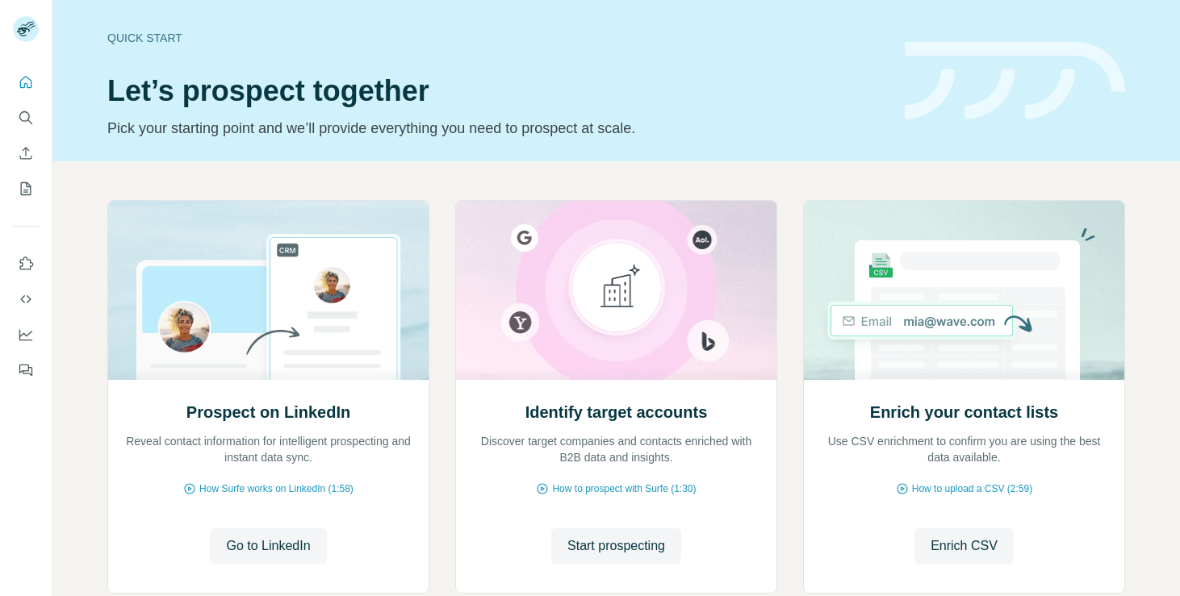
click at [31, 120] on icon "Search" at bounding box center [26, 118] width 16 height 16
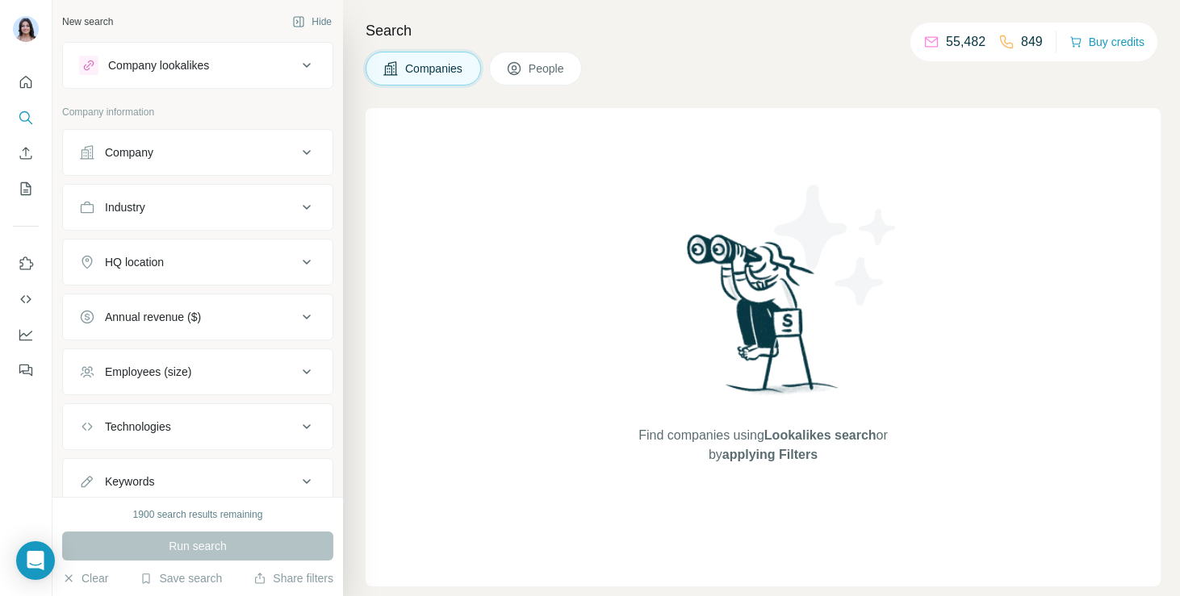
click at [144, 77] on button "Company lookalikes" at bounding box center [198, 65] width 270 height 39
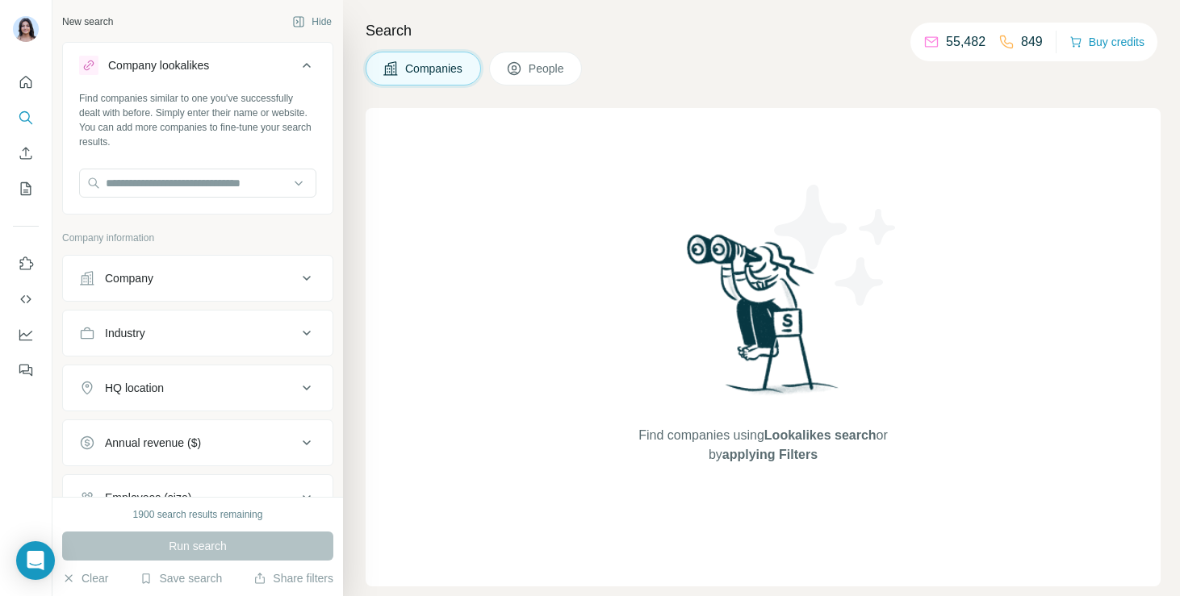
click at [145, 286] on div "Company" at bounding box center [129, 278] width 48 height 16
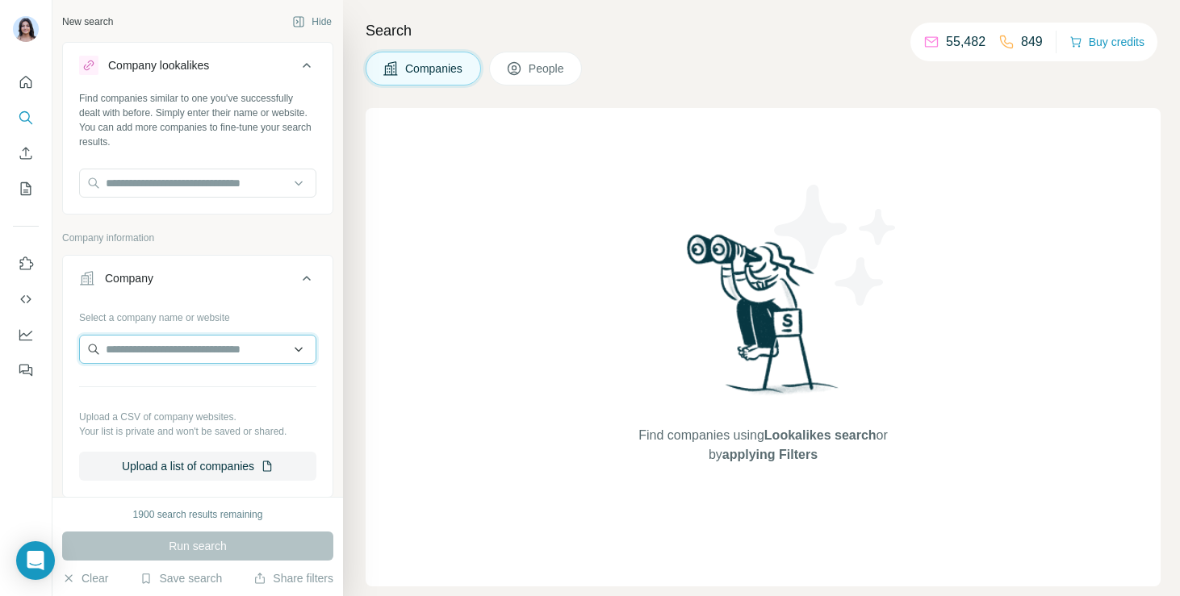
click at [144, 353] on input "text" at bounding box center [197, 349] width 237 height 29
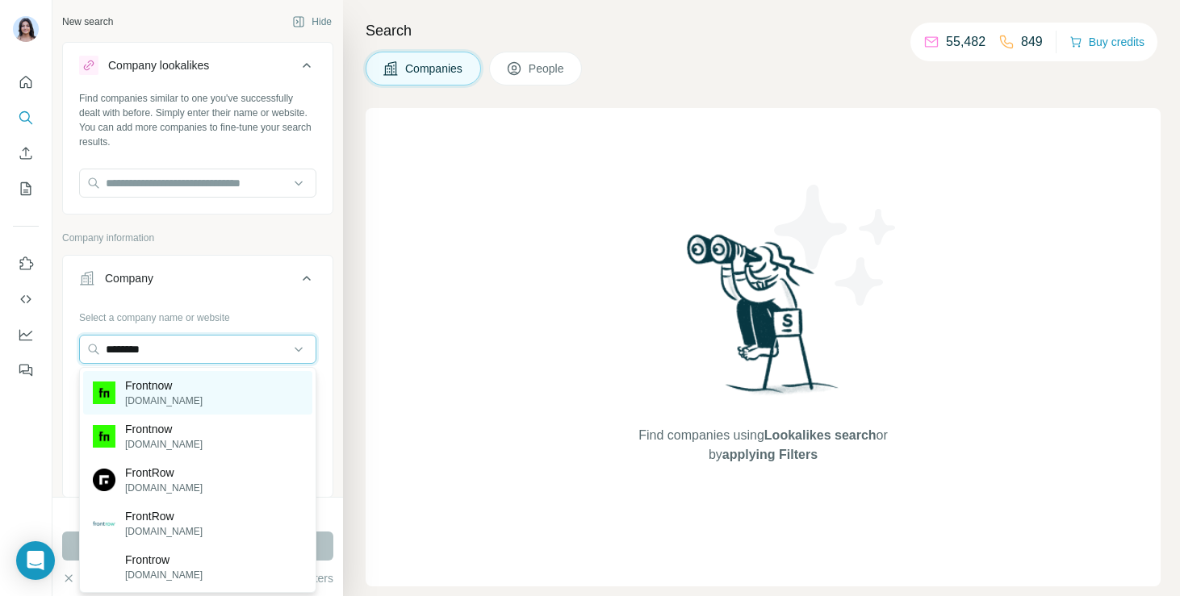
type input "********"
click at [169, 396] on p "frontnow.com" at bounding box center [163, 401] width 77 height 15
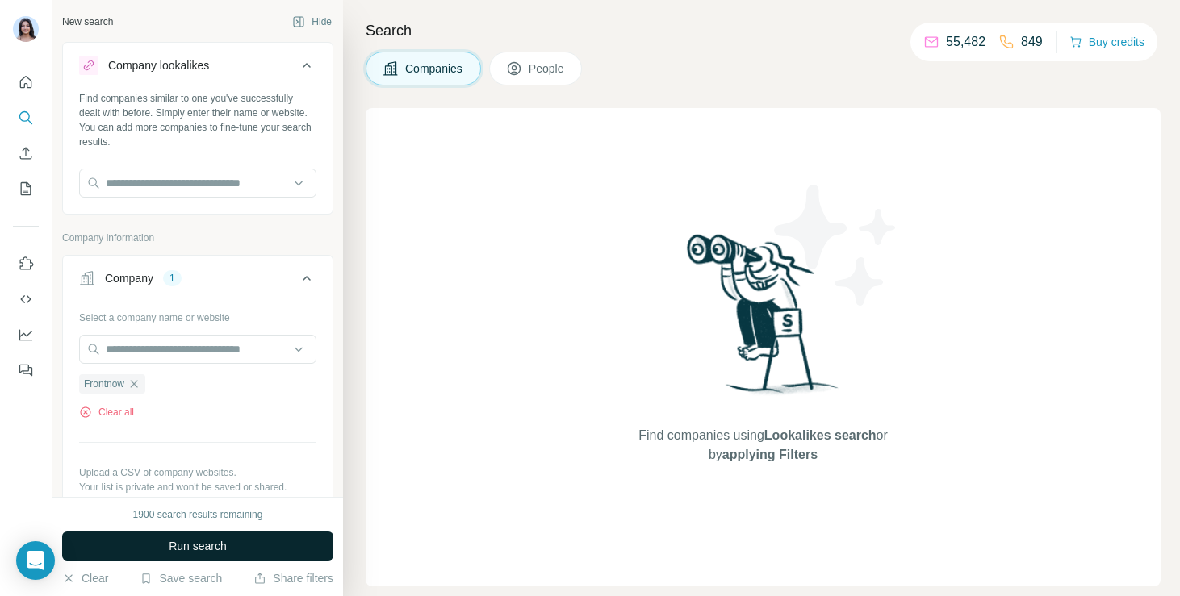
click at [199, 549] on span "Run search" at bounding box center [198, 546] width 58 height 16
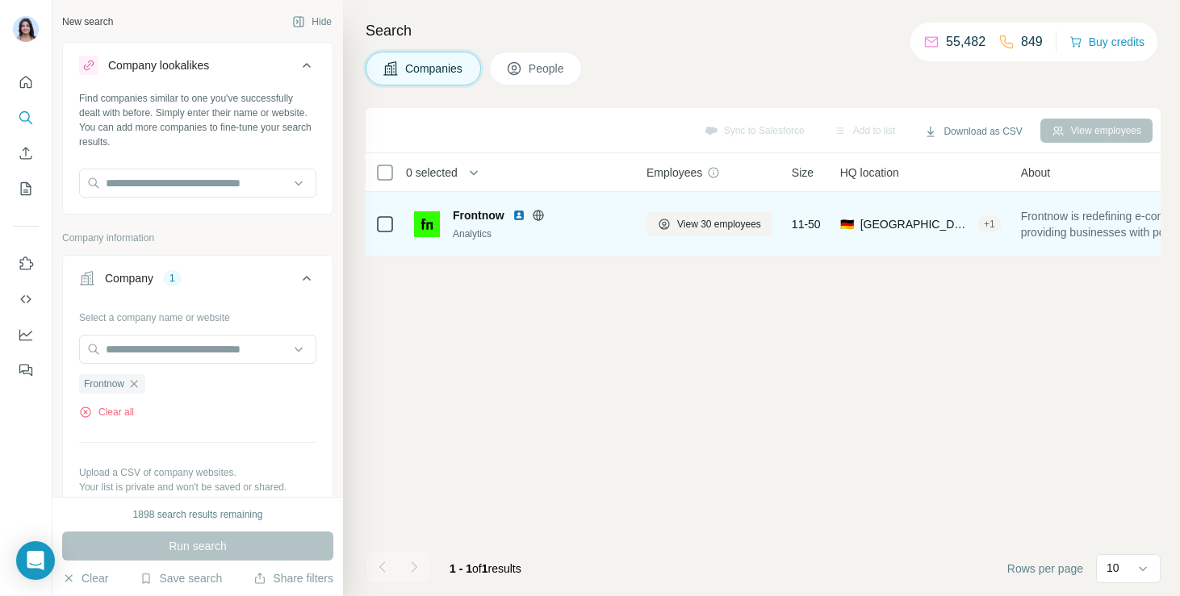
click at [475, 211] on span "Frontnow" at bounding box center [479, 215] width 52 height 16
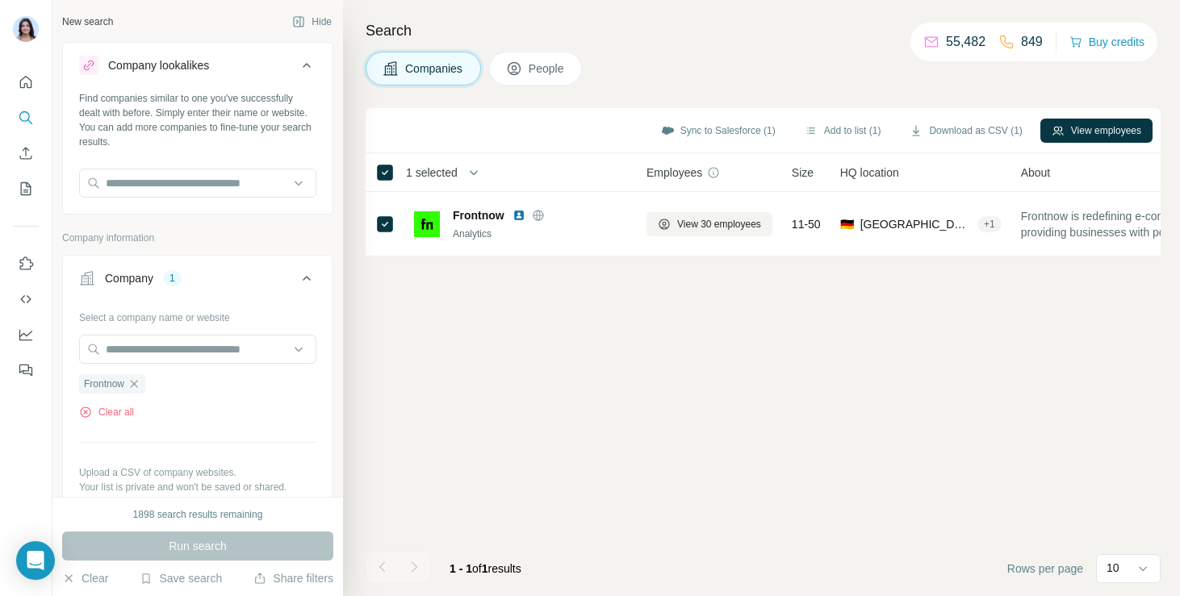
click at [551, 77] on button "People" at bounding box center [536, 69] width 94 height 34
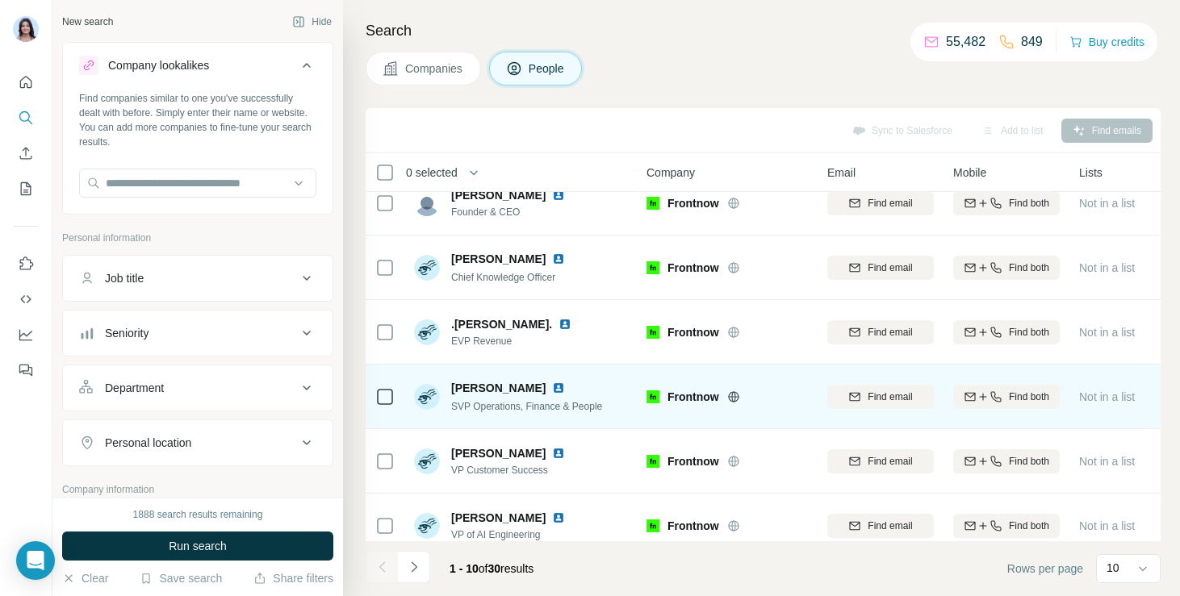
scroll to position [296, 0]
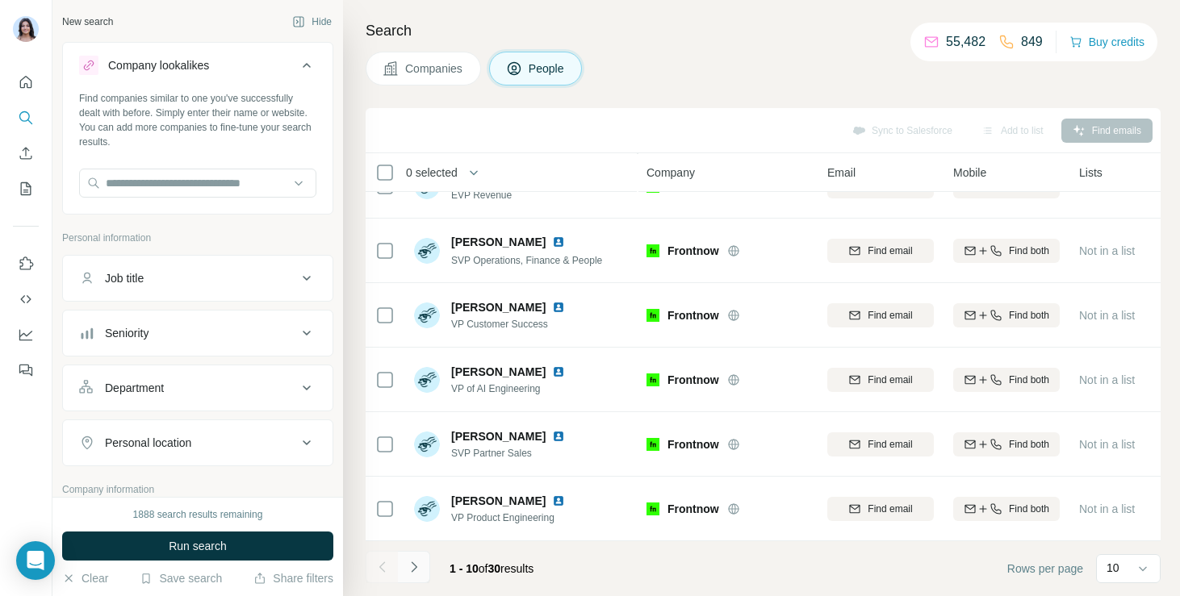
click at [416, 559] on icon "Navigate to next page" at bounding box center [414, 567] width 16 height 16
click at [632, 68] on div "Companies People" at bounding box center [763, 69] width 795 height 34
